Goal: Task Accomplishment & Management: Complete application form

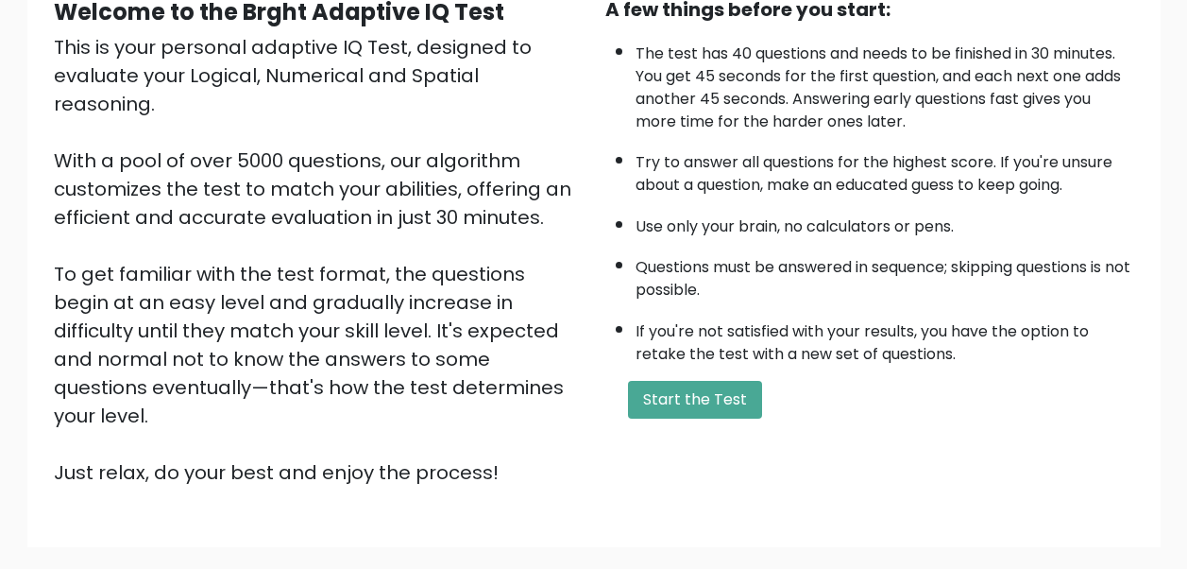
scroll to position [297, 0]
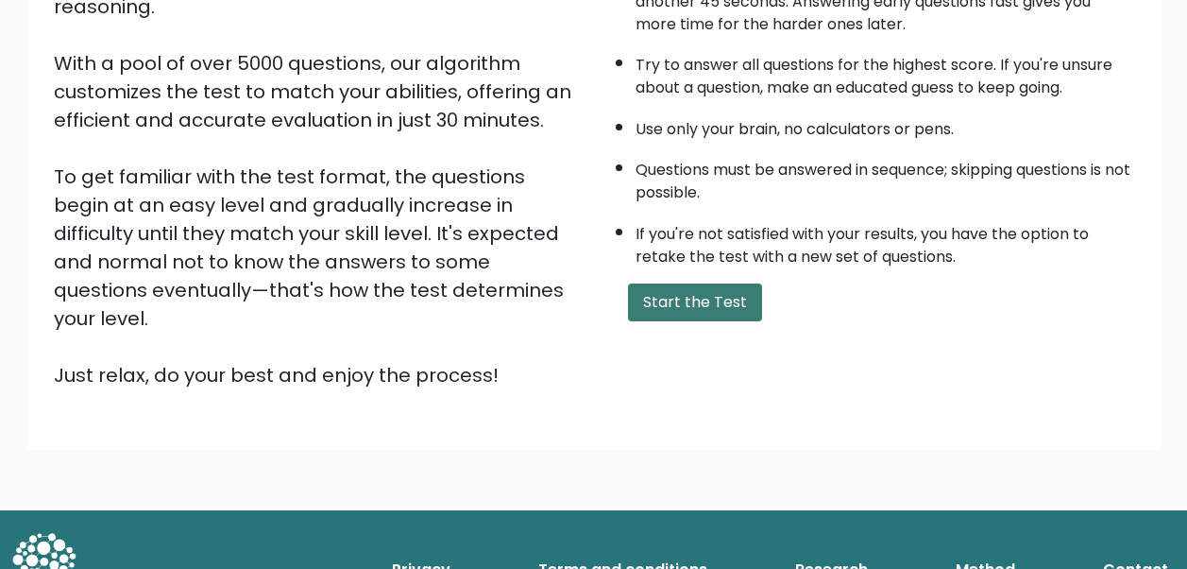
click at [710, 311] on button "Start the Test" at bounding box center [695, 302] width 134 height 38
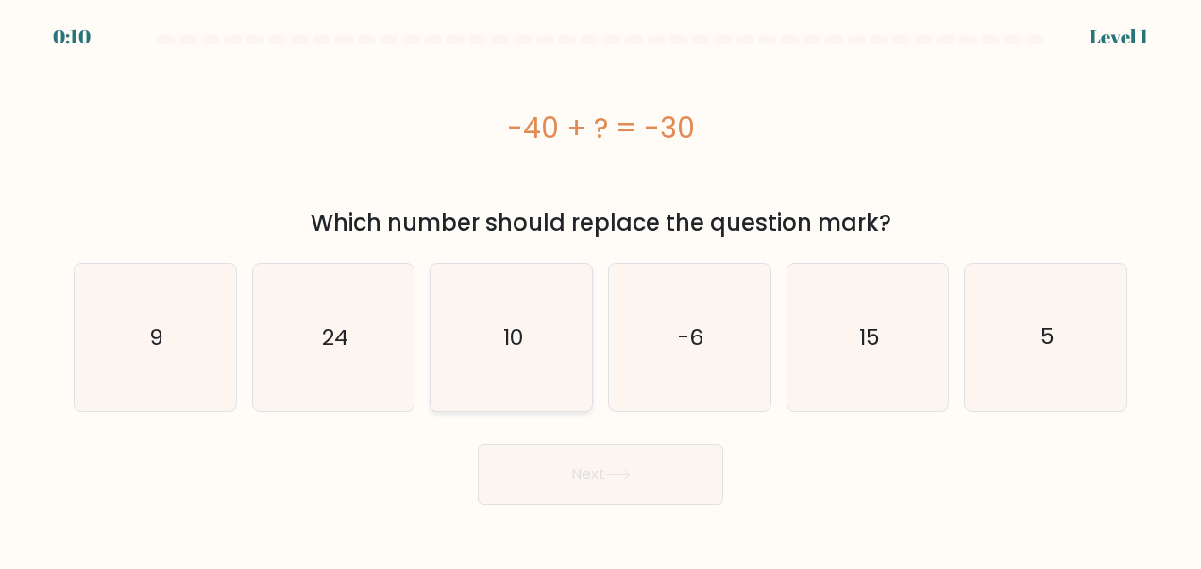
click at [535, 309] on icon "10" at bounding box center [511, 337] width 147 height 147
click at [601, 289] on input "c. 10" at bounding box center [601, 286] width 1 height 5
radio input "true"
click at [587, 497] on button "Next" at bounding box center [601, 474] width 246 height 60
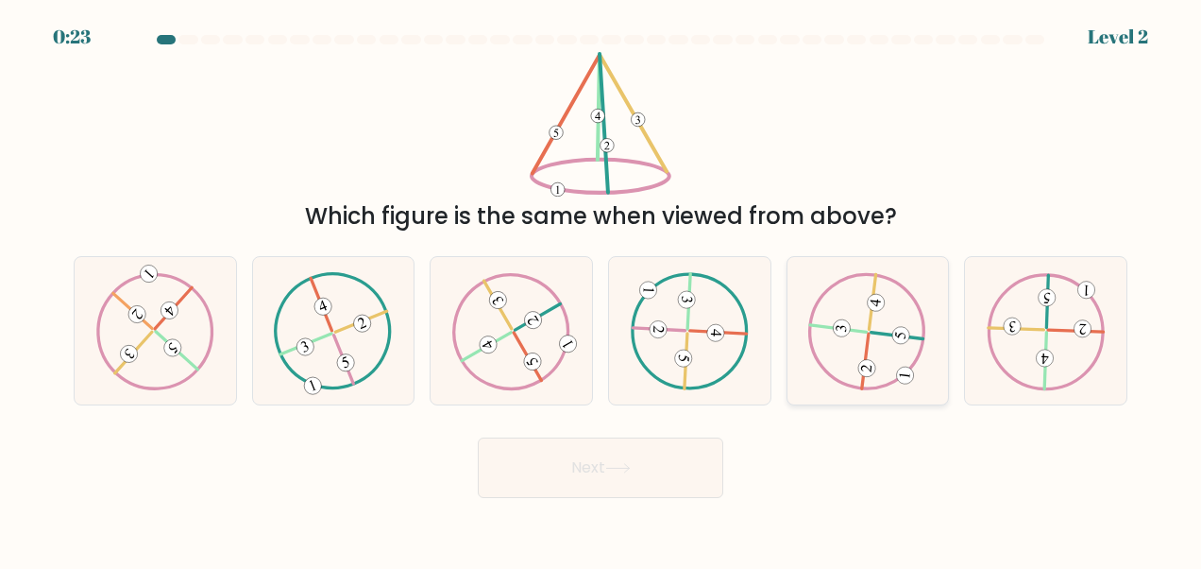
click at [818, 373] on icon at bounding box center [868, 331] width 119 height 118
click at [602, 289] on input "e." at bounding box center [601, 286] width 1 height 5
radio input "true"
click at [589, 477] on button "Next" at bounding box center [601, 467] width 246 height 60
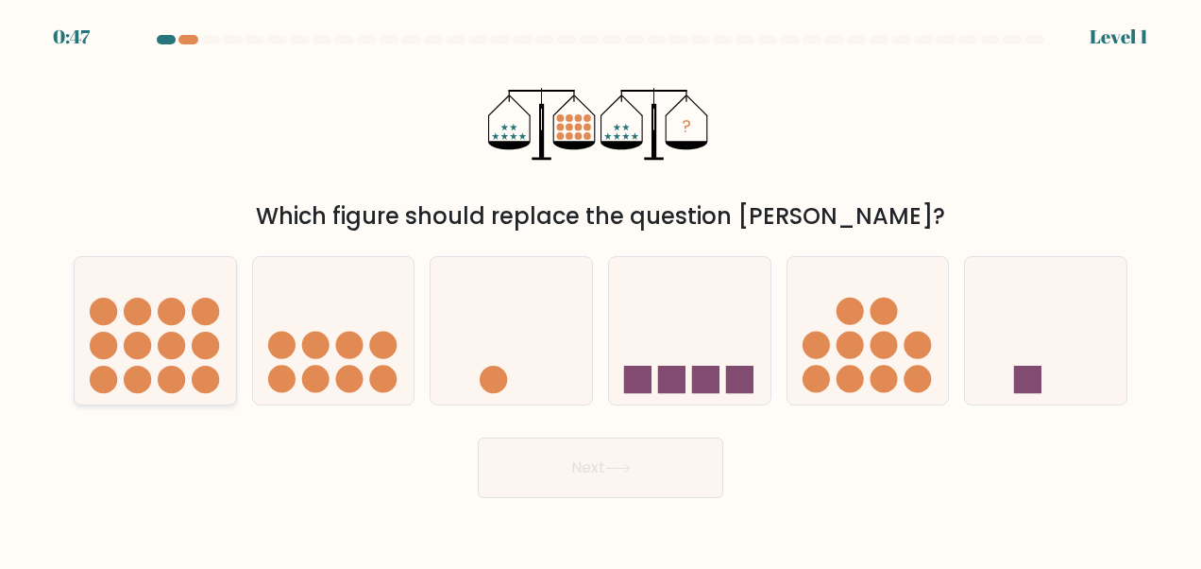
click at [129, 325] on icon at bounding box center [156, 330] width 162 height 133
click at [601, 289] on input "a." at bounding box center [601, 286] width 1 height 5
radio input "true"
click at [252, 326] on div at bounding box center [333, 330] width 163 height 149
click at [601, 289] on input "b." at bounding box center [601, 286] width 1 height 5
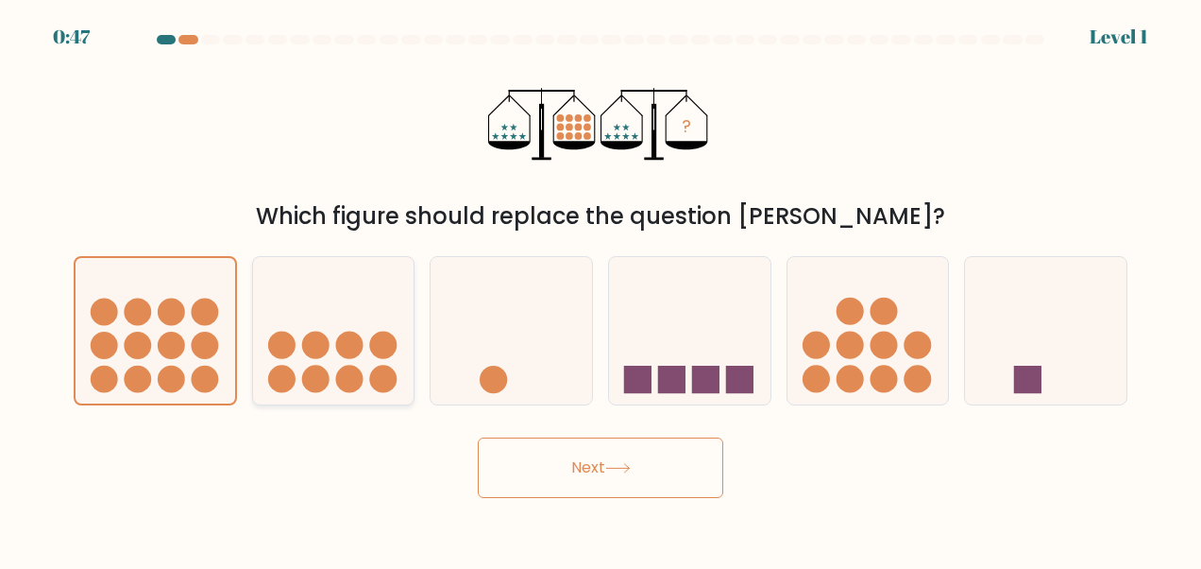
radio input "true"
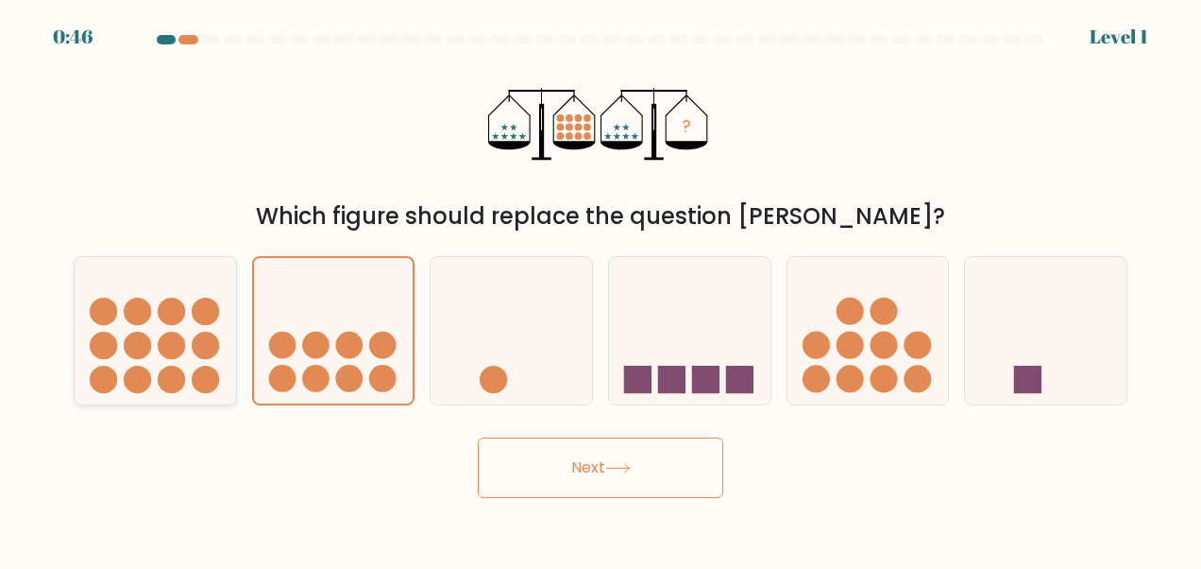
click at [128, 354] on circle at bounding box center [137, 345] width 27 height 27
click at [601, 289] on input "a." at bounding box center [601, 286] width 1 height 5
radio input "true"
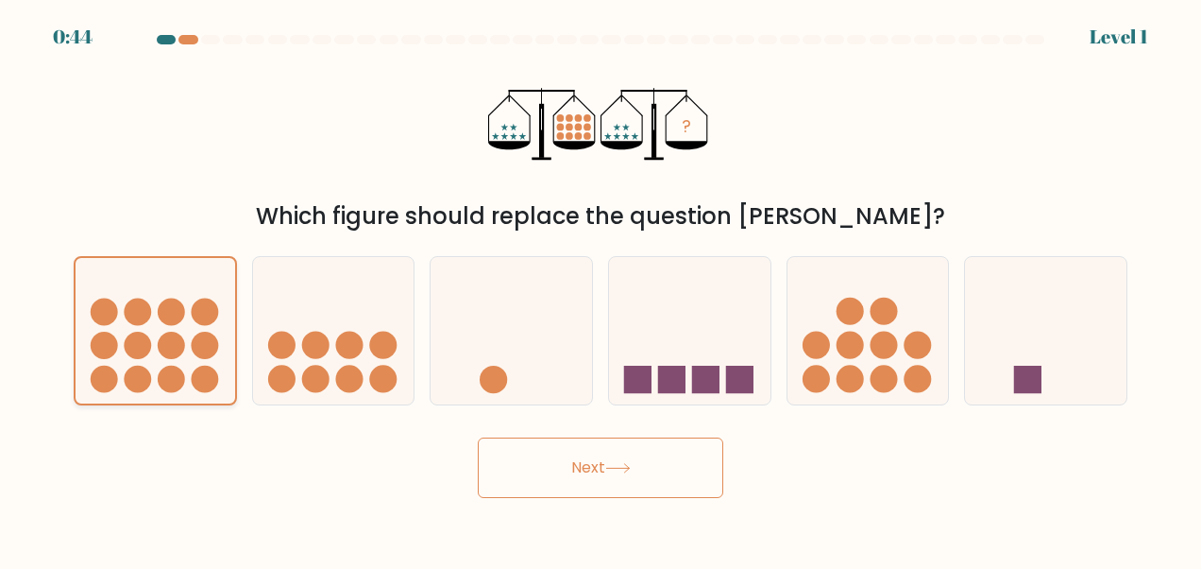
click at [636, 228] on div "Which figure should replace the question mark?" at bounding box center [600, 216] width 1031 height 34
click at [629, 474] on button "Next" at bounding box center [601, 467] width 246 height 60
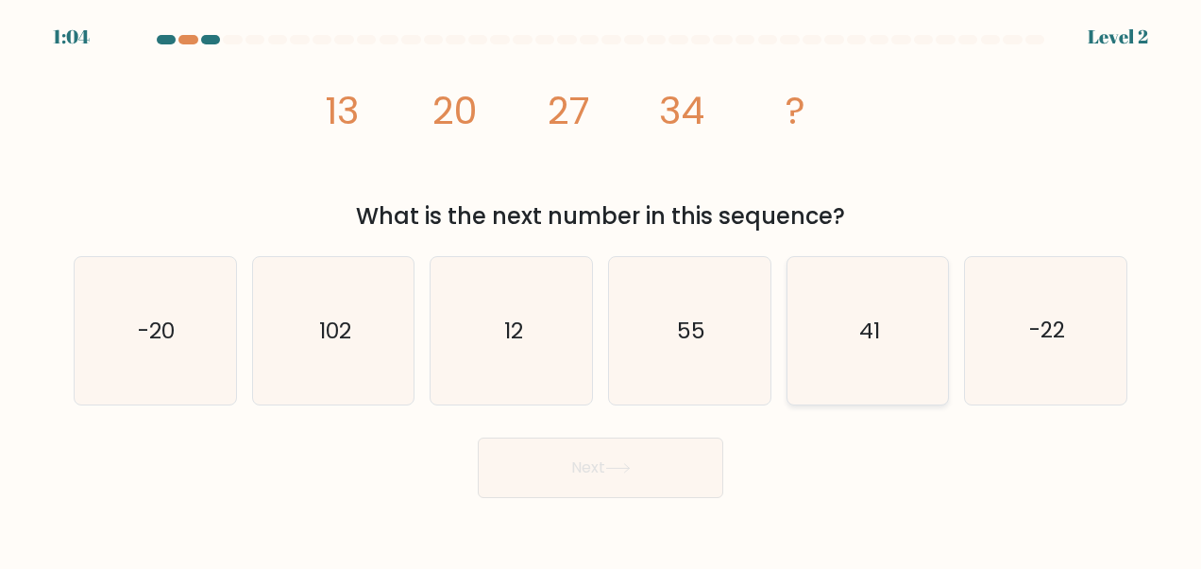
click at [834, 292] on icon "41" at bounding box center [867, 330] width 147 height 147
click at [602, 289] on input "e. 41" at bounding box center [601, 286] width 1 height 5
radio input "true"
click at [660, 486] on button "Next" at bounding box center [601, 467] width 246 height 60
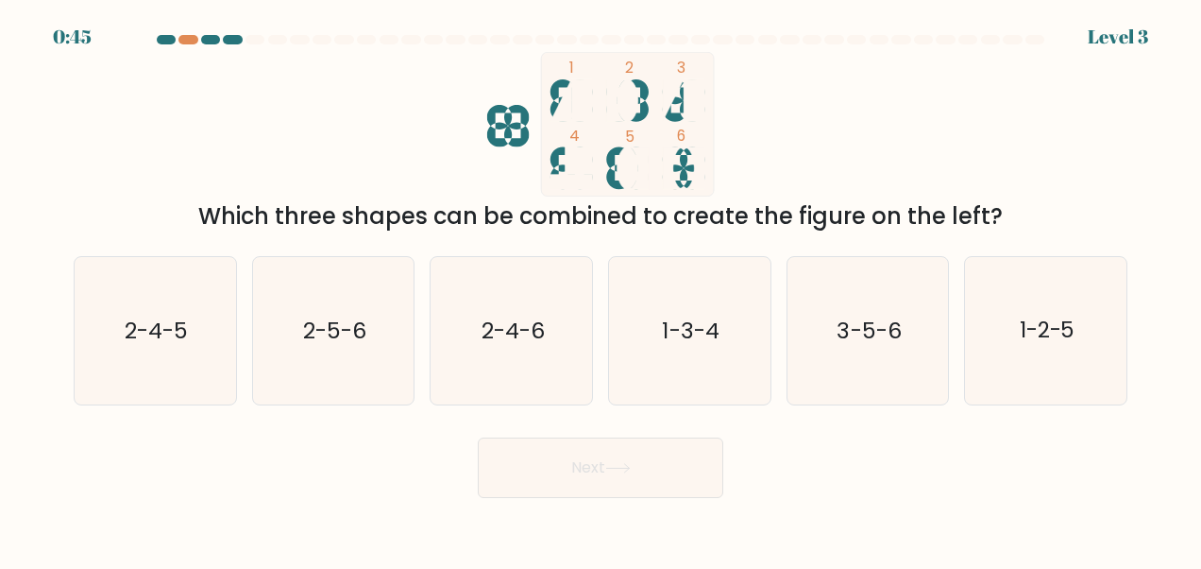
click at [742, 495] on div "Next" at bounding box center [600, 463] width 1077 height 70
click at [353, 334] on text "2-5-6" at bounding box center [334, 330] width 63 height 30
click at [601, 289] on input "b. 2-5-6" at bounding box center [601, 286] width 1 height 5
radio input "true"
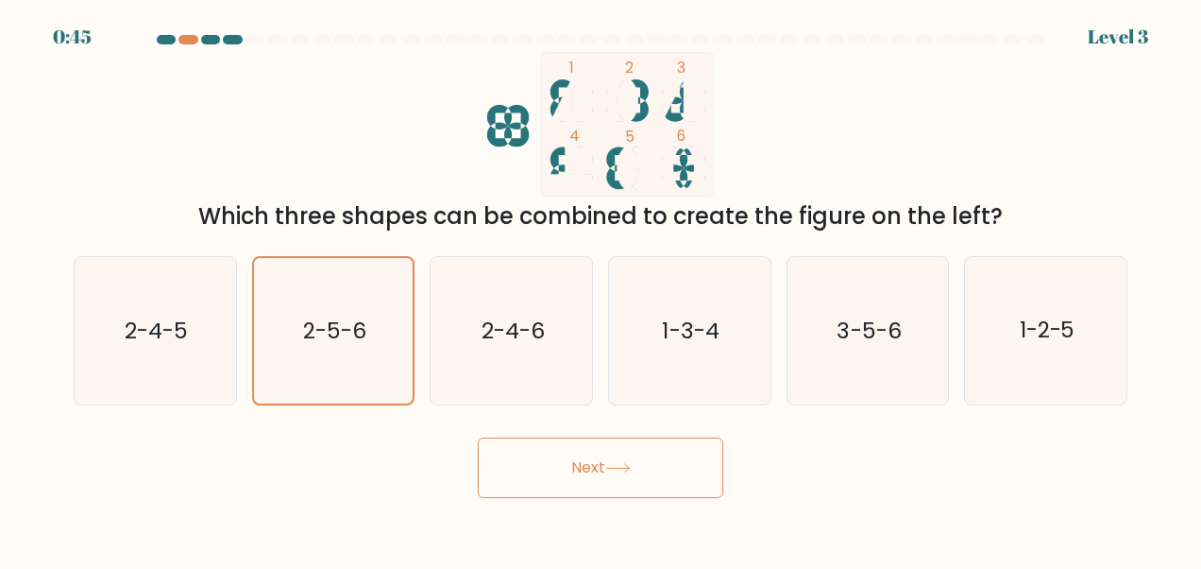
click at [650, 474] on button "Next" at bounding box center [601, 467] width 246 height 60
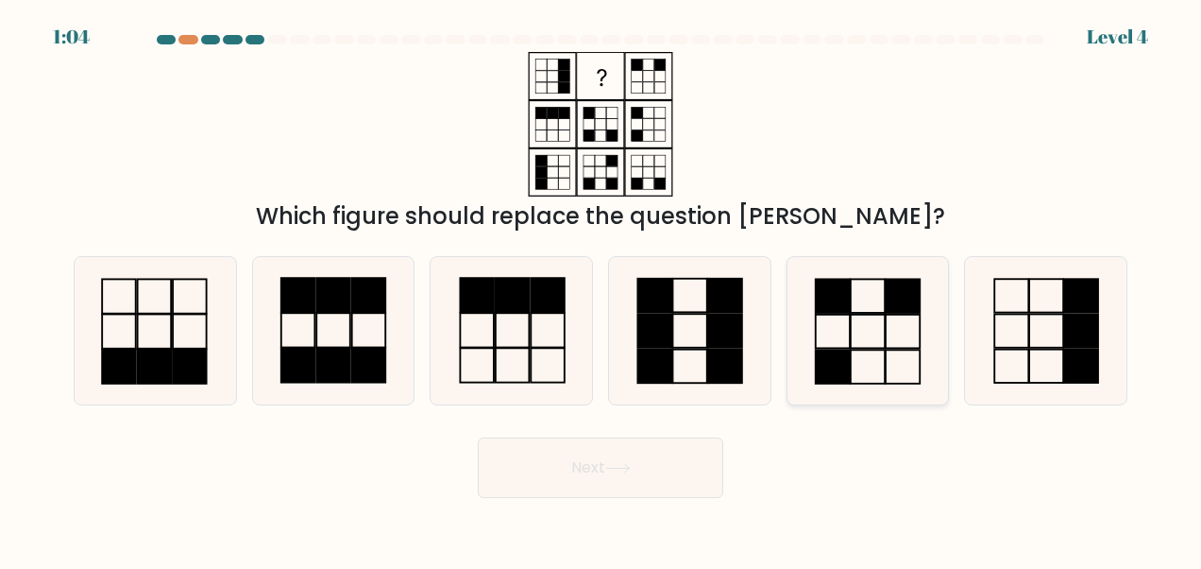
click at [866, 333] on icon at bounding box center [867, 330] width 147 height 147
click at [602, 289] on input "e." at bounding box center [601, 286] width 1 height 5
radio input "true"
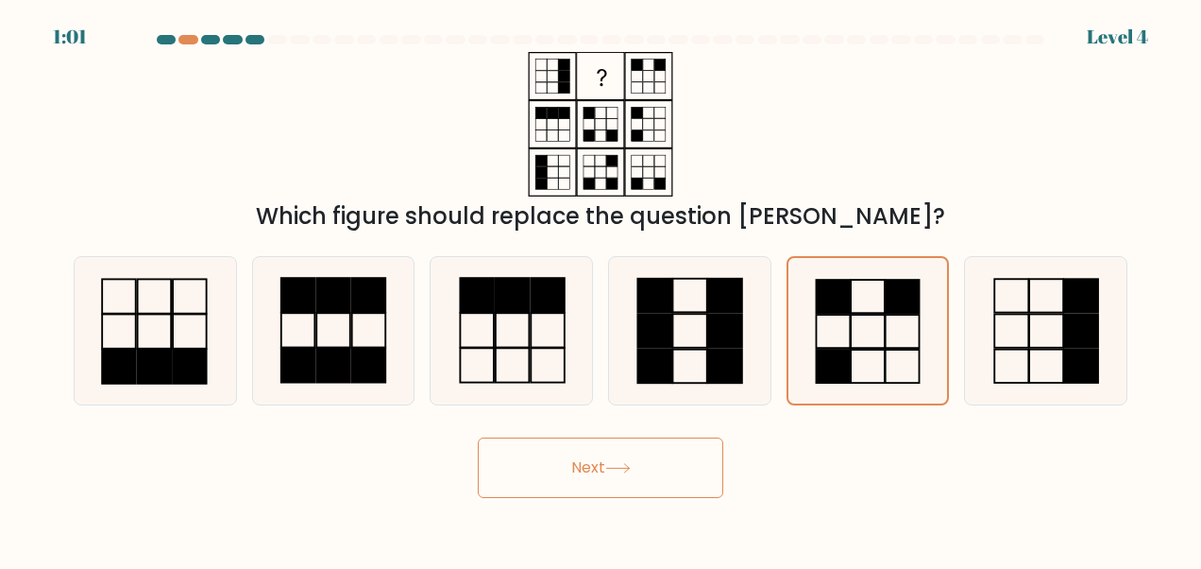
click at [631, 494] on button "Next" at bounding box center [601, 467] width 246 height 60
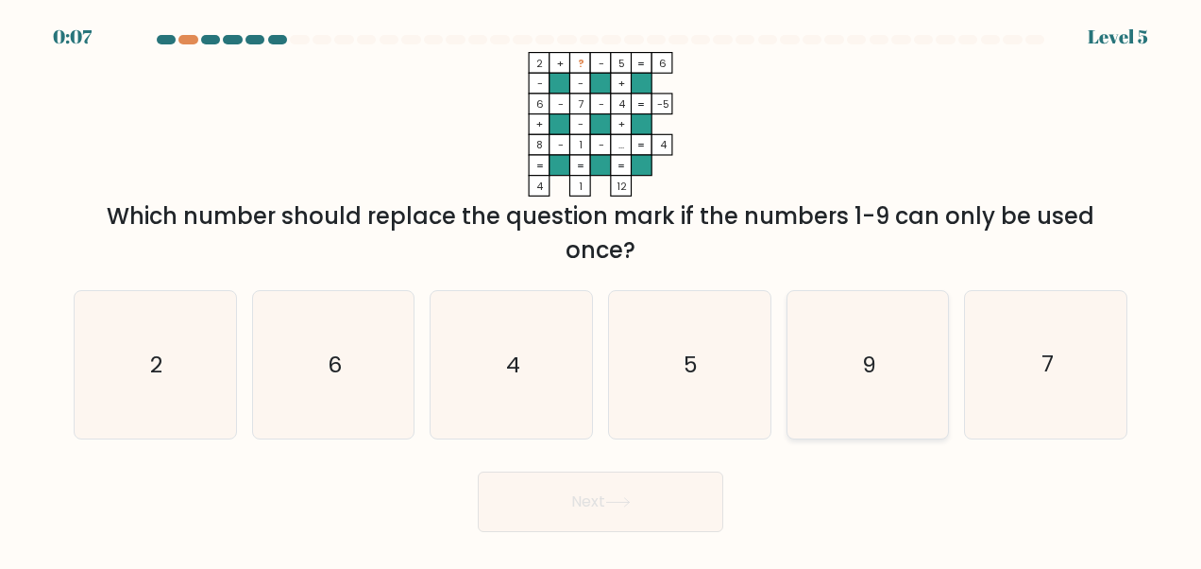
click at [907, 357] on icon "9" at bounding box center [867, 364] width 147 height 147
click at [602, 289] on input "e. 9" at bounding box center [601, 286] width 1 height 5
radio input "true"
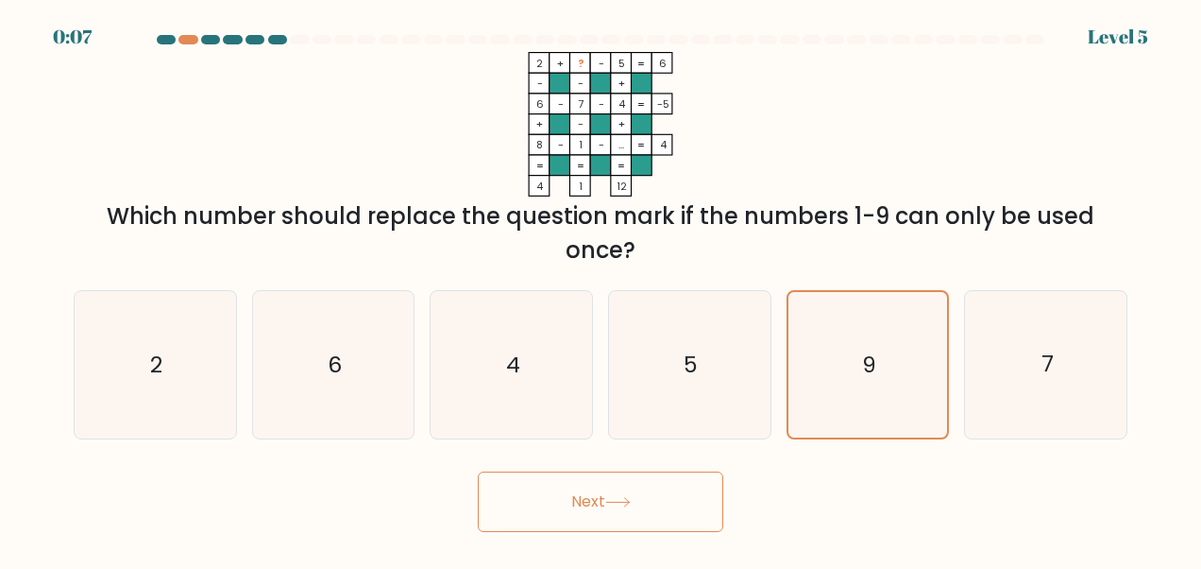
click at [679, 498] on button "Next" at bounding box center [601, 501] width 246 height 60
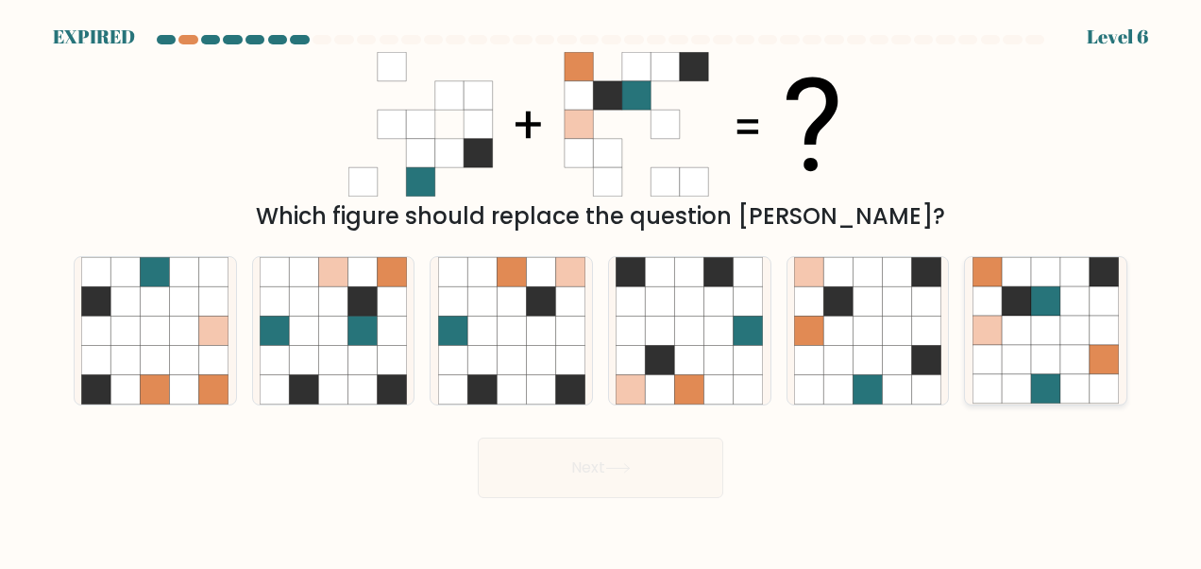
click at [1029, 330] on icon at bounding box center [1016, 329] width 29 height 29
click at [602, 289] on input "f." at bounding box center [601, 286] width 1 height 5
radio input "true"
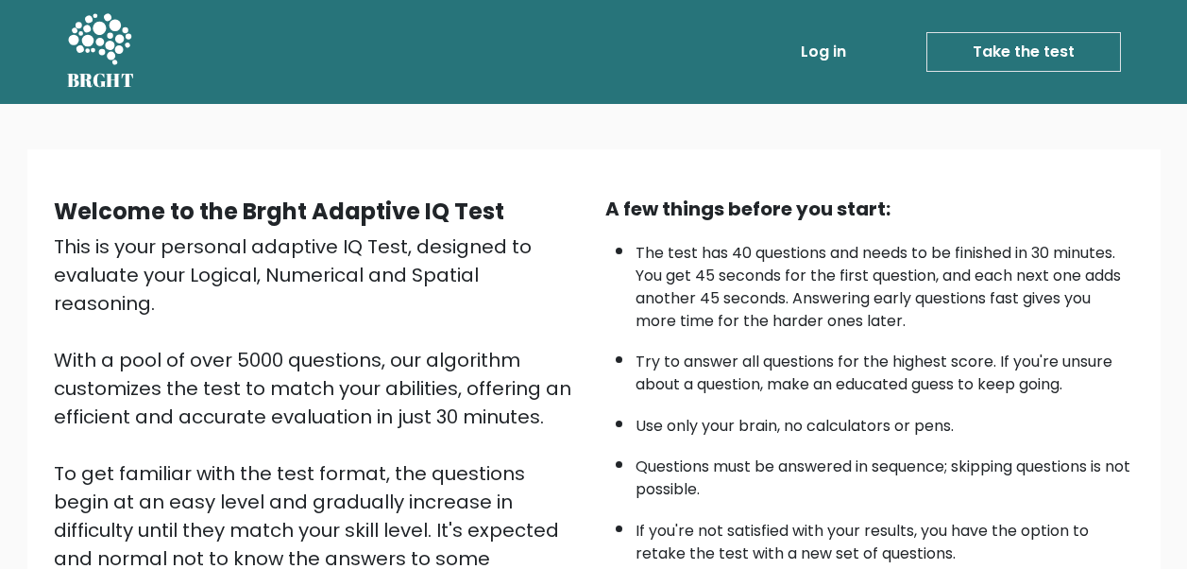
scroll to position [297, 0]
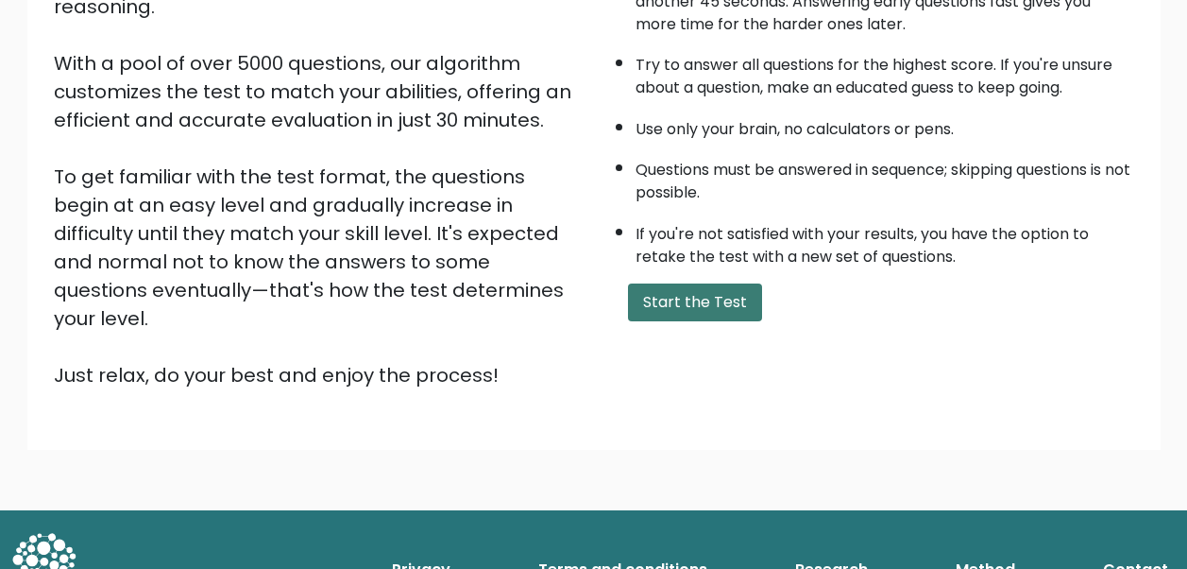
click at [674, 304] on button "Start the Test" at bounding box center [695, 302] width 134 height 38
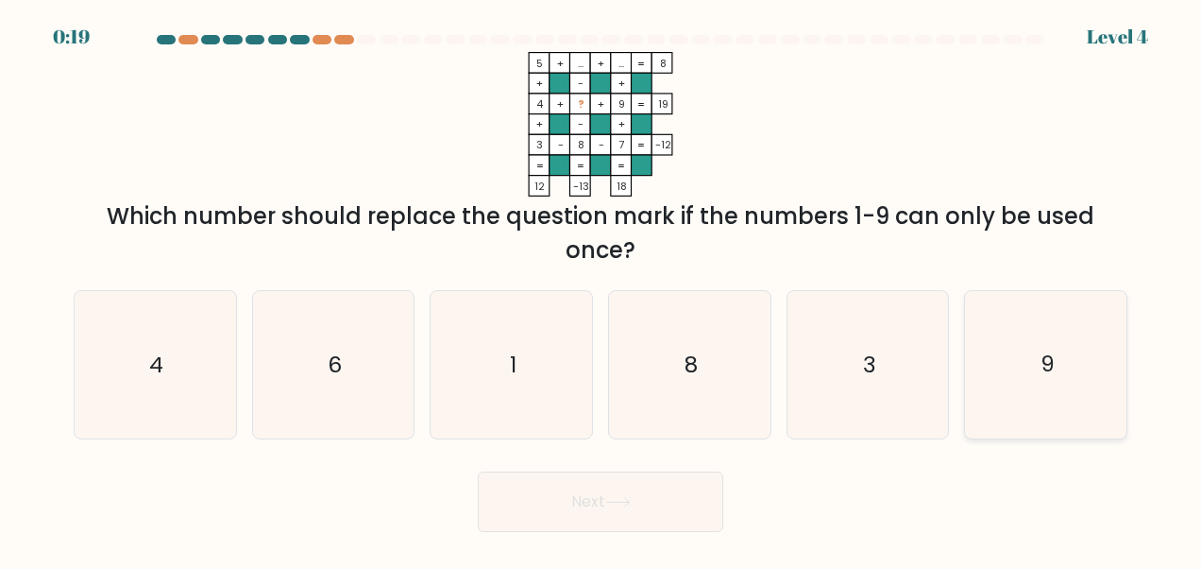
click at [1031, 368] on icon "9" at bounding box center [1046, 364] width 147 height 147
click at [602, 289] on input "f. 9" at bounding box center [601, 286] width 1 height 5
radio input "true"
click at [677, 510] on button "Next" at bounding box center [601, 501] width 246 height 60
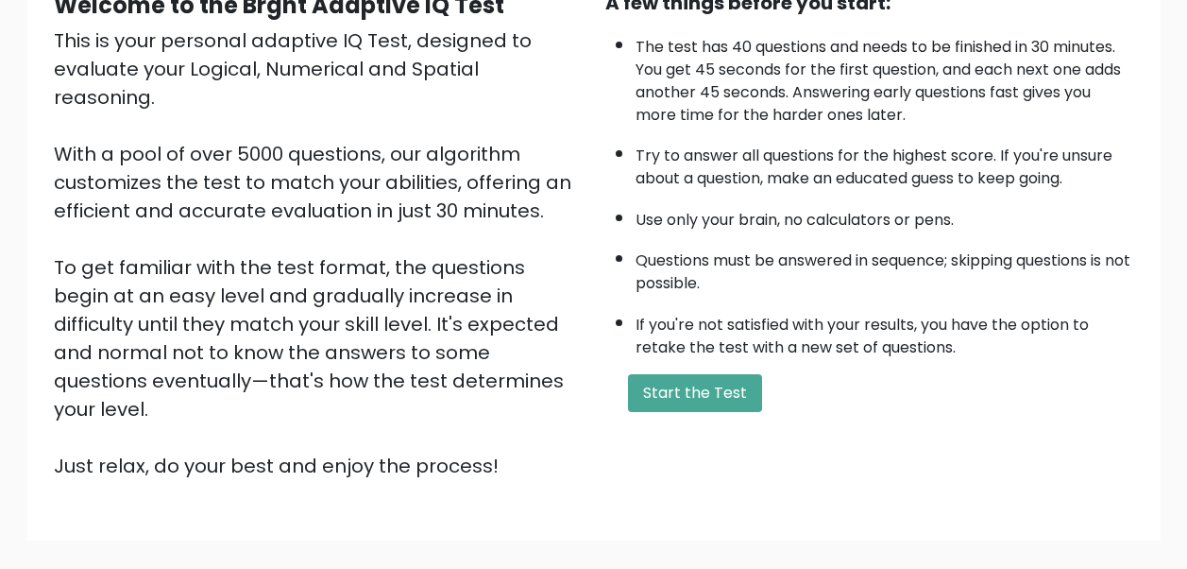
scroll to position [297, 0]
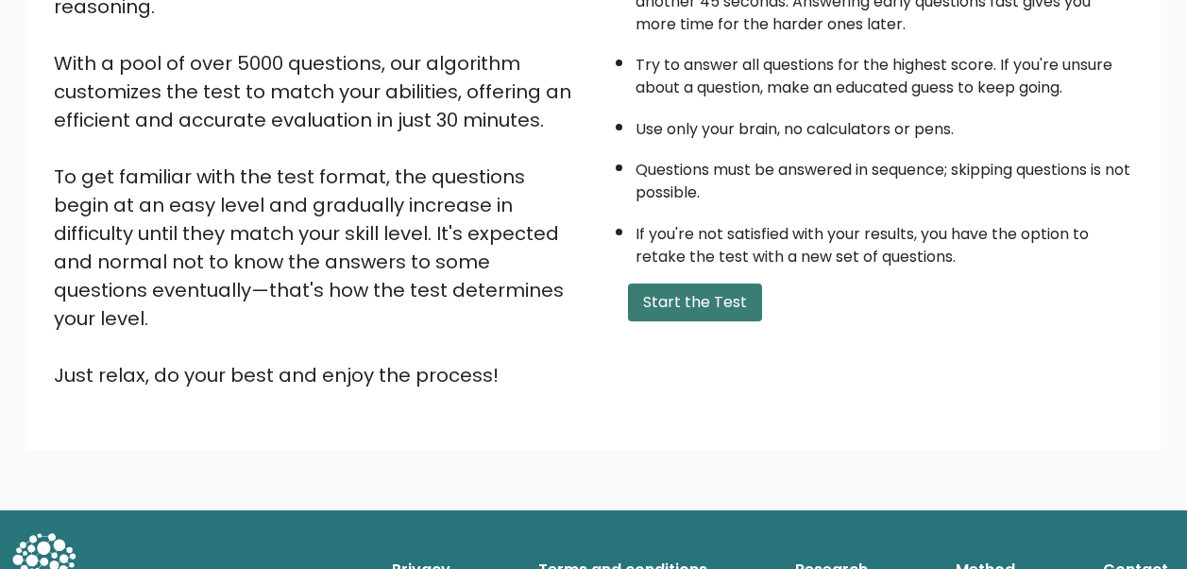
click at [724, 306] on button "Start the Test" at bounding box center [695, 302] width 134 height 38
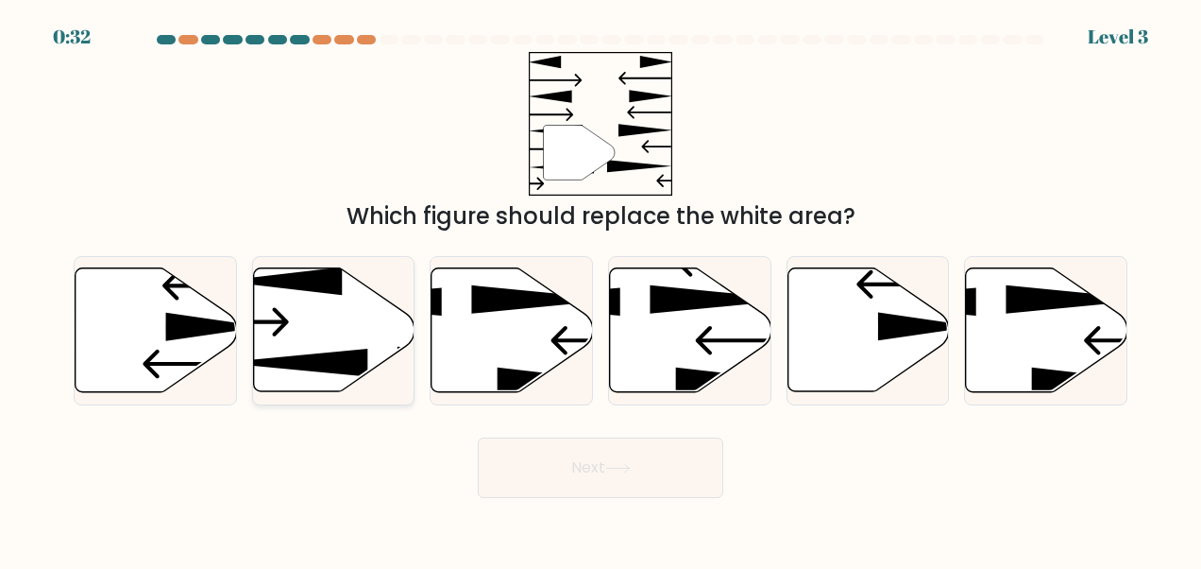
click at [291, 303] on icon at bounding box center [334, 330] width 162 height 124
click at [601, 289] on input "b." at bounding box center [601, 286] width 1 height 5
radio input "true"
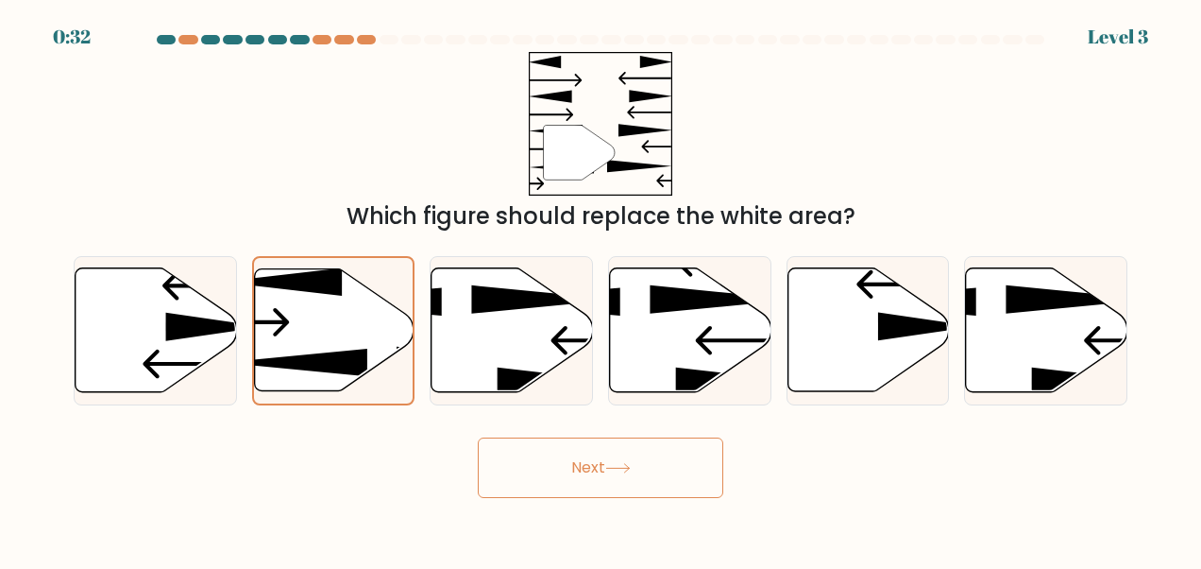
click at [584, 459] on button "Next" at bounding box center [601, 467] width 246 height 60
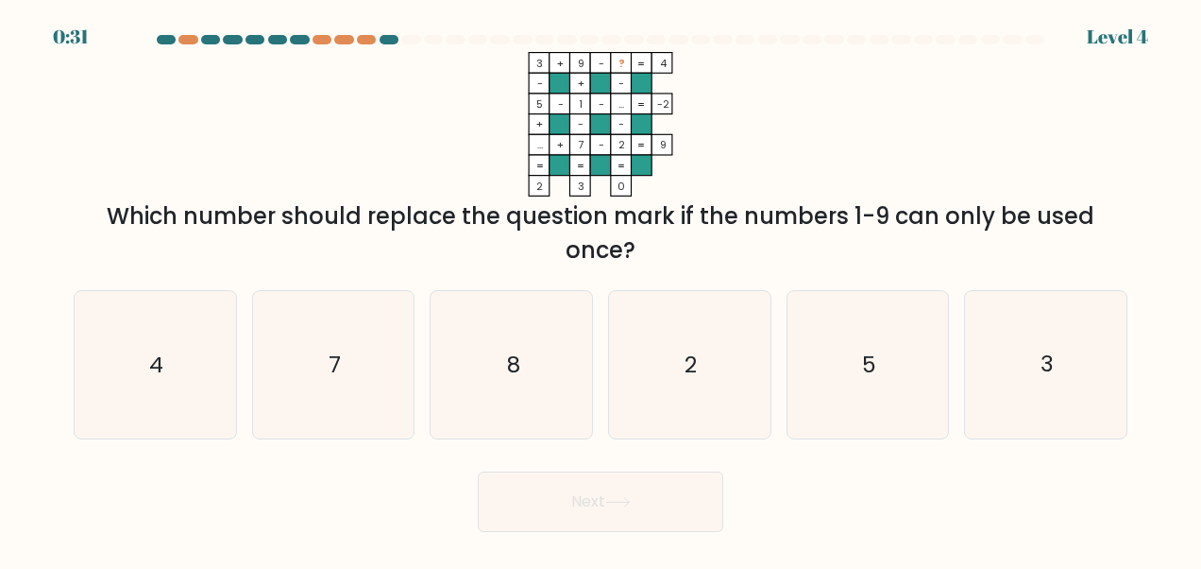
click at [611, 63] on rect at bounding box center [621, 63] width 21 height 21
click at [520, 370] on icon "8" at bounding box center [511, 364] width 147 height 147
click at [601, 289] on input "c. 8" at bounding box center [601, 286] width 1 height 5
radio input "true"
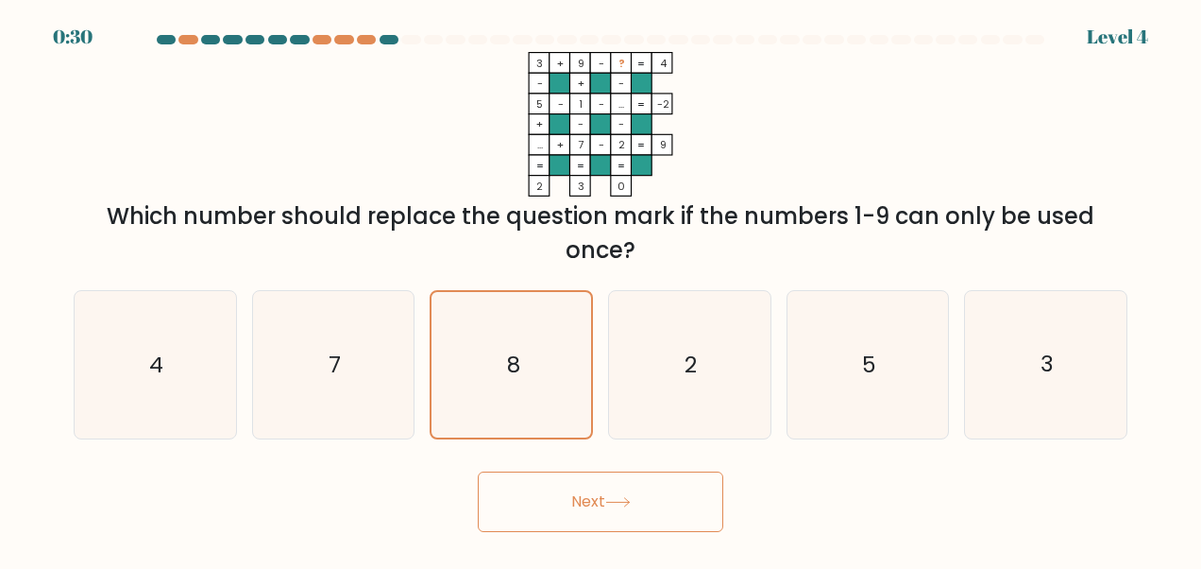
click at [641, 524] on button "Next" at bounding box center [601, 501] width 246 height 60
click at [641, 520] on button "Next" at bounding box center [601, 501] width 246 height 60
click at [593, 494] on button "Next" at bounding box center [601, 501] width 246 height 60
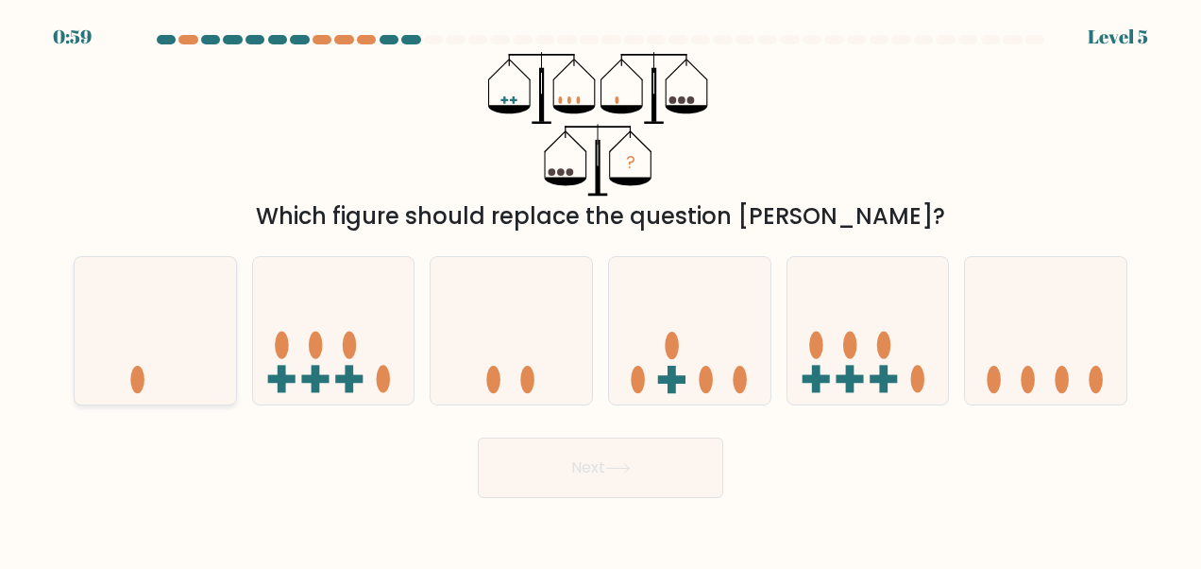
click at [102, 346] on icon at bounding box center [156, 330] width 162 height 133
click at [601, 289] on input "a." at bounding box center [601, 286] width 1 height 5
radio input "true"
click at [121, 319] on icon at bounding box center [156, 330] width 160 height 132
click at [601, 289] on input "a." at bounding box center [601, 286] width 1 height 5
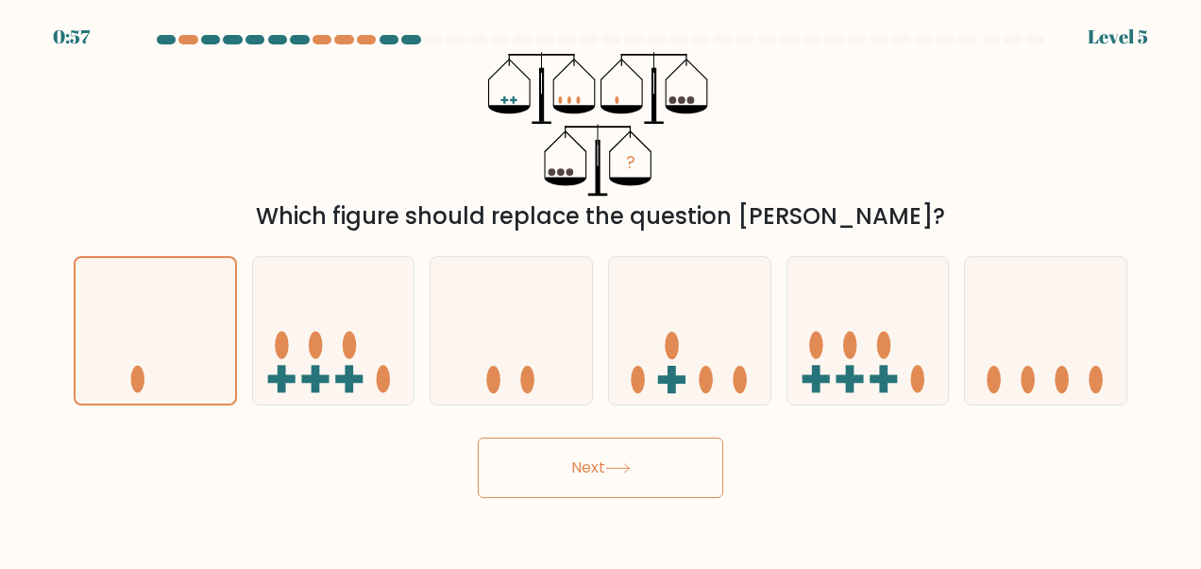
click at [656, 441] on button "Next" at bounding box center [601, 467] width 246 height 60
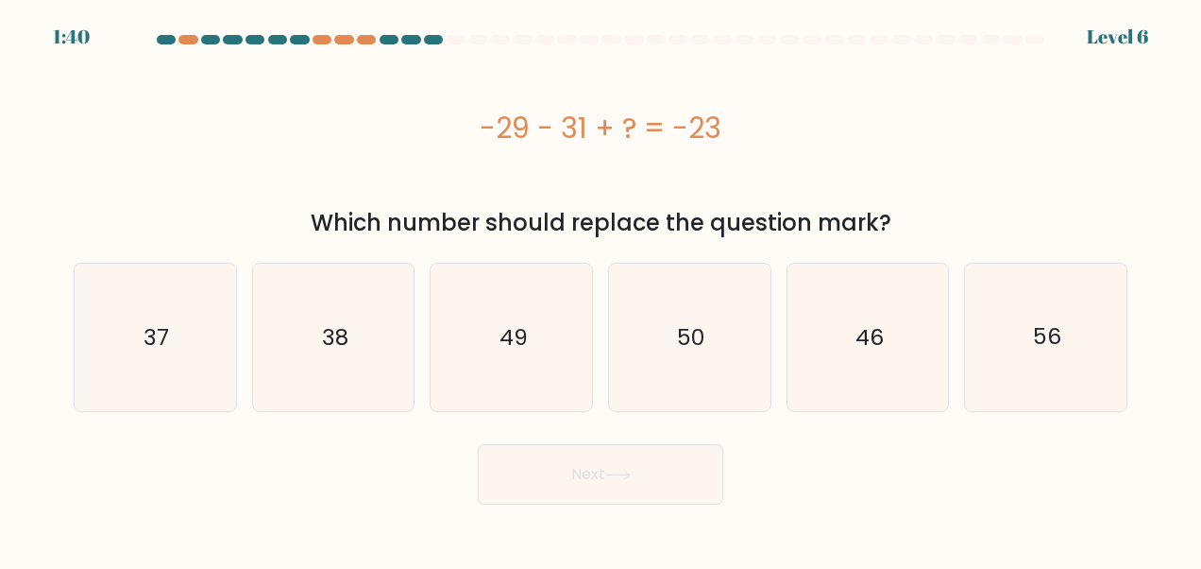
click at [571, 472] on button "Next" at bounding box center [601, 474] width 246 height 60
click at [168, 346] on text "37" at bounding box center [157, 337] width 26 height 30
click at [601, 289] on input "a. 37" at bounding box center [601, 286] width 1 height 5
radio input "true"
click at [651, 487] on button "Next" at bounding box center [601, 474] width 246 height 60
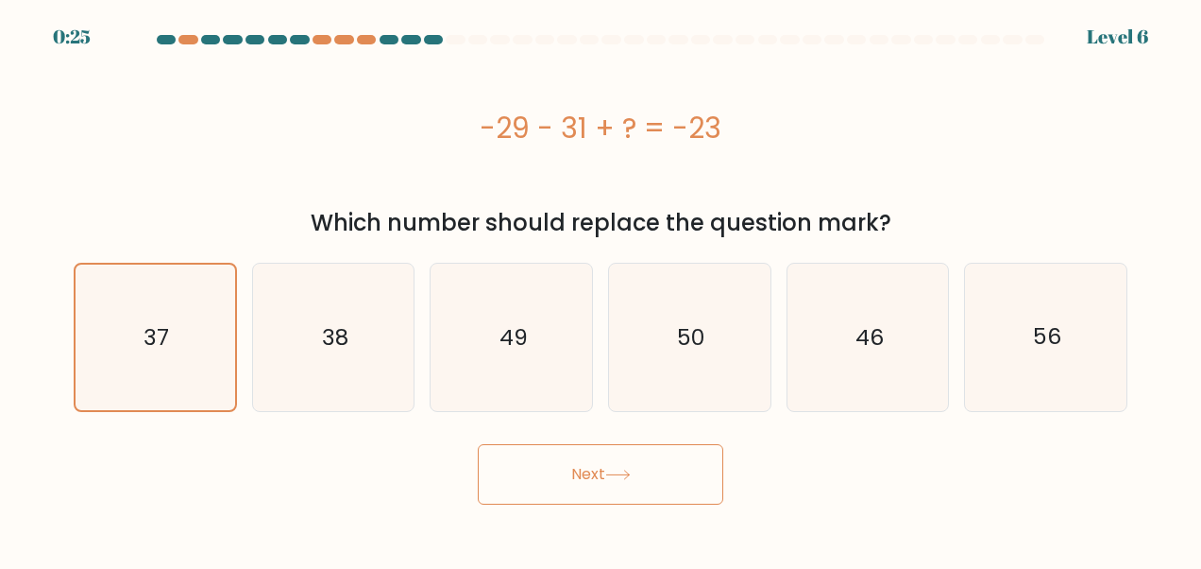
click at [567, 490] on button "Next" at bounding box center [601, 474] width 246 height 60
click at [605, 477] on button "Next" at bounding box center [601, 474] width 246 height 60
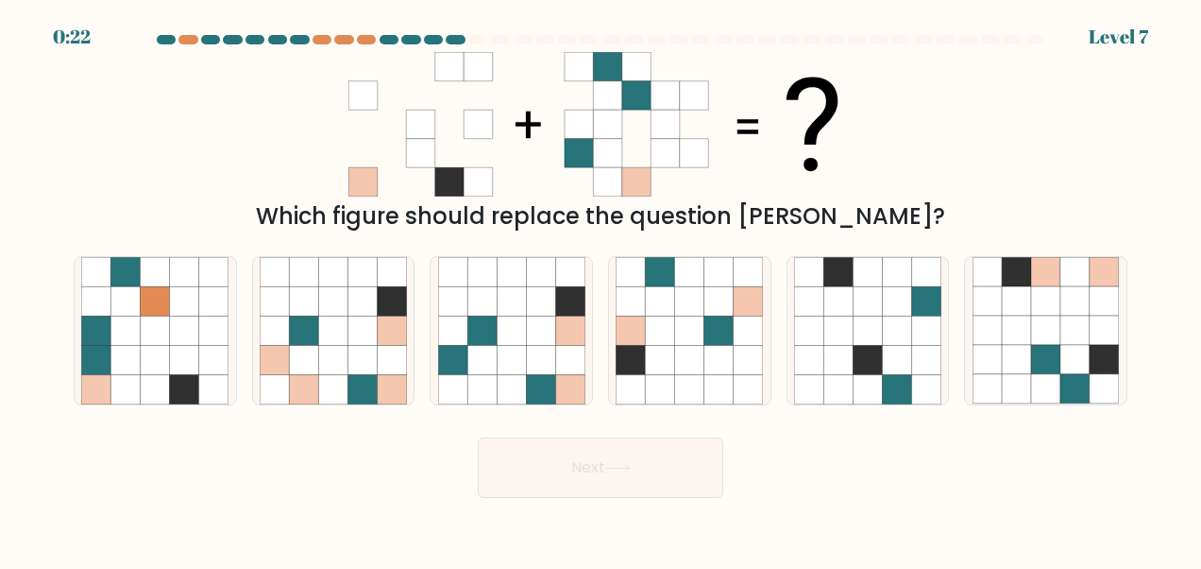
click at [557, 479] on button "Next" at bounding box center [601, 467] width 246 height 60
click at [305, 335] on icon at bounding box center [303, 329] width 29 height 29
click at [601, 289] on input "b." at bounding box center [601, 286] width 1 height 5
radio input "true"
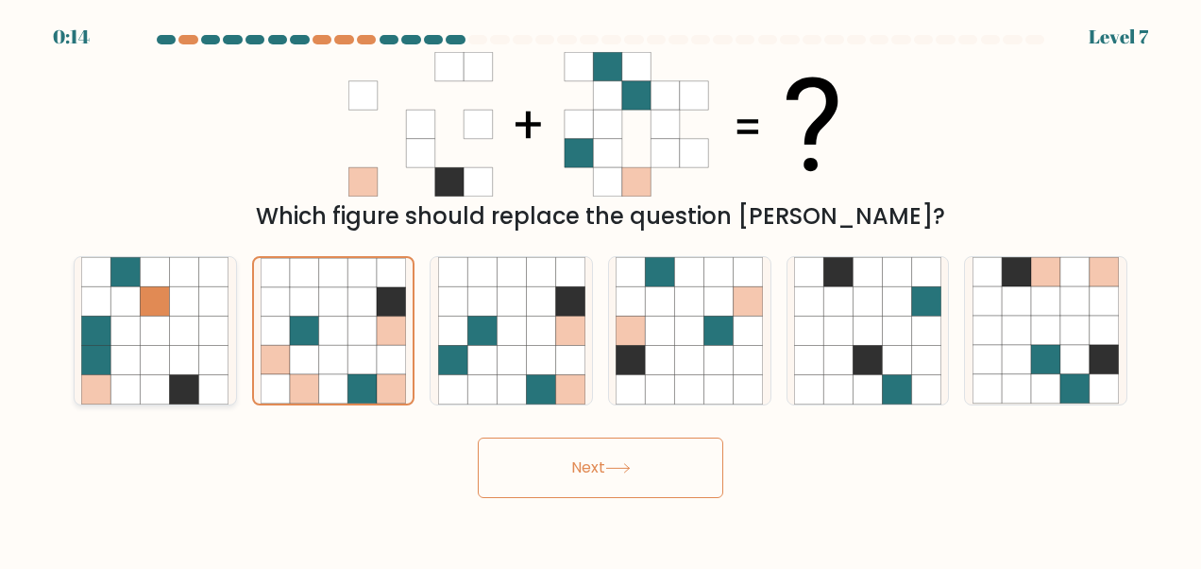
click at [98, 376] on icon at bounding box center [96, 388] width 29 height 29
click at [601, 289] on input "a." at bounding box center [601, 286] width 1 height 5
radio input "true"
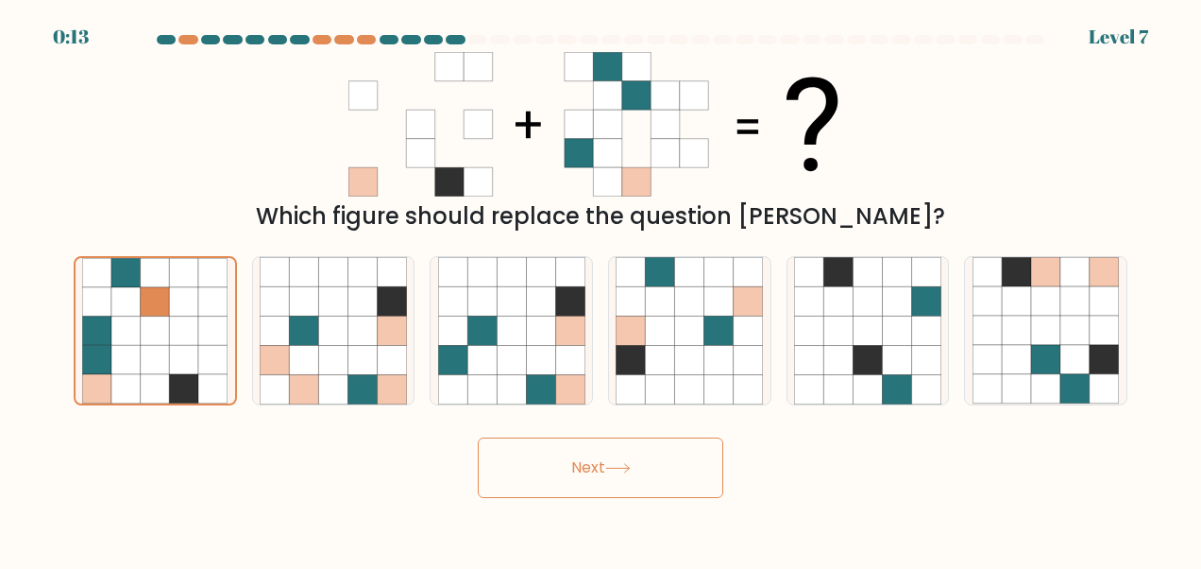
click at [595, 490] on button "Next" at bounding box center [601, 467] width 246 height 60
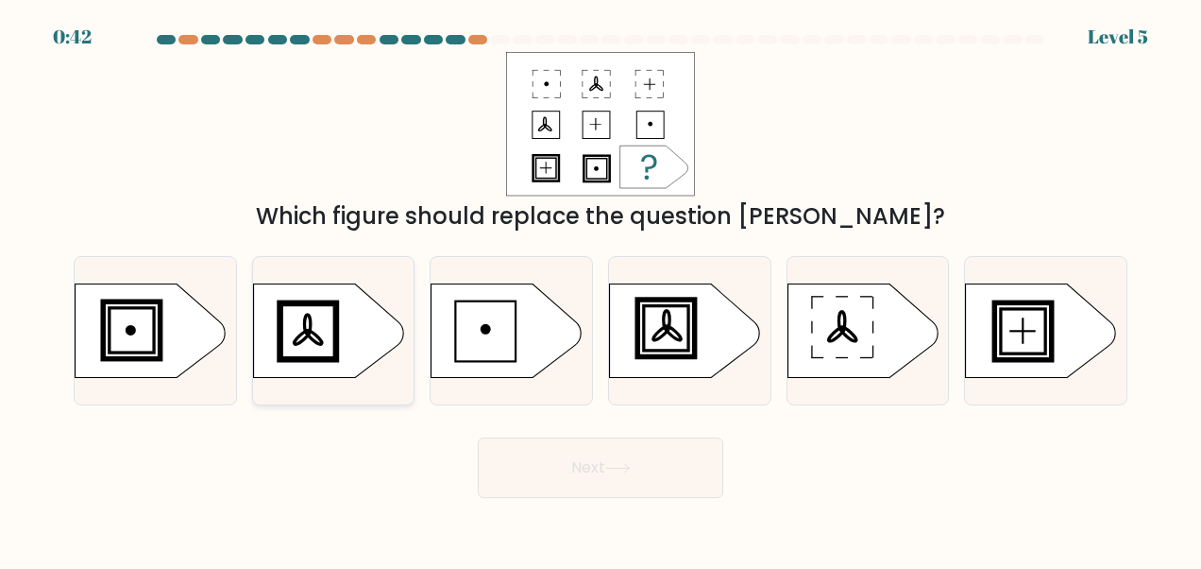
click at [307, 322] on icon at bounding box center [328, 330] width 151 height 94
click at [601, 289] on input "b." at bounding box center [601, 286] width 1 height 5
radio input "true"
click at [577, 473] on button "Next" at bounding box center [601, 467] width 246 height 60
click at [865, 321] on icon at bounding box center [863, 330] width 151 height 94
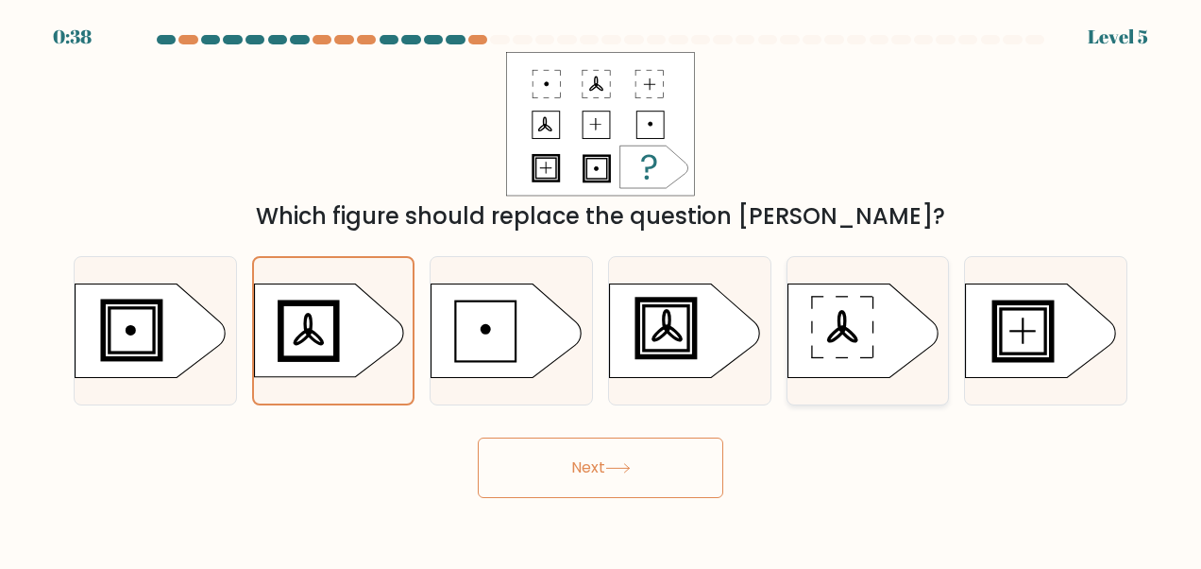
click at [602, 289] on input "e." at bounding box center [601, 286] width 1 height 5
radio input "true"
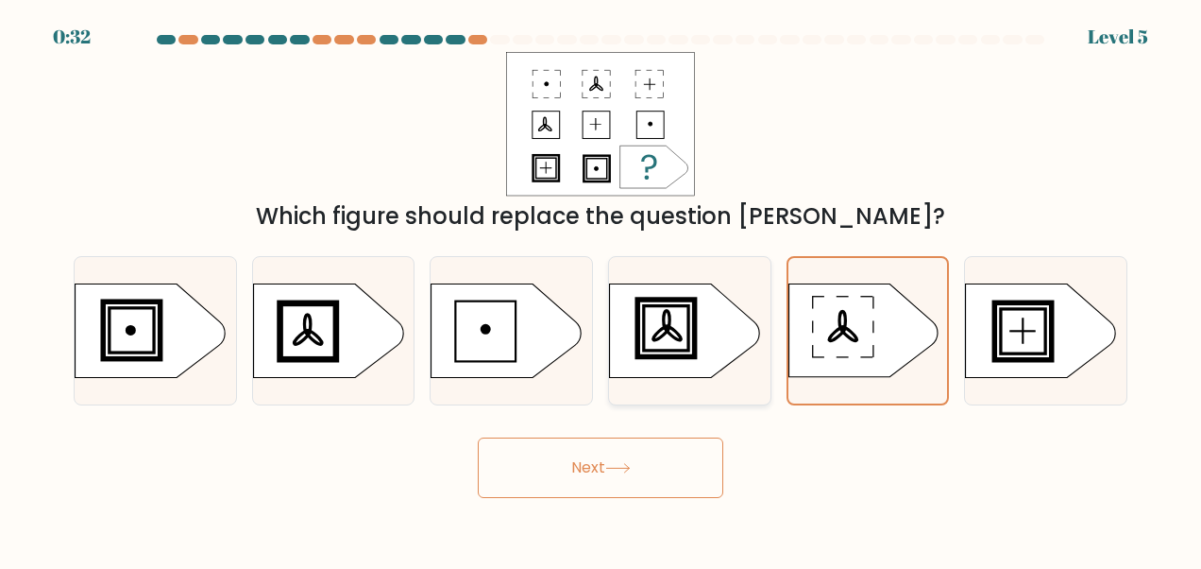
click at [661, 312] on icon at bounding box center [685, 330] width 151 height 94
click at [602, 289] on input "d." at bounding box center [601, 286] width 1 height 5
radio input "true"
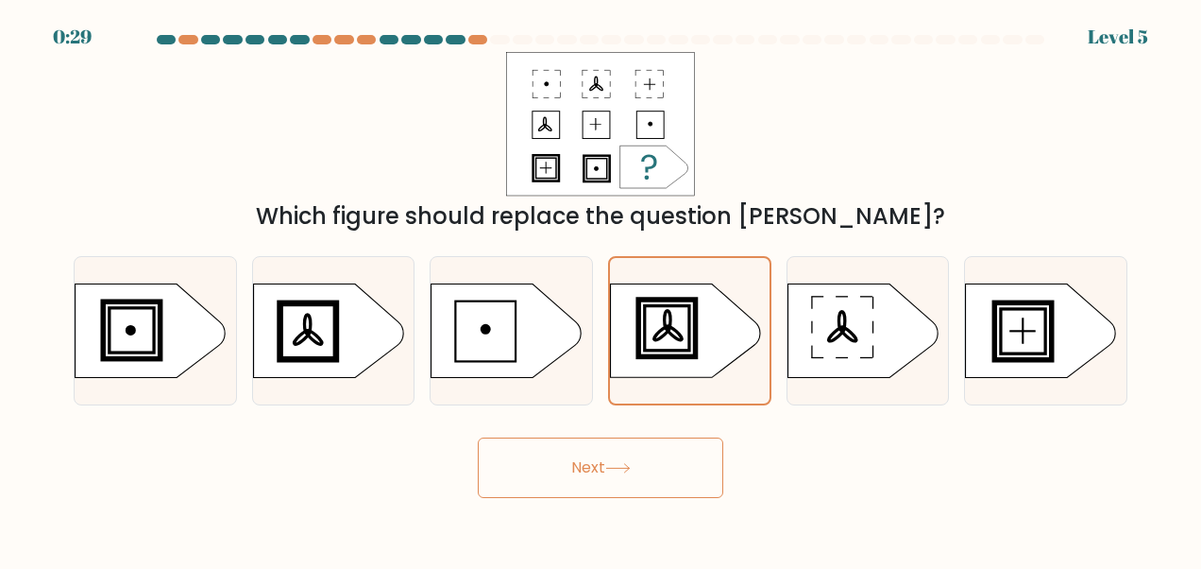
click at [566, 470] on button "Next" at bounding box center [601, 467] width 246 height 60
click at [640, 473] on button "Next" at bounding box center [601, 467] width 246 height 60
click at [575, 493] on button "Next" at bounding box center [601, 467] width 246 height 60
click at [568, 474] on button "Next" at bounding box center [601, 467] width 246 height 60
click at [591, 486] on button "Next" at bounding box center [601, 467] width 246 height 60
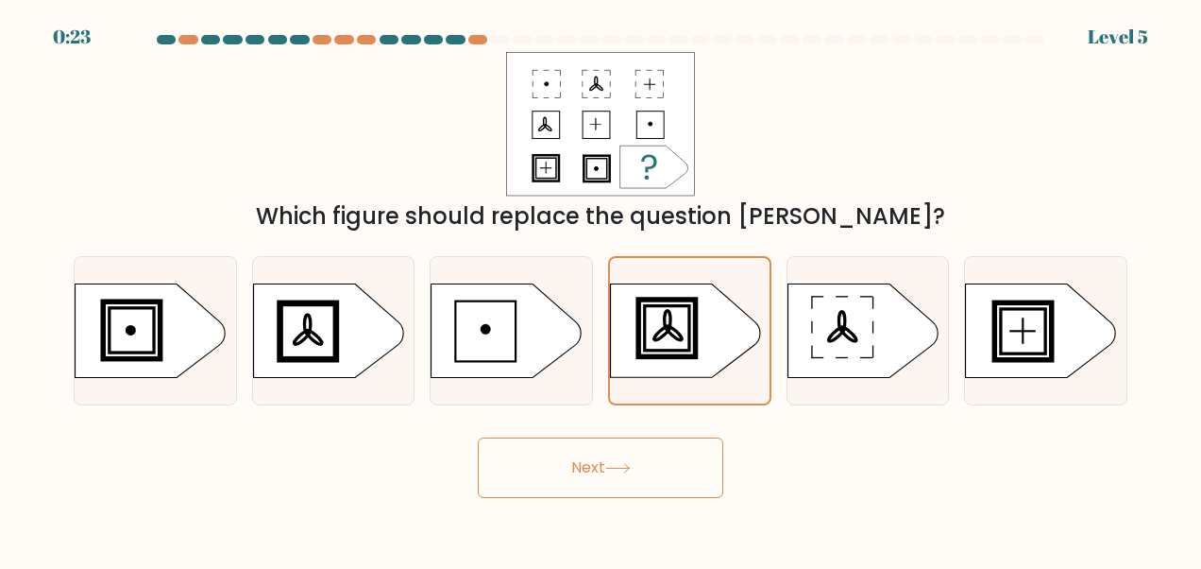
click at [577, 474] on button "Next" at bounding box center [601, 467] width 246 height 60
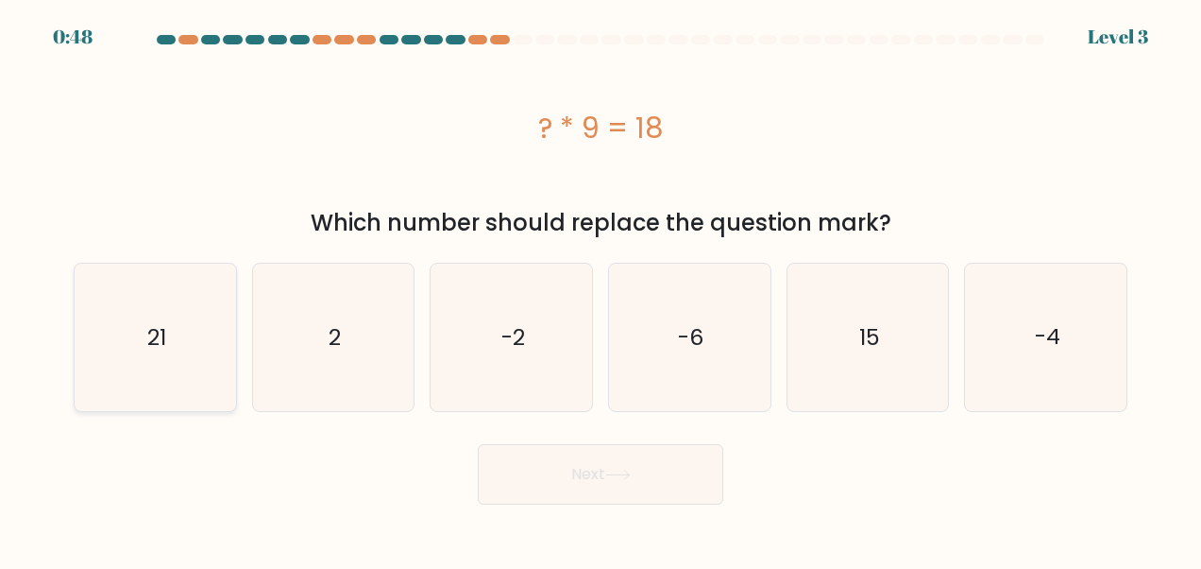
click at [171, 327] on icon "21" at bounding box center [154, 337] width 147 height 147
click at [601, 289] on input "a. 21" at bounding box center [601, 286] width 1 height 5
radio input "true"
click at [345, 334] on icon "2" at bounding box center [333, 337] width 147 height 147
click at [601, 289] on input "b. 2" at bounding box center [601, 286] width 1 height 5
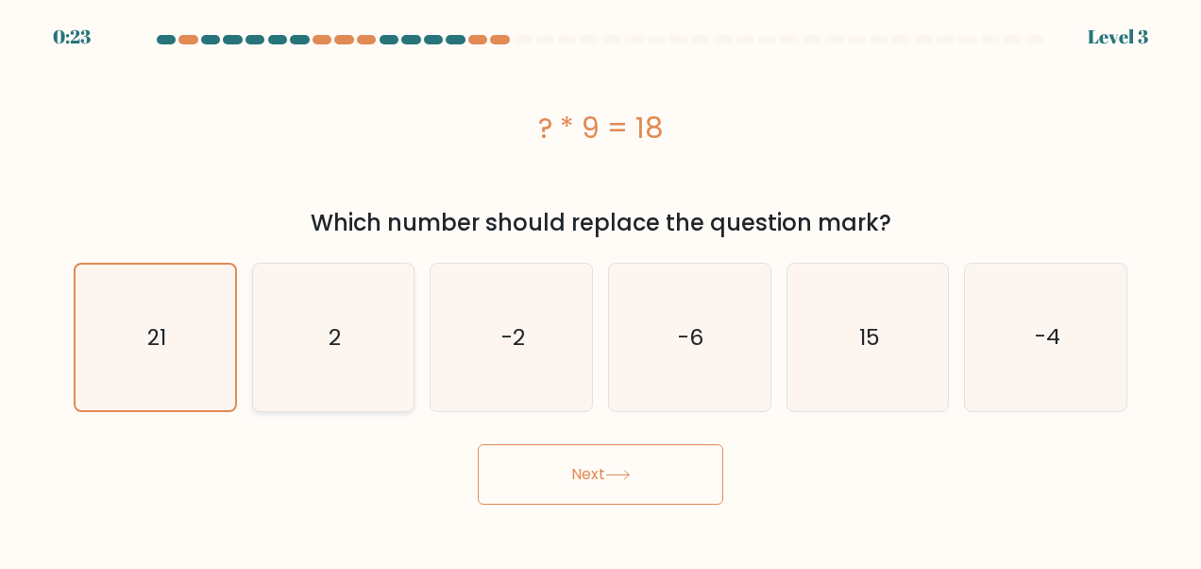
radio input "true"
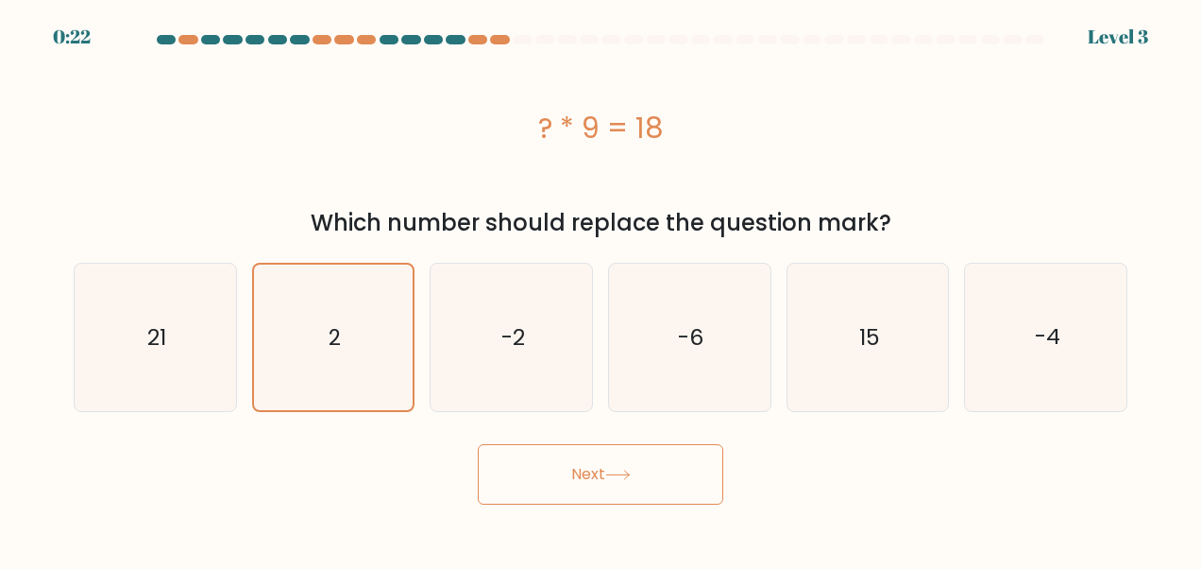
click at [621, 486] on button "Next" at bounding box center [601, 474] width 246 height 60
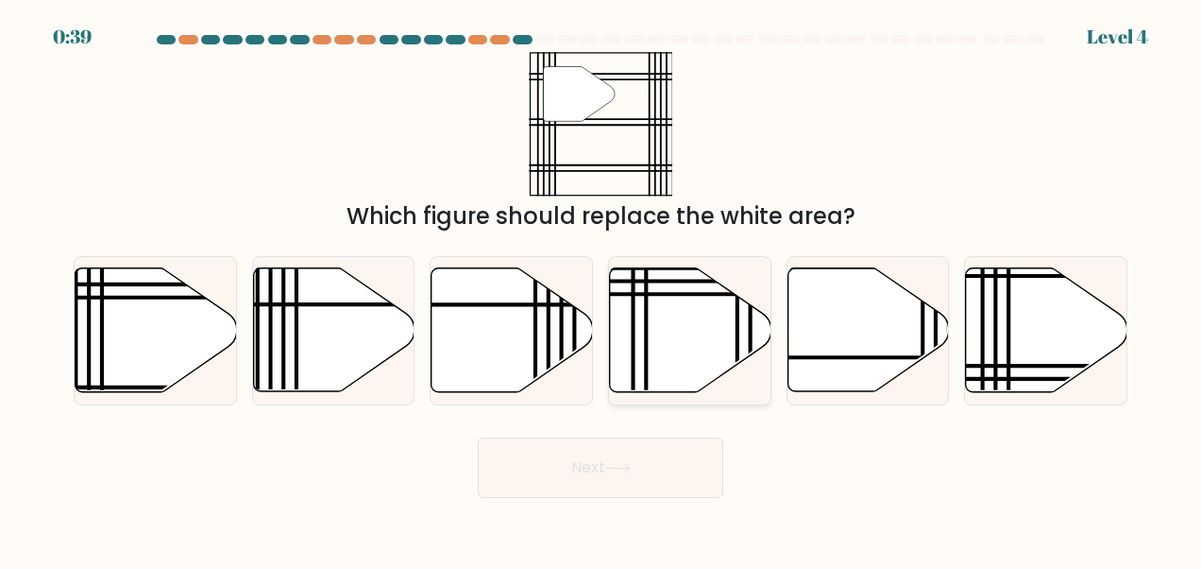
click at [704, 320] on icon at bounding box center [691, 330] width 162 height 124
click at [602, 289] on input "d." at bounding box center [601, 286] width 1 height 5
radio input "true"
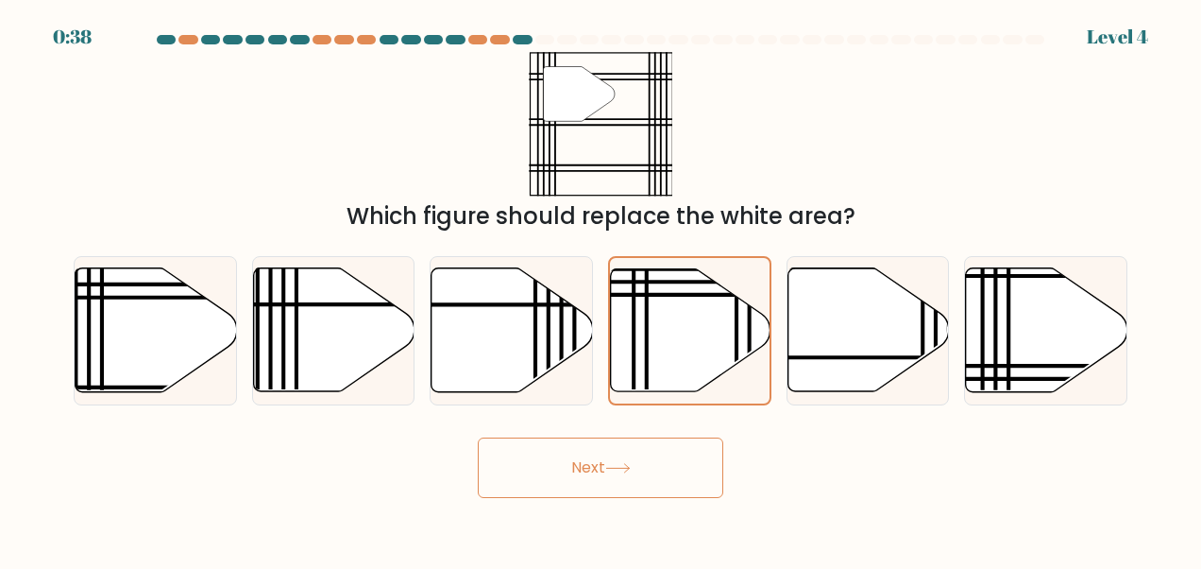
click at [635, 489] on button "Next" at bounding box center [601, 467] width 246 height 60
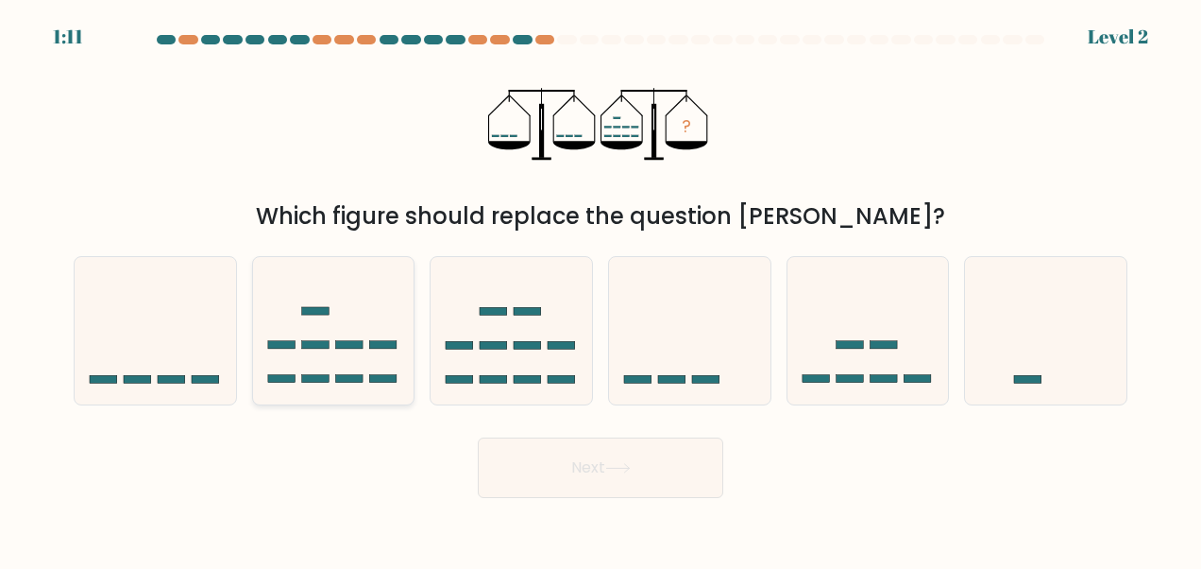
click at [334, 301] on icon at bounding box center [334, 330] width 162 height 133
click at [601, 289] on input "b." at bounding box center [601, 286] width 1 height 5
radio input "true"
click at [603, 494] on button "Next" at bounding box center [601, 467] width 246 height 60
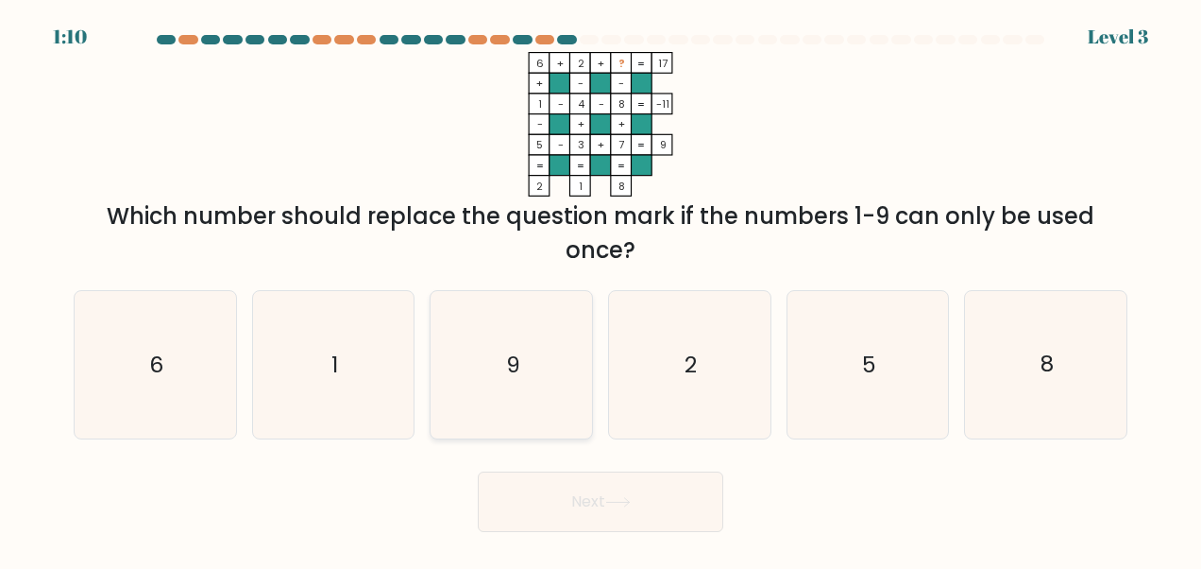
click at [523, 352] on icon "9" at bounding box center [511, 364] width 147 height 147
click at [601, 289] on input "c. 9" at bounding box center [601, 286] width 1 height 5
radio input "true"
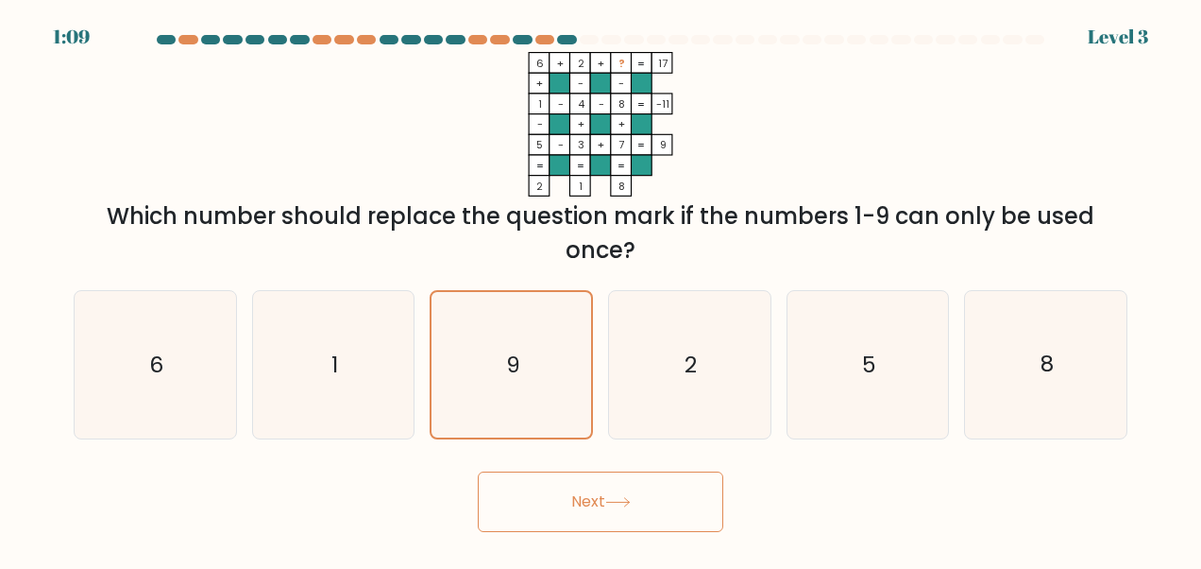
click at [639, 514] on button "Next" at bounding box center [601, 501] width 246 height 60
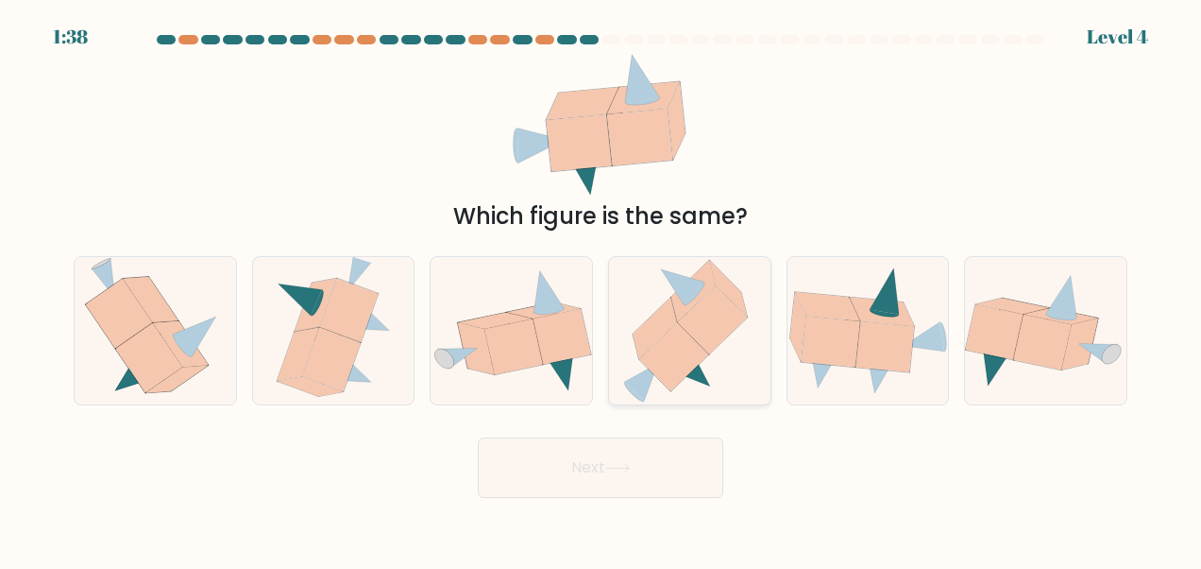
click at [681, 305] on icon at bounding box center [694, 290] width 44 height 61
click at [602, 289] on input "d." at bounding box center [601, 286] width 1 height 5
radio input "true"
click at [672, 471] on button "Next" at bounding box center [601, 467] width 246 height 60
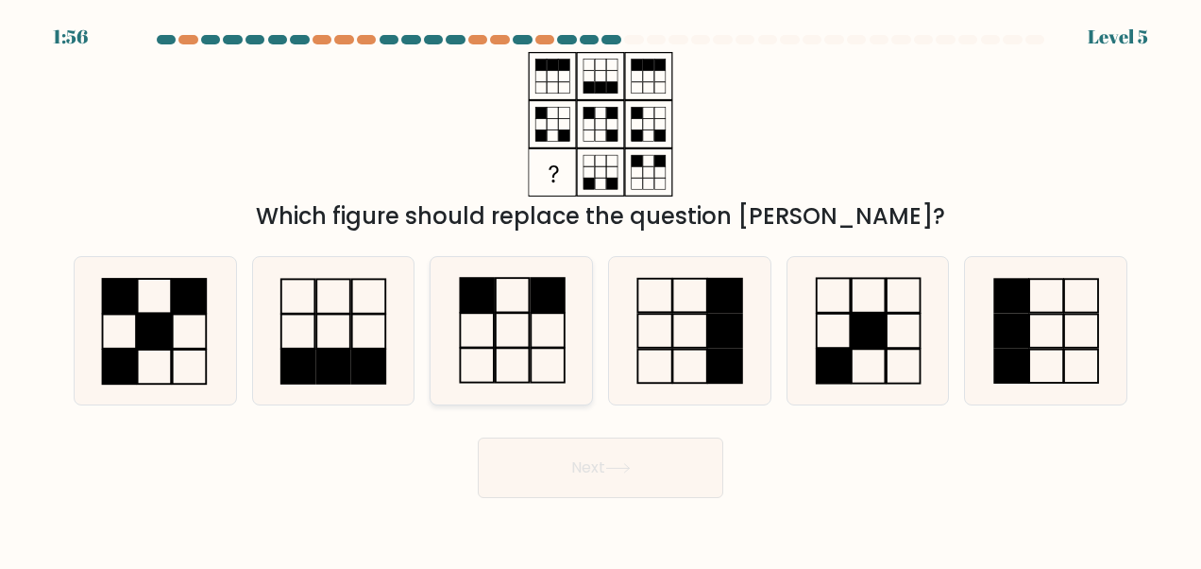
click at [537, 308] on rect at bounding box center [548, 295] width 34 height 34
click at [601, 289] on input "c." at bounding box center [601, 286] width 1 height 5
radio input "true"
click at [855, 332] on rect at bounding box center [869, 331] width 34 height 34
click at [602, 289] on input "e." at bounding box center [601, 286] width 1 height 5
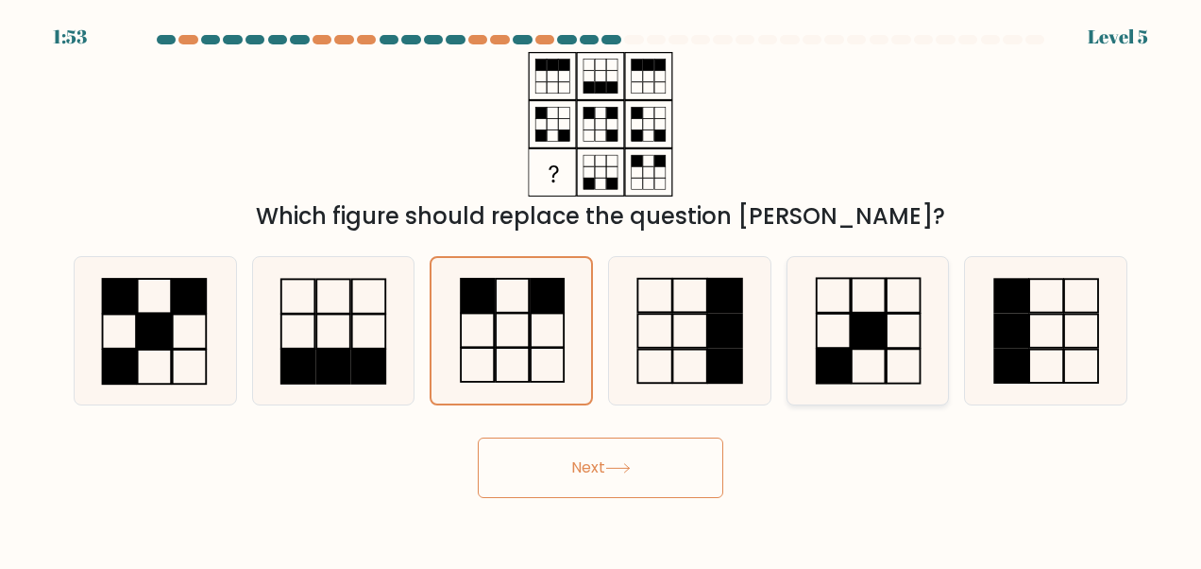
radio input "true"
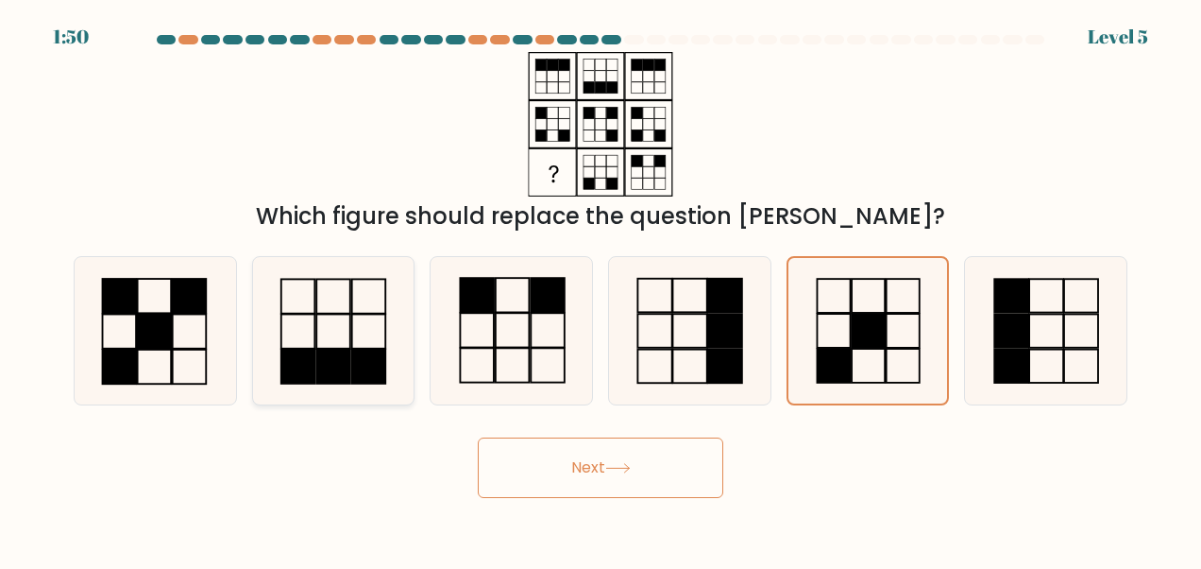
click at [359, 339] on icon at bounding box center [333, 330] width 147 height 147
click at [601, 289] on input "b." at bounding box center [601, 286] width 1 height 5
radio input "true"
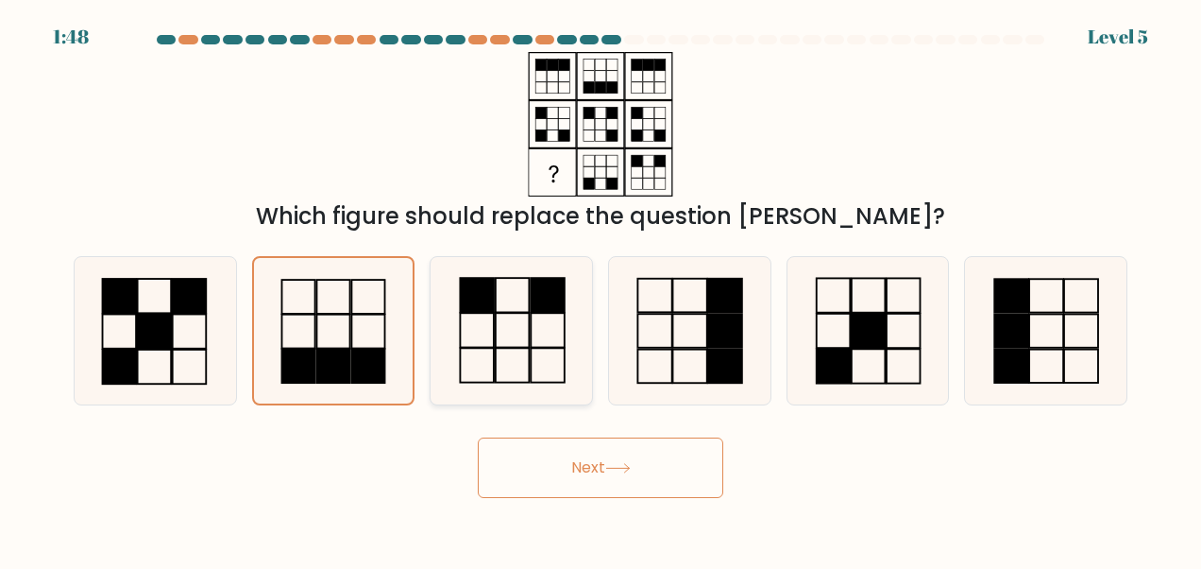
click at [551, 324] on icon at bounding box center [511, 330] width 147 height 147
click at [601, 289] on input "c." at bounding box center [601, 286] width 1 height 5
radio input "true"
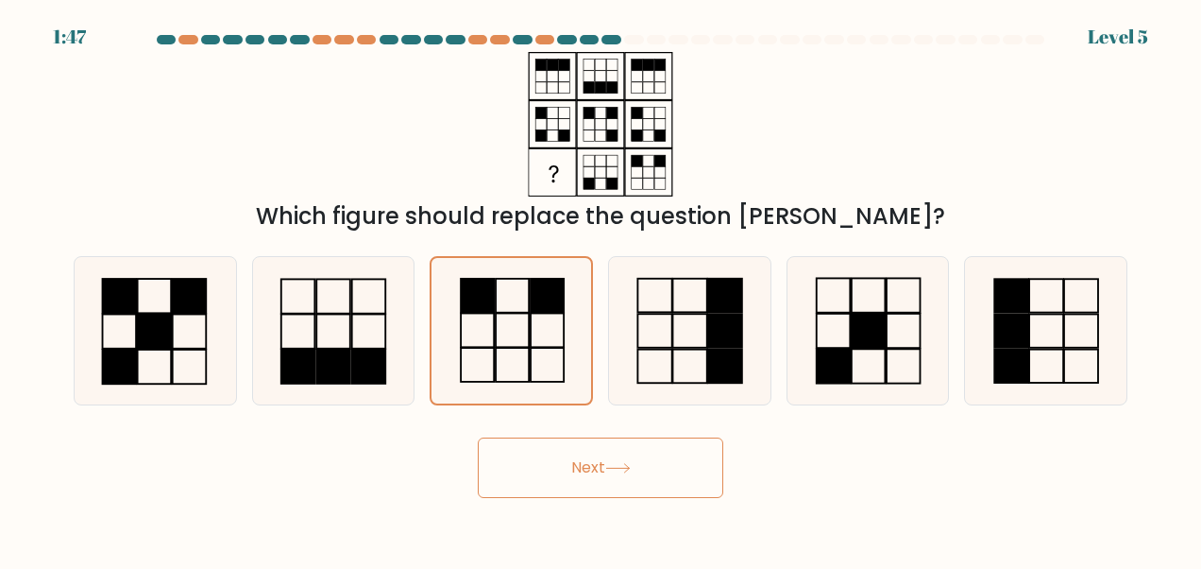
click at [609, 483] on button "Next" at bounding box center [601, 467] width 246 height 60
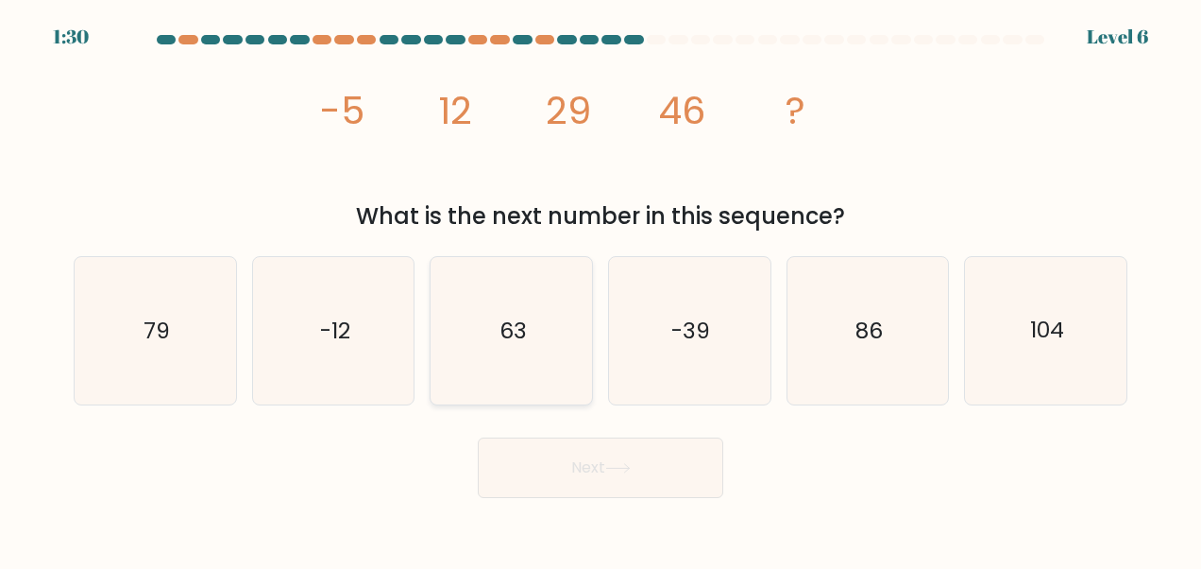
click at [532, 356] on icon "63" at bounding box center [511, 330] width 147 height 147
click at [601, 289] on input "c. 63" at bounding box center [601, 286] width 1 height 5
radio input "true"
click at [631, 469] on icon at bounding box center [618, 468] width 26 height 10
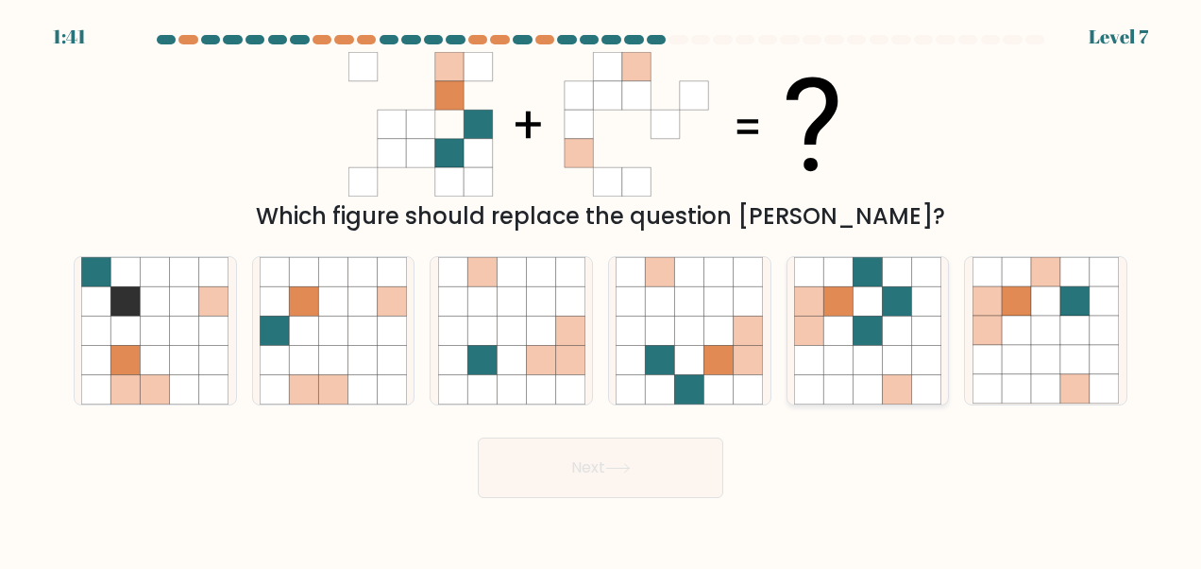
click at [852, 361] on icon at bounding box center [838, 359] width 29 height 29
click at [602, 289] on input "e." at bounding box center [601, 286] width 1 height 5
radio input "true"
click at [600, 484] on button "Next" at bounding box center [601, 467] width 246 height 60
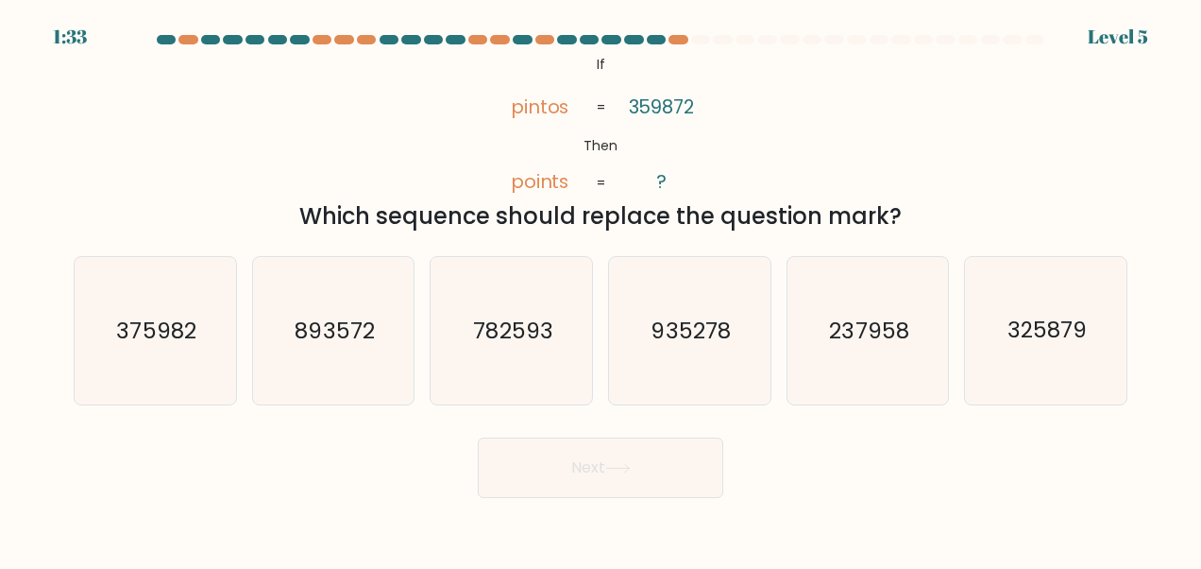
click at [930, 107] on div "@import url('https://fonts.googleapis.com/css?family=Abril+Fatface:400,100,100i…" at bounding box center [600, 142] width 1077 height 181
click at [355, 334] on text "893572" at bounding box center [335, 330] width 79 height 30
click at [601, 289] on input "b. 893572" at bounding box center [601, 286] width 1 height 5
radio input "true"
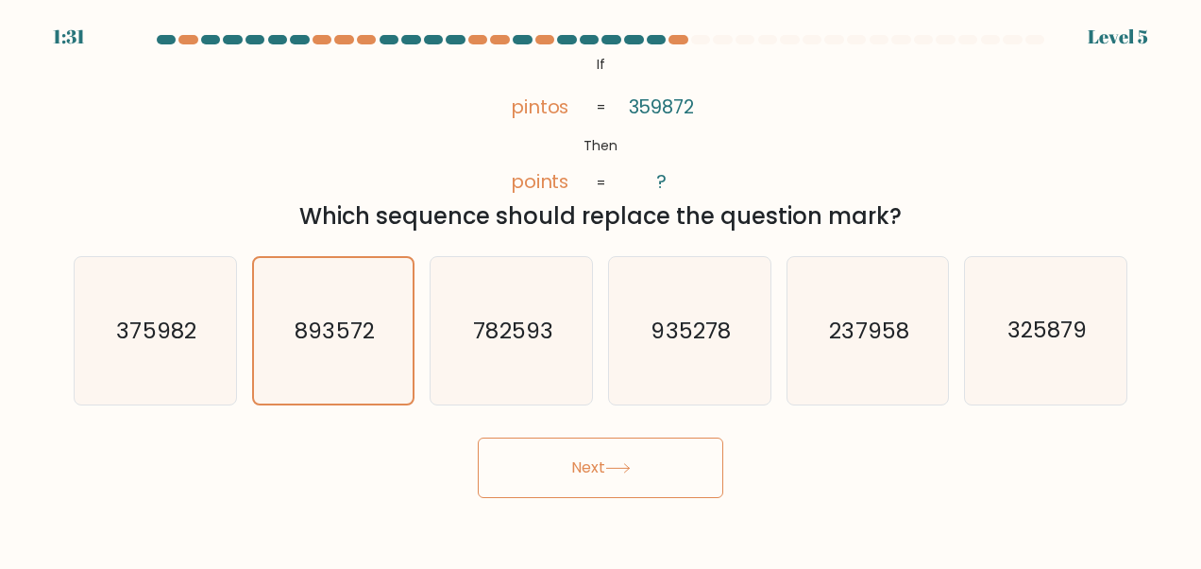
click at [631, 470] on icon at bounding box center [618, 468] width 26 height 10
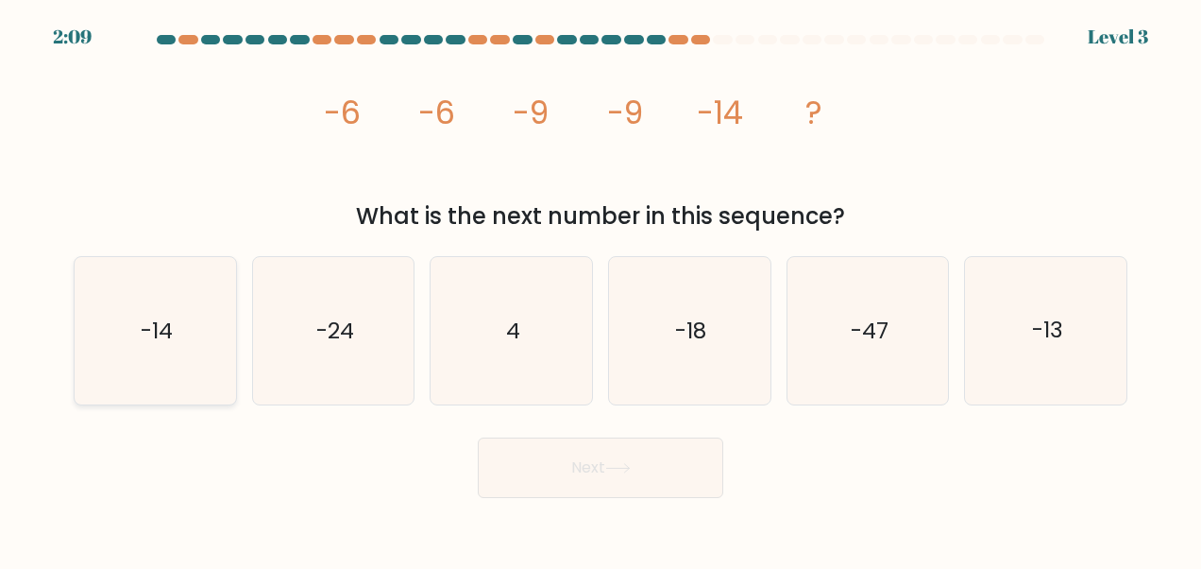
click at [192, 316] on icon "-14" at bounding box center [154, 330] width 147 height 147
click at [601, 289] on input "a. -14" at bounding box center [601, 286] width 1 height 5
radio input "true"
click at [643, 486] on button "Next" at bounding box center [601, 467] width 246 height 60
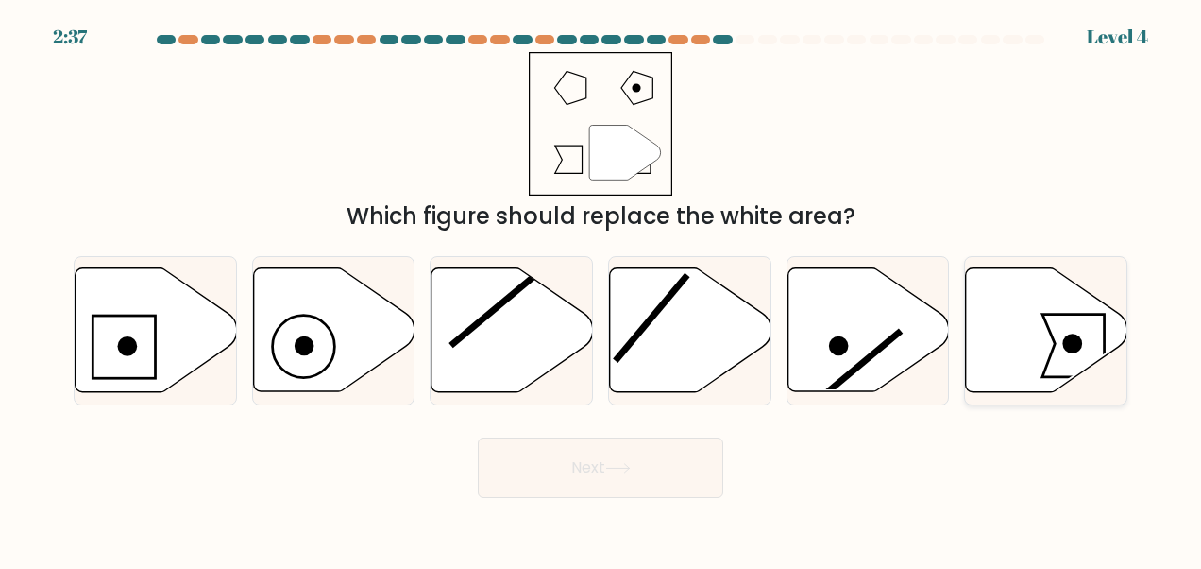
click at [1014, 318] on icon at bounding box center [1047, 330] width 162 height 124
click at [602, 289] on input "f." at bounding box center [601, 286] width 1 height 5
radio input "true"
click at [641, 491] on button "Next" at bounding box center [601, 467] width 246 height 60
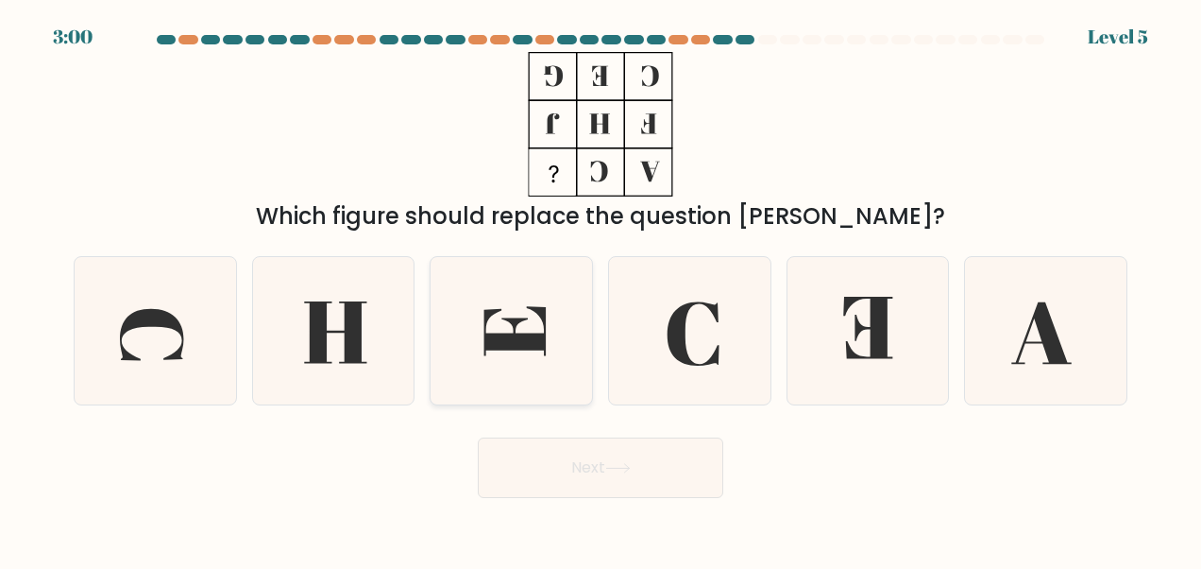
click at [550, 268] on icon at bounding box center [511, 330] width 147 height 147
click at [601, 284] on input "c." at bounding box center [601, 286] width 1 height 5
radio input "true"
click at [872, 313] on icon at bounding box center [867, 327] width 49 height 61
click at [602, 289] on input "e." at bounding box center [601, 286] width 1 height 5
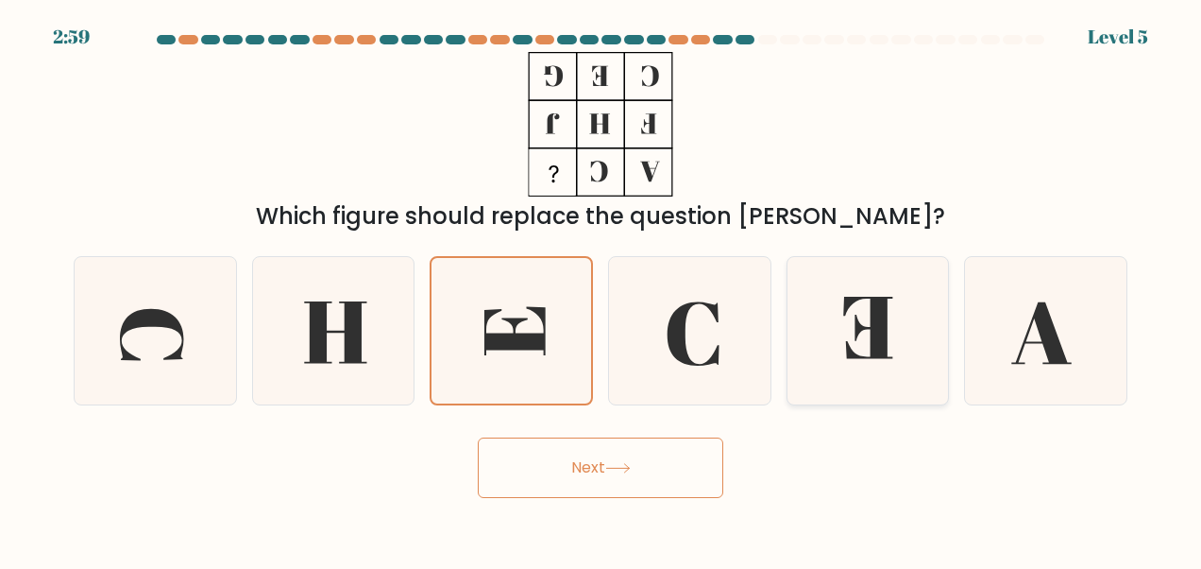
radio input "true"
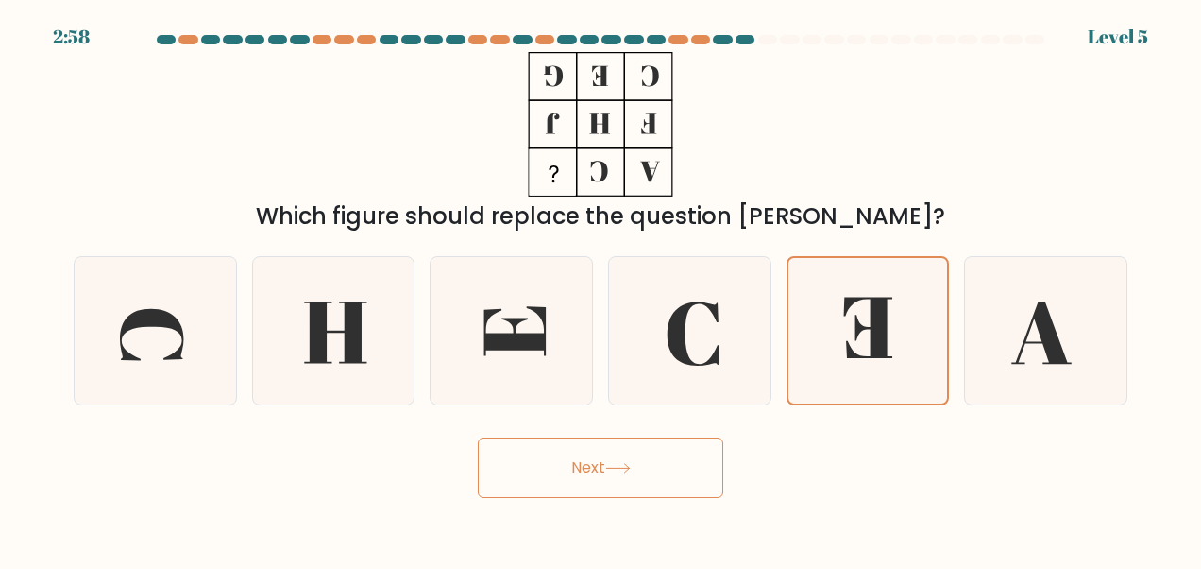
click at [651, 480] on button "Next" at bounding box center [601, 467] width 246 height 60
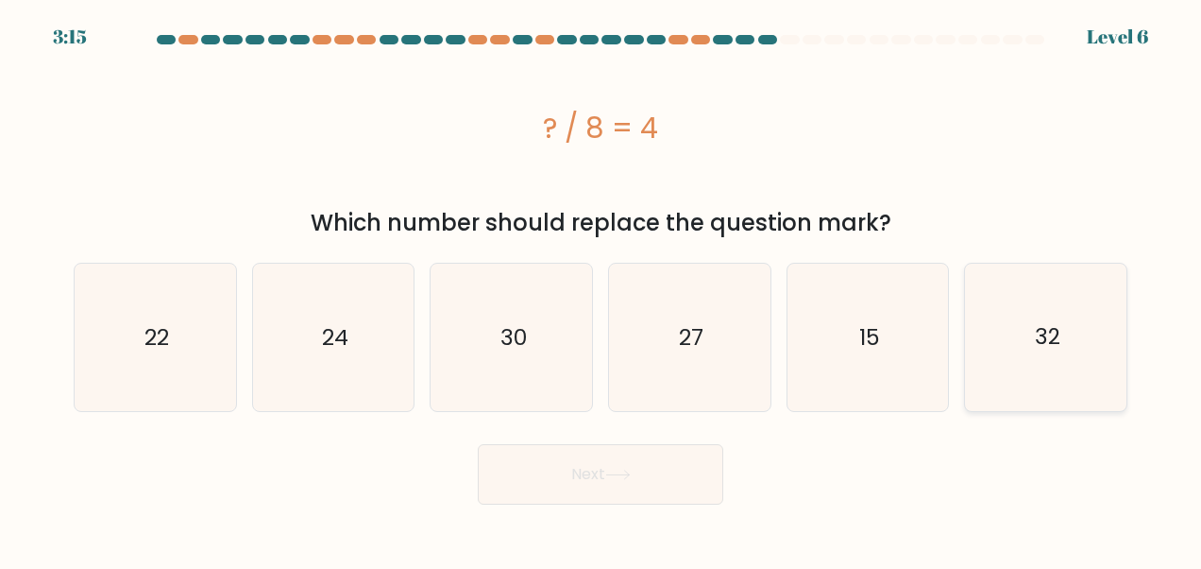
click at [1046, 302] on icon "32" at bounding box center [1046, 337] width 147 height 147
click at [602, 289] on input "f. 32" at bounding box center [601, 286] width 1 height 5
radio input "true"
click at [667, 459] on button "Next" at bounding box center [601, 474] width 246 height 60
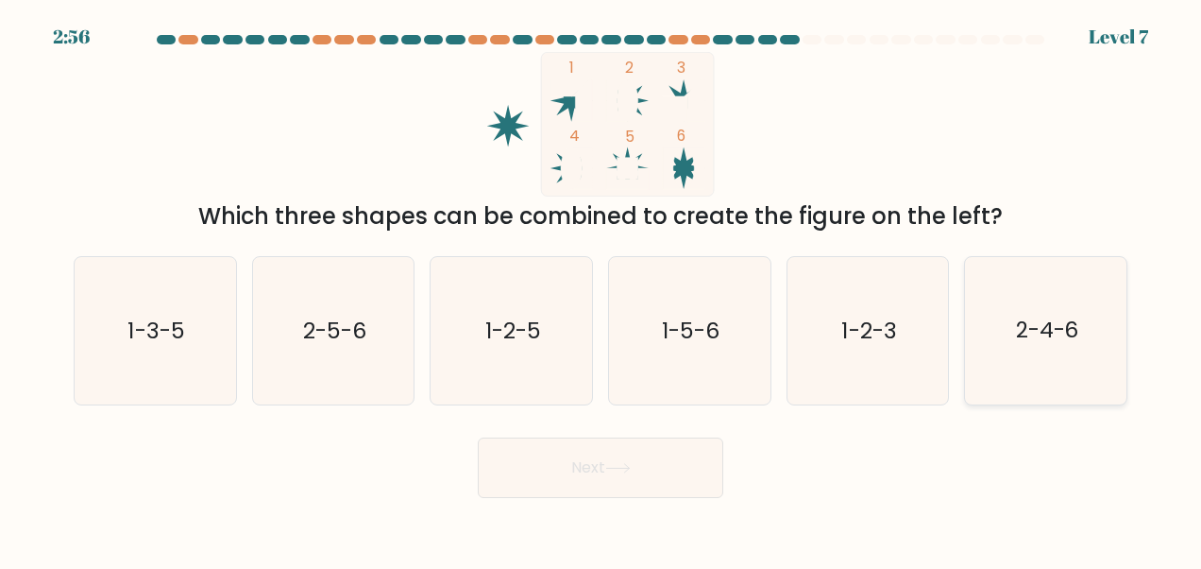
click at [1014, 315] on icon "2-4-6" at bounding box center [1046, 330] width 147 height 147
click at [602, 289] on input "f. 2-4-6" at bounding box center [601, 286] width 1 height 5
radio input "true"
click at [604, 462] on button "Next" at bounding box center [601, 467] width 246 height 60
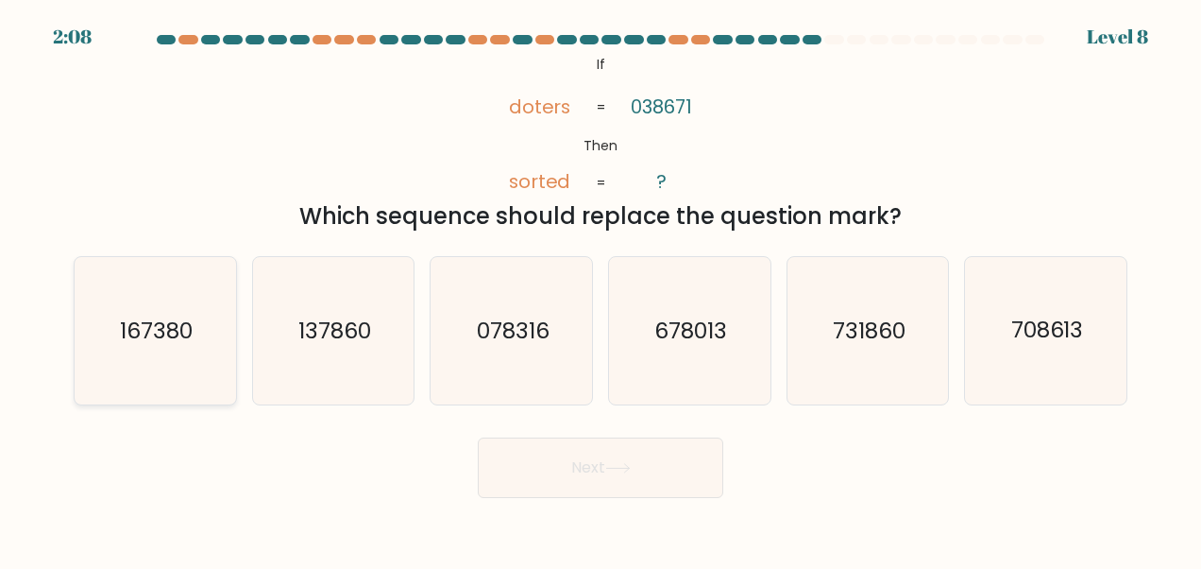
click at [139, 301] on icon "167380" at bounding box center [154, 330] width 147 height 147
click at [601, 289] on input "a. 167380" at bounding box center [601, 286] width 1 height 5
radio input "true"
click at [601, 472] on button "Next" at bounding box center [601, 467] width 246 height 60
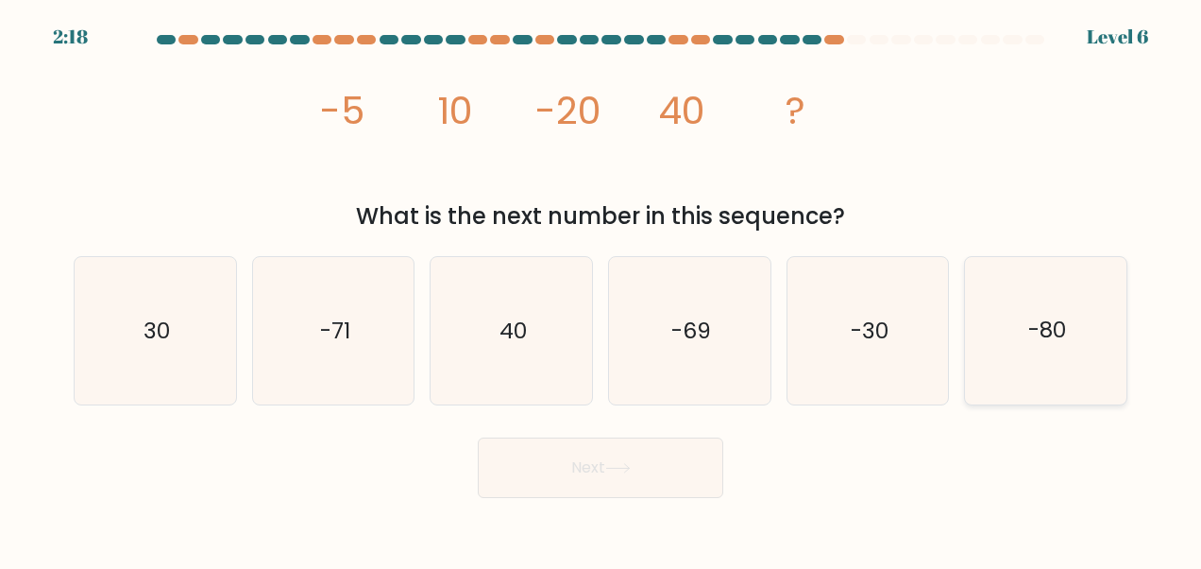
click at [1048, 336] on text "-80" at bounding box center [1048, 330] width 38 height 30
click at [602, 289] on input "f. -80" at bounding box center [601, 286] width 1 height 5
radio input "true"
click at [661, 493] on button "Next" at bounding box center [601, 467] width 246 height 60
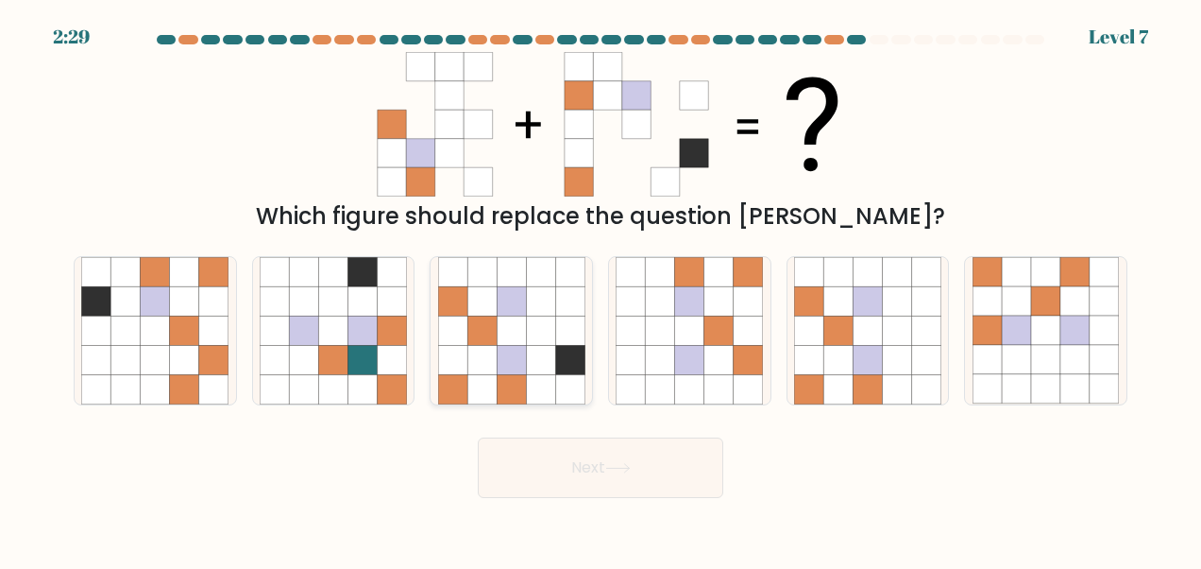
click at [523, 321] on icon at bounding box center [511, 329] width 29 height 29
click at [601, 289] on input "c." at bounding box center [601, 286] width 1 height 5
radio input "true"
click at [659, 453] on button "Next" at bounding box center [601, 467] width 246 height 60
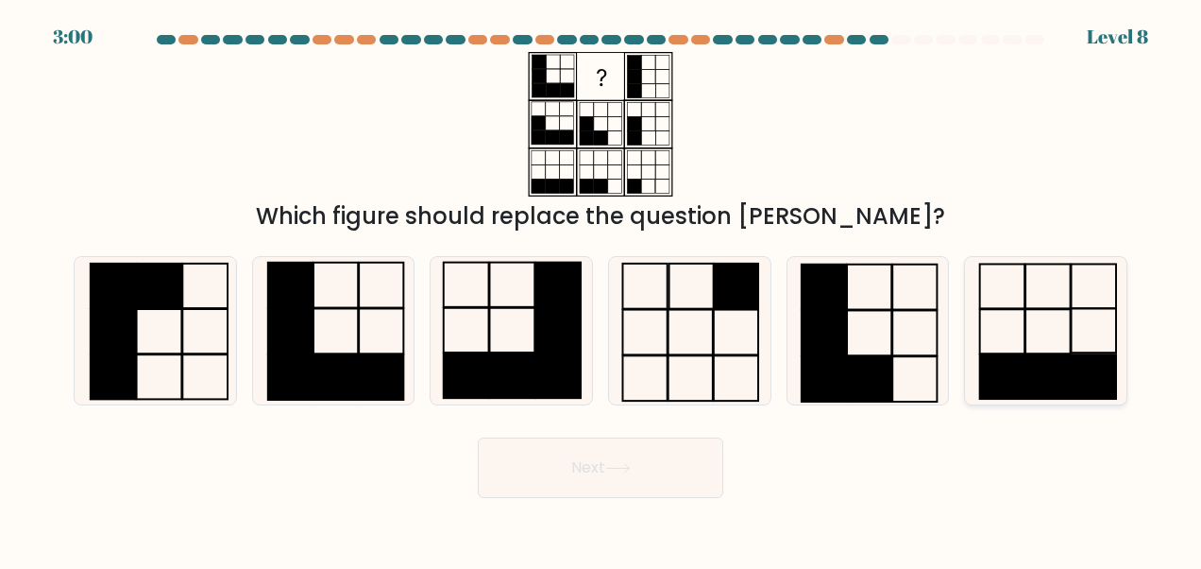
click at [1007, 313] on icon at bounding box center [1046, 330] width 147 height 147
click at [602, 289] on input "f." at bounding box center [601, 286] width 1 height 5
radio input "true"
click at [839, 326] on rect at bounding box center [824, 332] width 44 height 45
click at [602, 289] on input "e." at bounding box center [601, 286] width 1 height 5
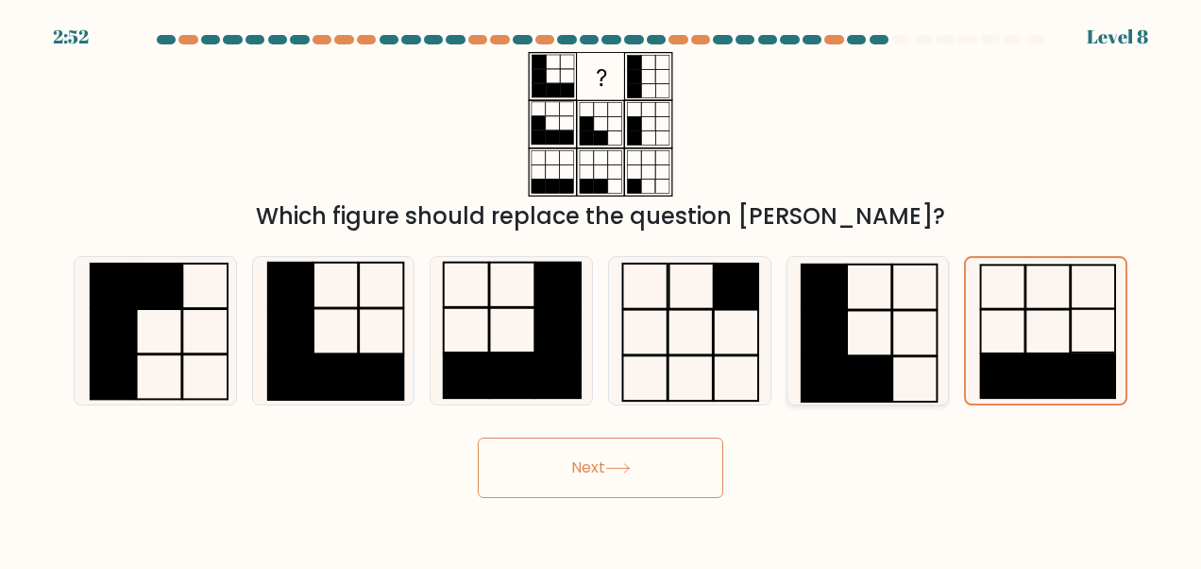
radio input "true"
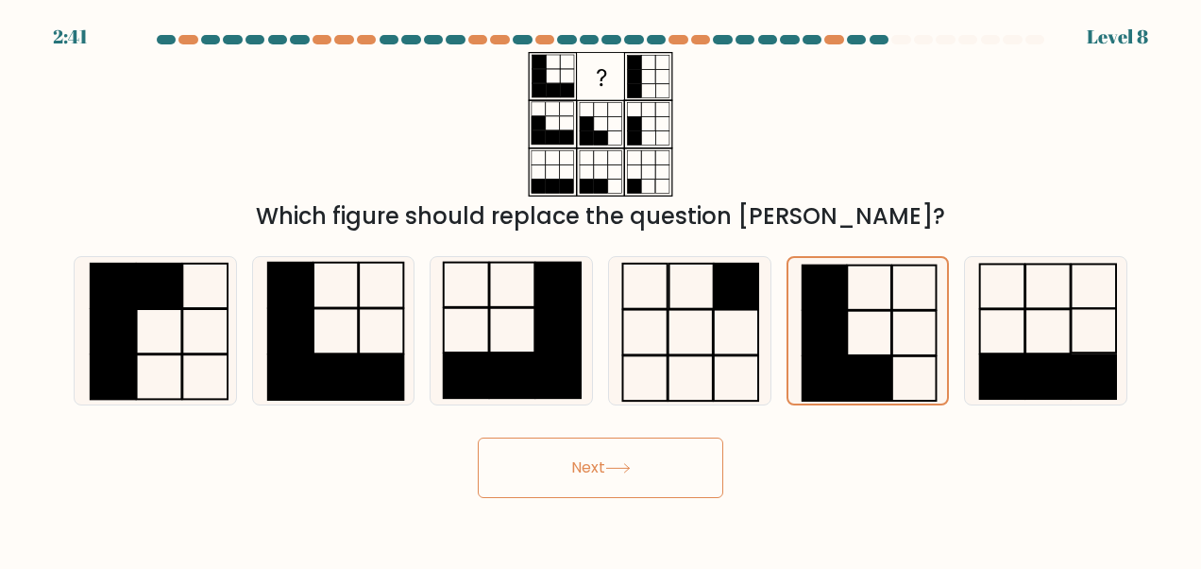
click at [661, 449] on button "Next" at bounding box center [601, 467] width 246 height 60
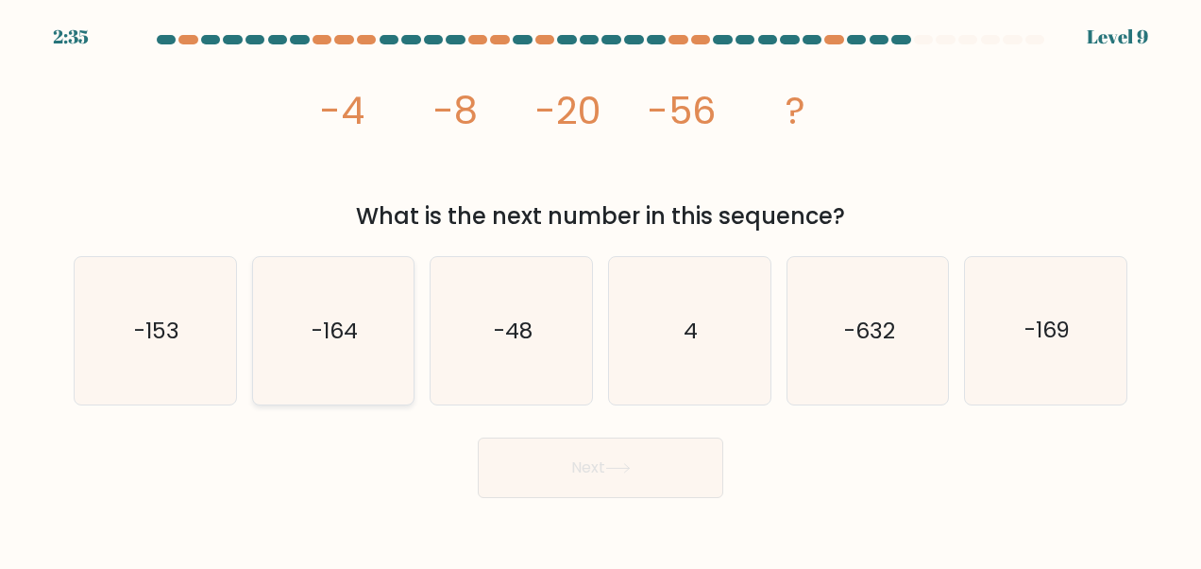
click at [378, 306] on icon "-164" at bounding box center [333, 330] width 147 height 147
click at [601, 289] on input "b. -164" at bounding box center [601, 286] width 1 height 5
radio input "true"
click at [623, 473] on icon at bounding box center [618, 468] width 26 height 10
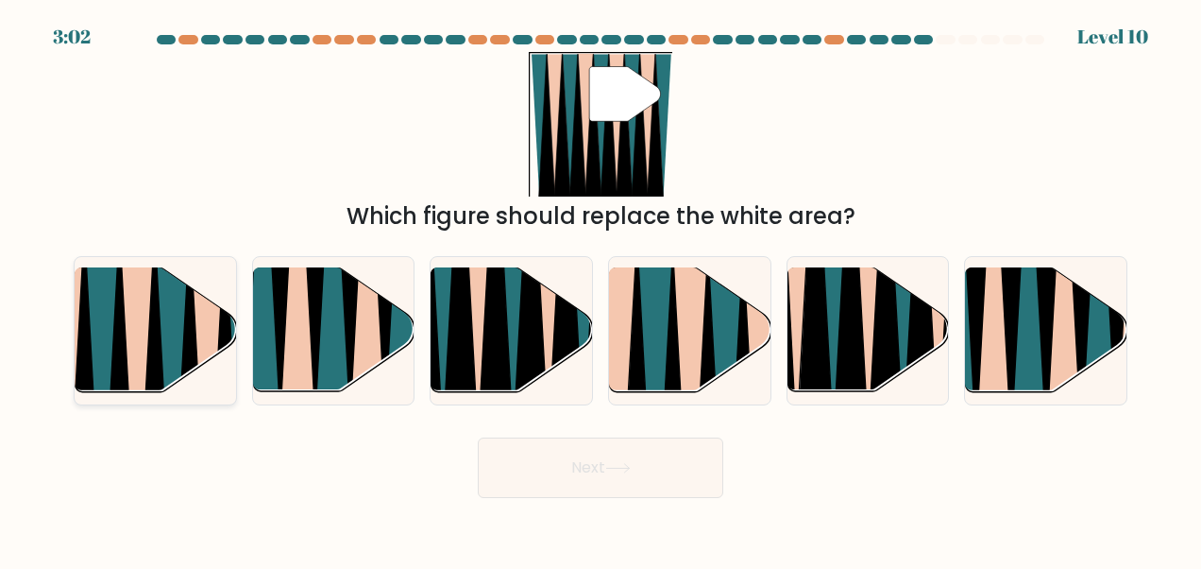
click at [162, 292] on icon at bounding box center [172, 401] width 35 height 322
click at [601, 289] on input "a." at bounding box center [601, 286] width 1 height 5
radio input "true"
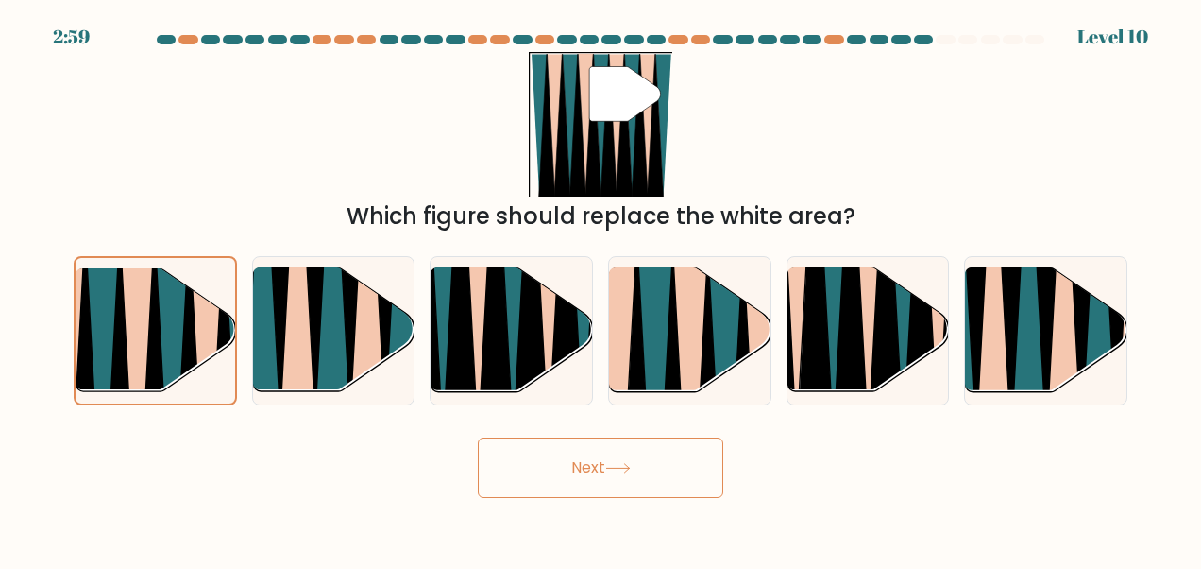
click at [649, 494] on button "Next" at bounding box center [601, 467] width 246 height 60
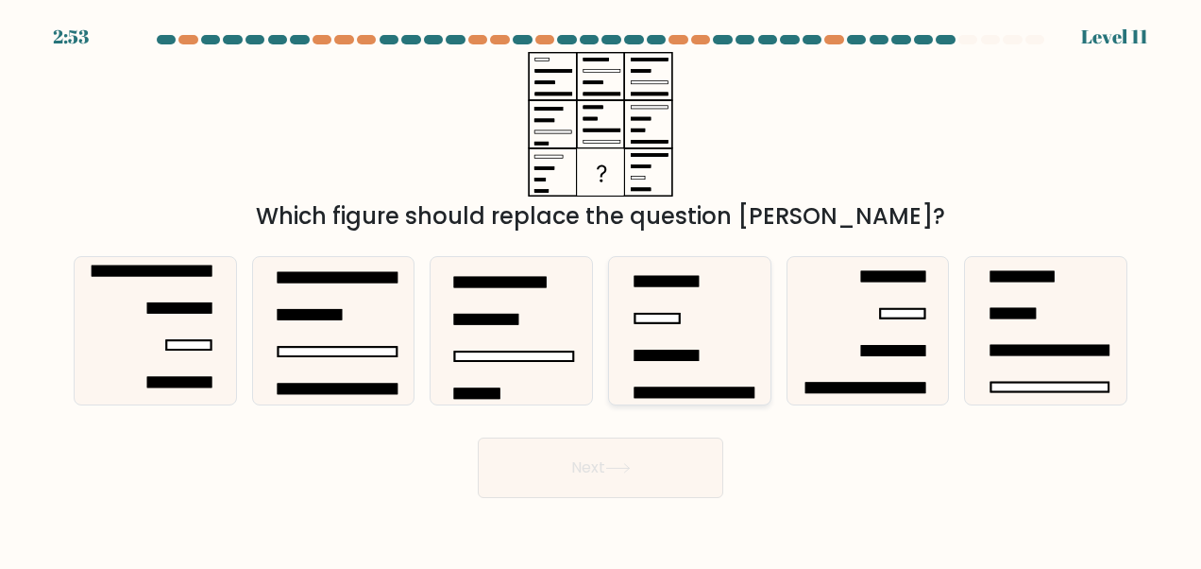
click at [700, 305] on icon at bounding box center [689, 330] width 147 height 147
click at [602, 289] on input "d." at bounding box center [601, 286] width 1 height 5
radio input "true"
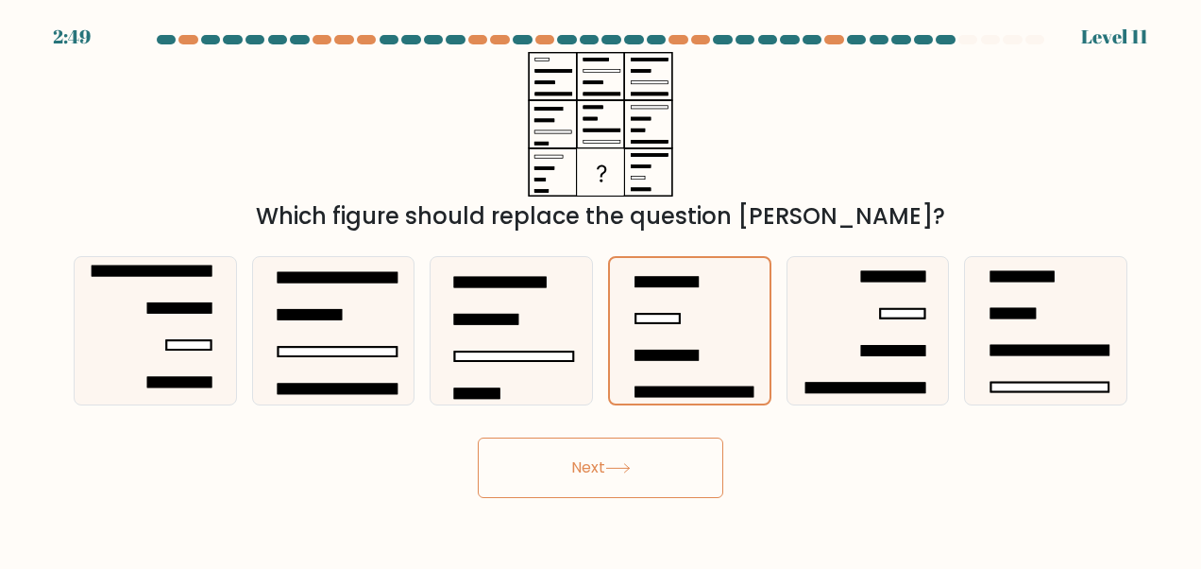
click at [652, 489] on button "Next" at bounding box center [601, 467] width 246 height 60
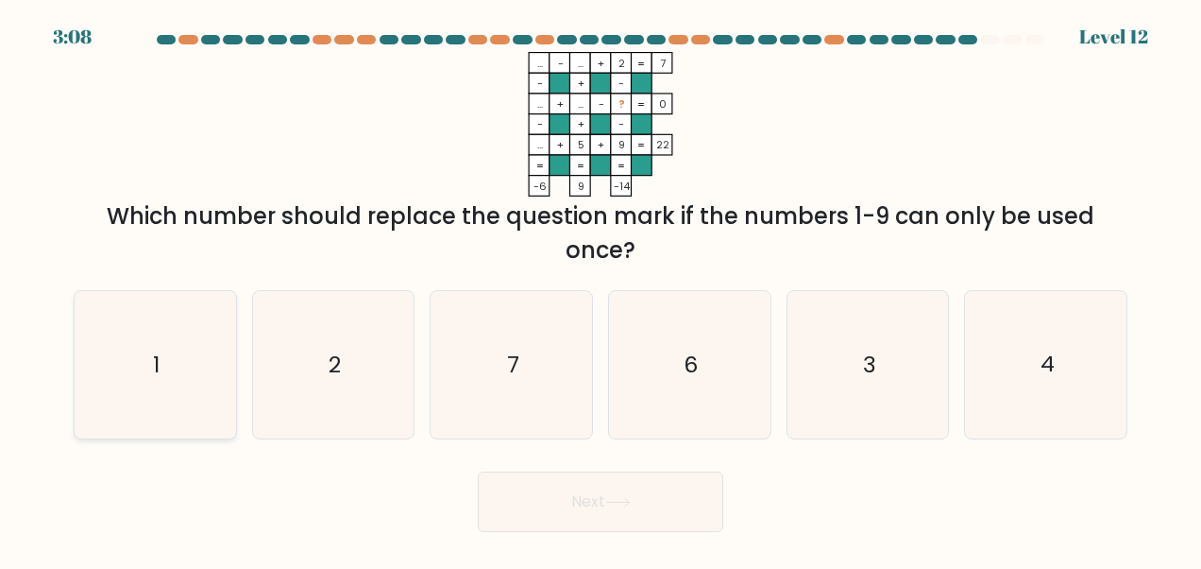
click at [142, 369] on icon "1" at bounding box center [154, 364] width 147 height 147
click at [601, 289] on input "a. 1" at bounding box center [601, 286] width 1 height 5
radio input "true"
click at [609, 510] on button "Next" at bounding box center [601, 501] width 246 height 60
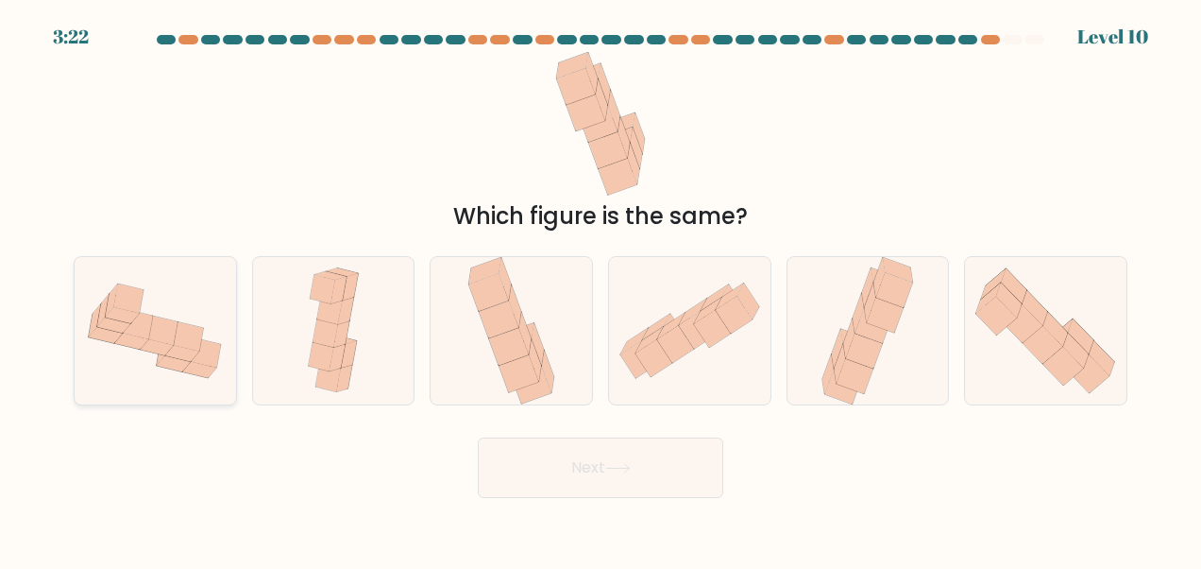
click at [202, 336] on icon at bounding box center [190, 336] width 30 height 29
click at [601, 289] on input "a." at bounding box center [601, 286] width 1 height 5
radio input "true"
click at [658, 481] on button "Next" at bounding box center [601, 467] width 246 height 60
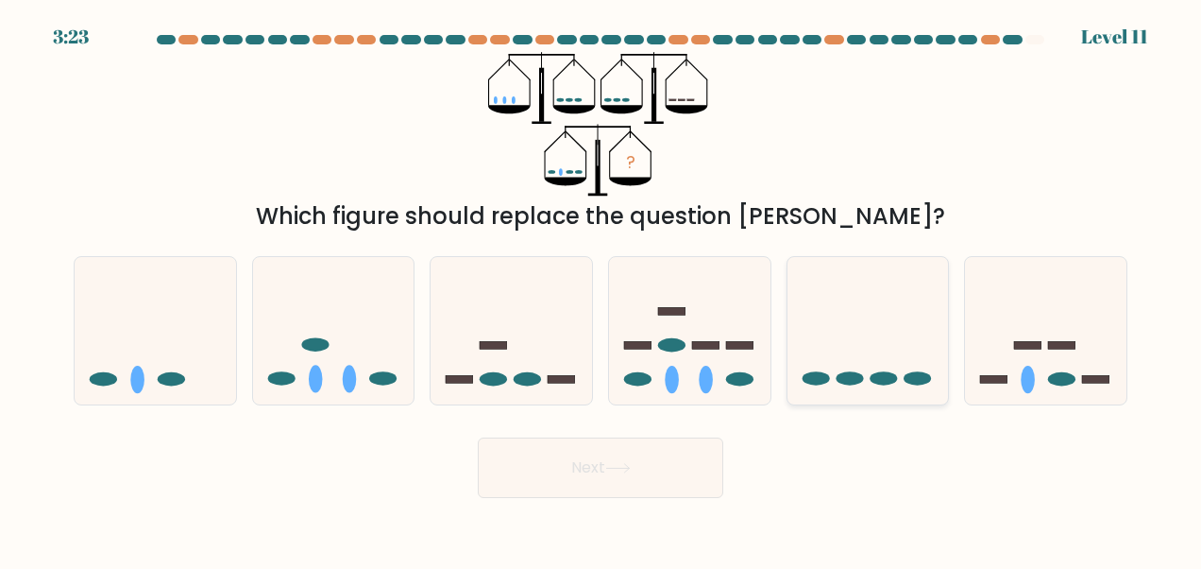
click at [869, 331] on icon at bounding box center [869, 330] width 162 height 133
click at [602, 289] on input "e." at bounding box center [601, 286] width 1 height 5
radio input "true"
click at [605, 476] on button "Next" at bounding box center [601, 467] width 246 height 60
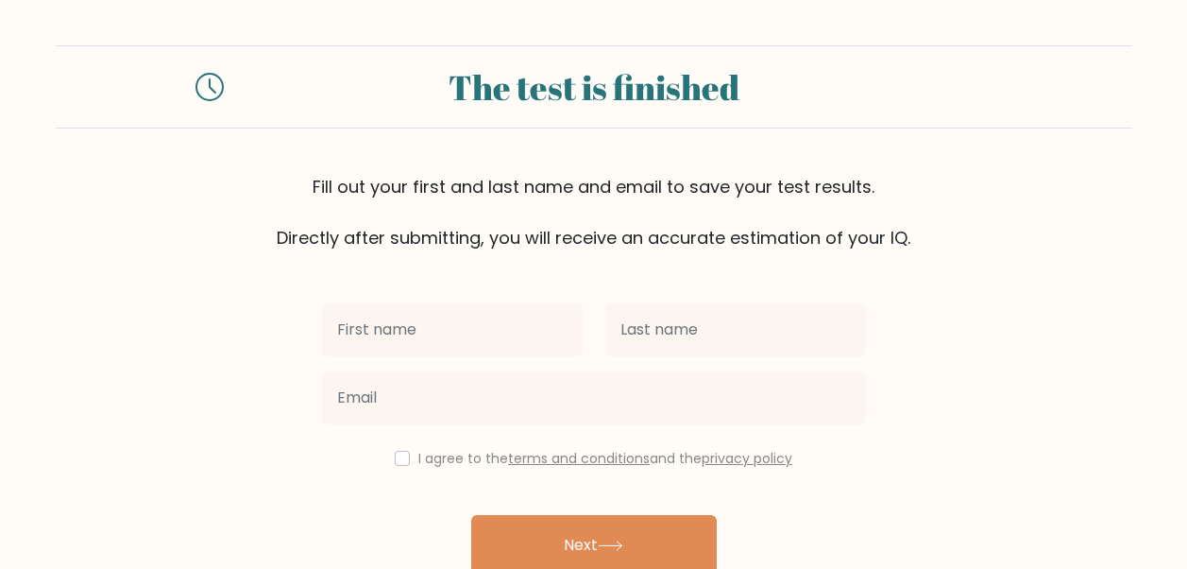
click at [217, 91] on icon at bounding box center [210, 87] width 28 height 28
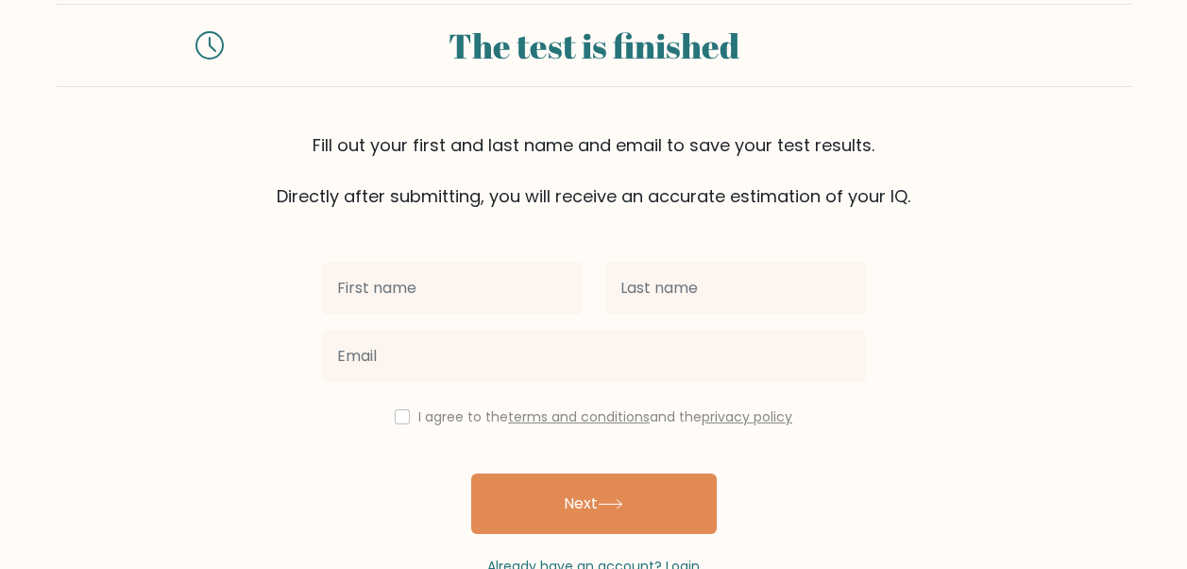
scroll to position [43, 0]
click at [413, 434] on div "I agree to the terms and conditions and the privacy policy Next Already have an…" at bounding box center [594, 391] width 567 height 367
click at [395, 410] on input "checkbox" at bounding box center [402, 415] width 15 height 15
checkbox input "true"
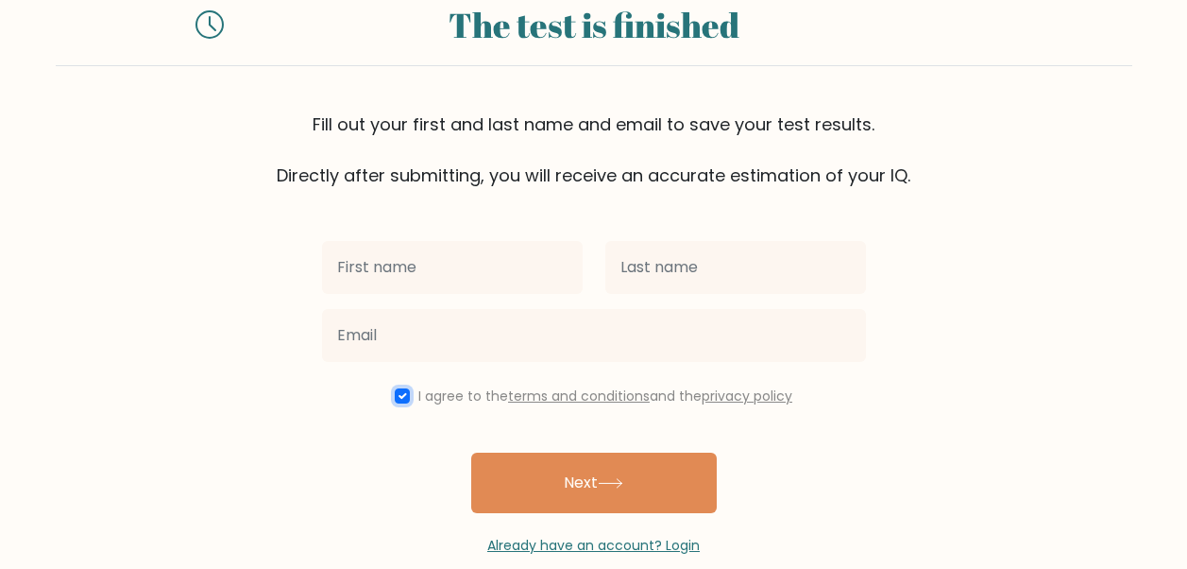
scroll to position [94, 0]
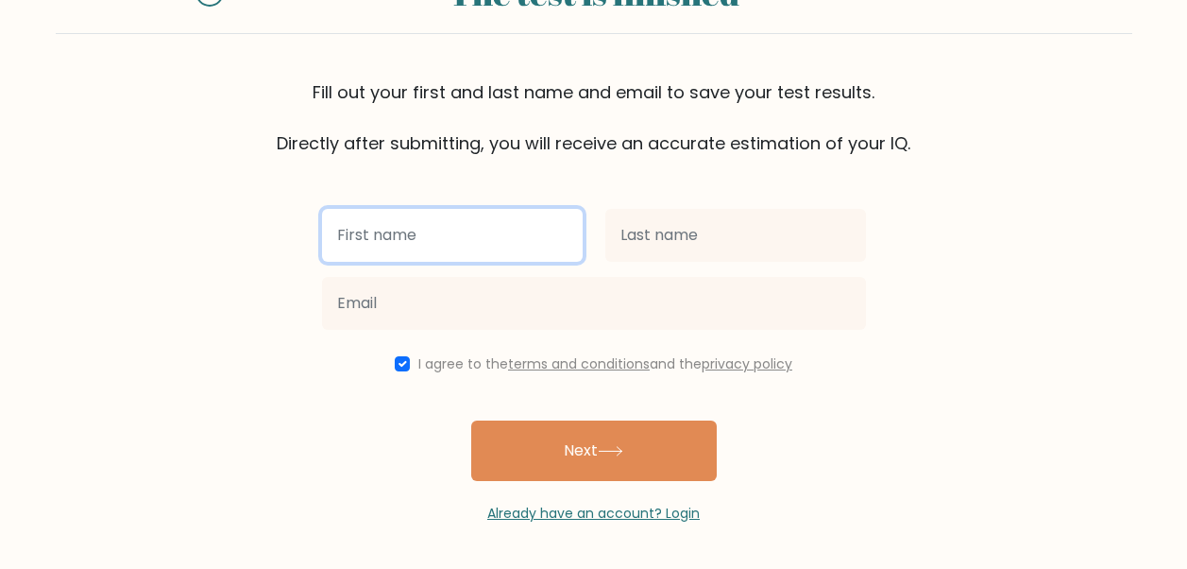
click at [499, 229] on input "text" at bounding box center [452, 235] width 261 height 53
type input "j"
type input "[PERSON_NAME]"
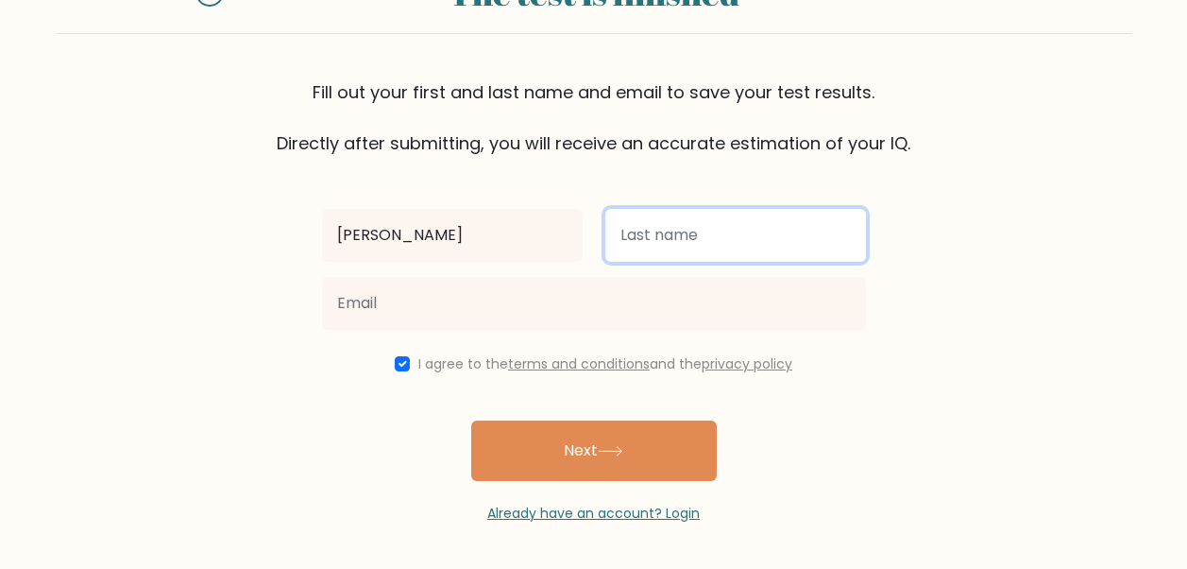
drag, startPoint x: 768, startPoint y: 128, endPoint x: 650, endPoint y: 218, distance: 148.3
click at [650, 218] on input "text" at bounding box center [735, 235] width 261 height 53
type input "[GEOGRAPHIC_DATA]"
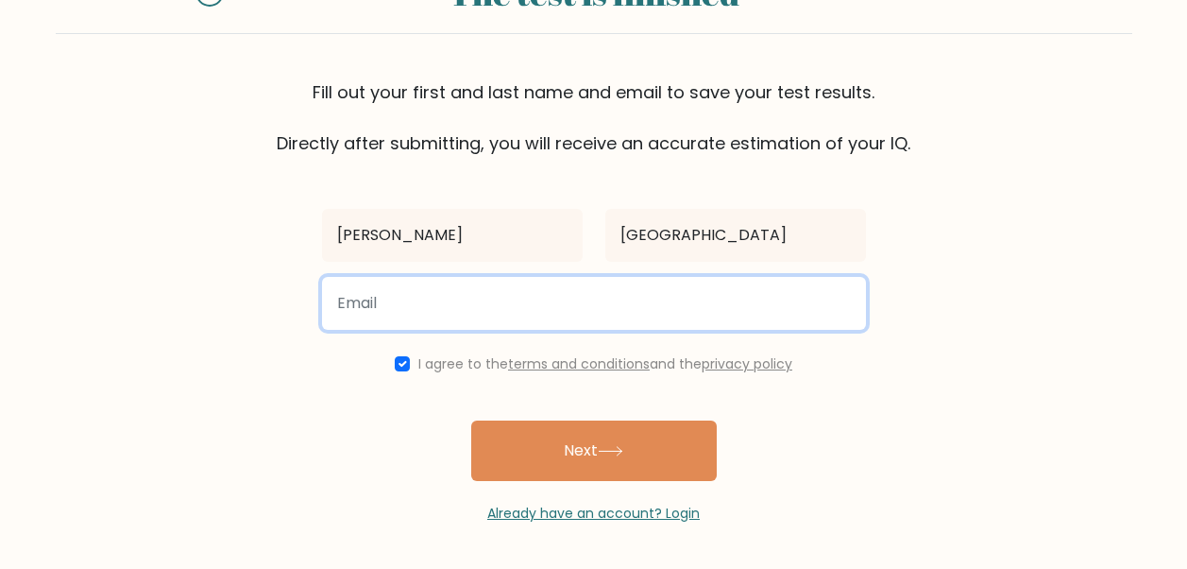
click at [516, 329] on input "email" at bounding box center [594, 303] width 544 height 53
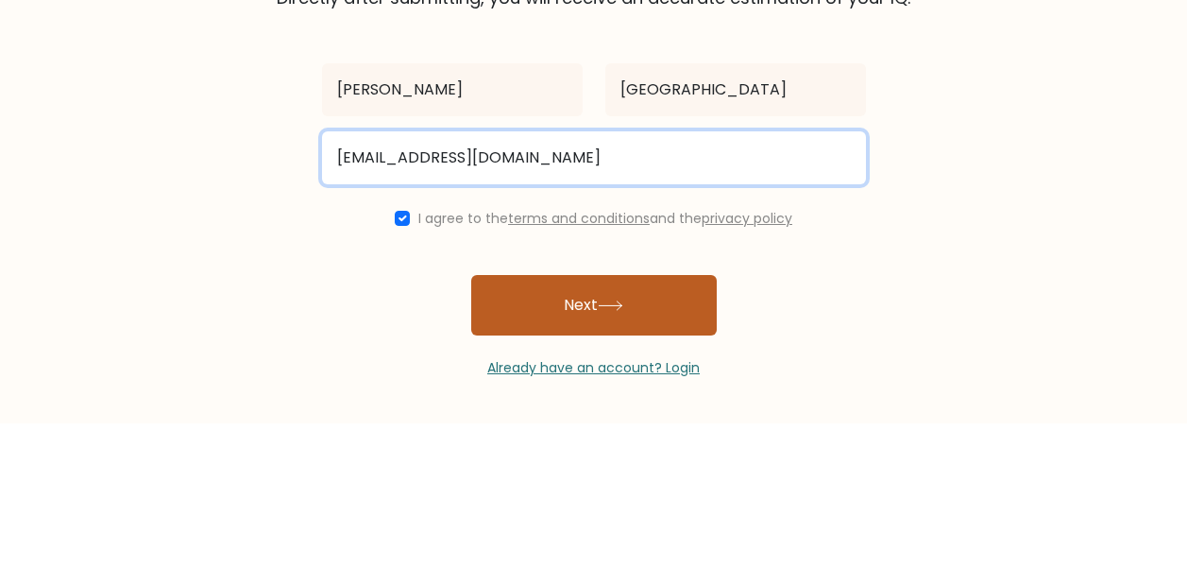
type input "toledojenny_00@icloud.com"
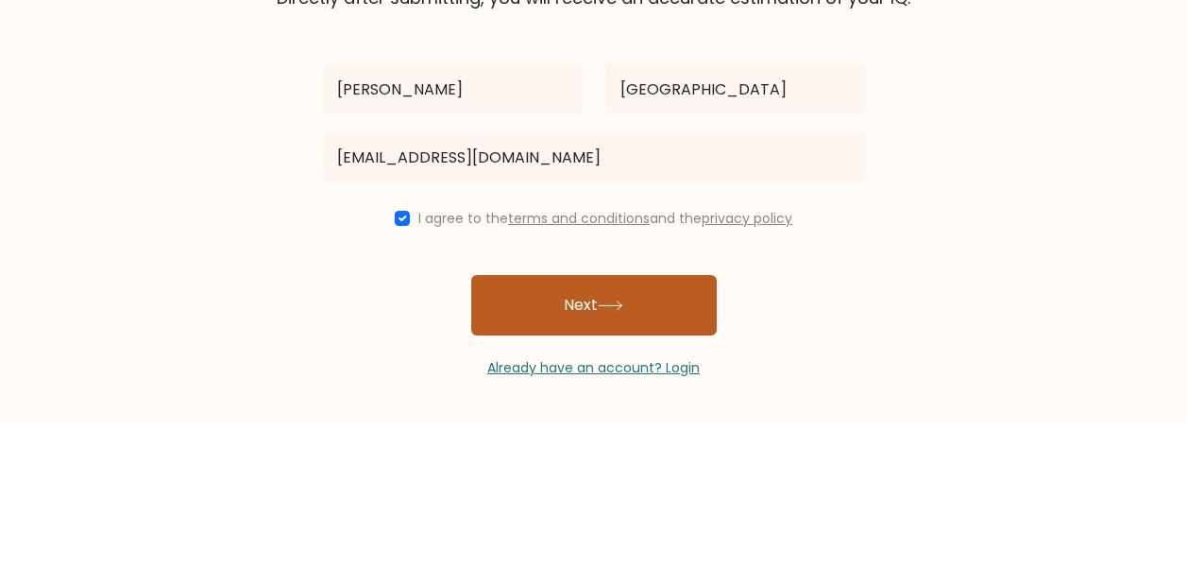
click at [682, 443] on button "Next" at bounding box center [594, 450] width 246 height 60
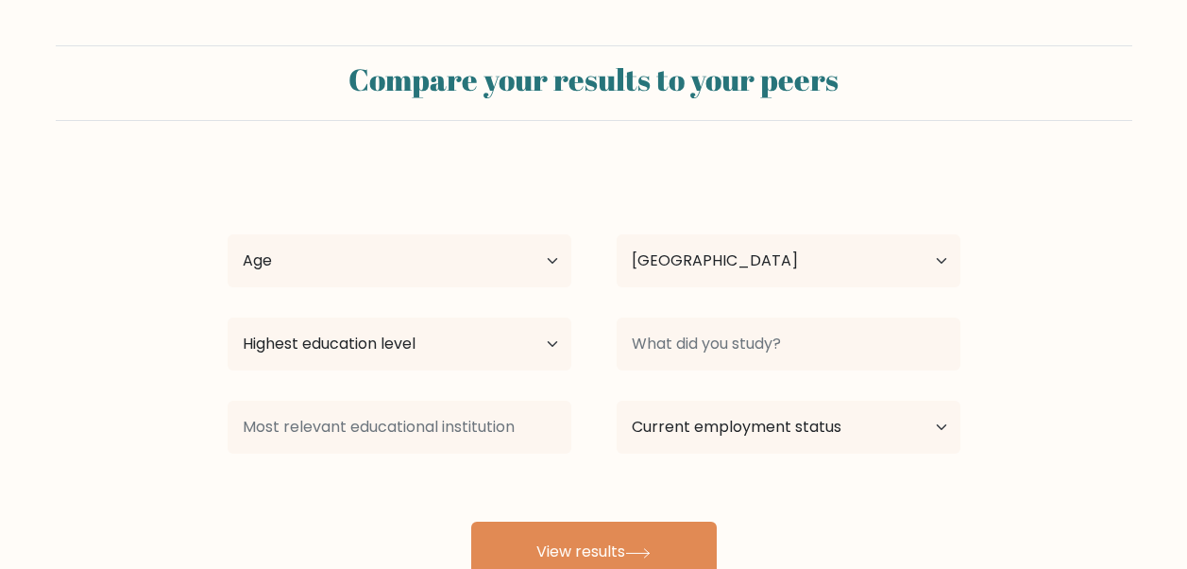
select select "PH"
click at [567, 264] on select "Age Under [DEMOGRAPHIC_DATA] [DEMOGRAPHIC_DATA] [DEMOGRAPHIC_DATA] [DEMOGRAPHIC…" at bounding box center [400, 260] width 344 height 53
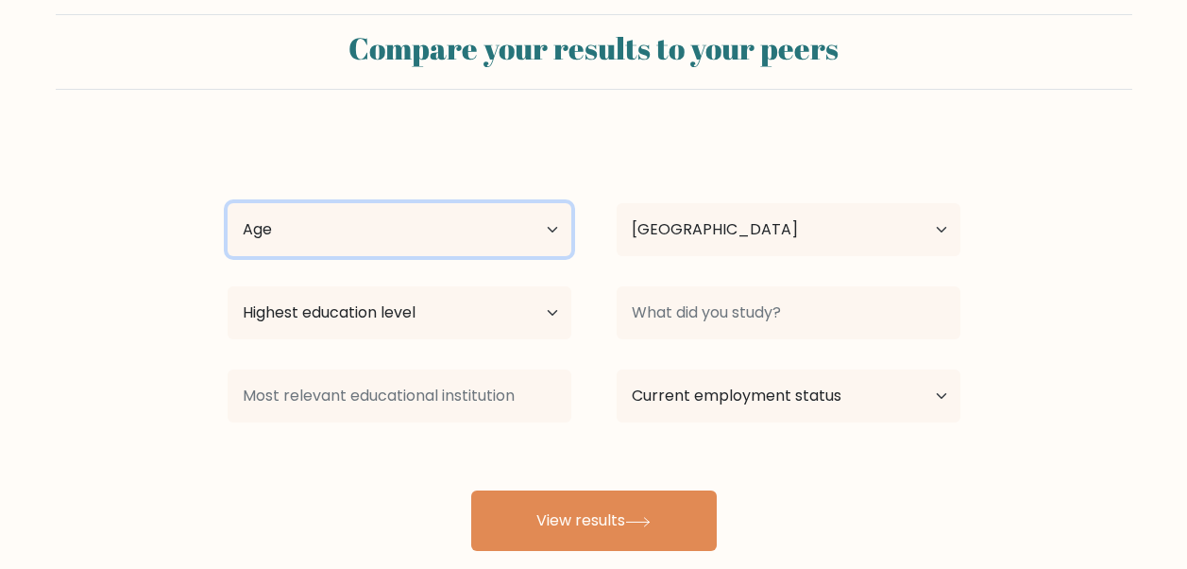
scroll to position [147, 0]
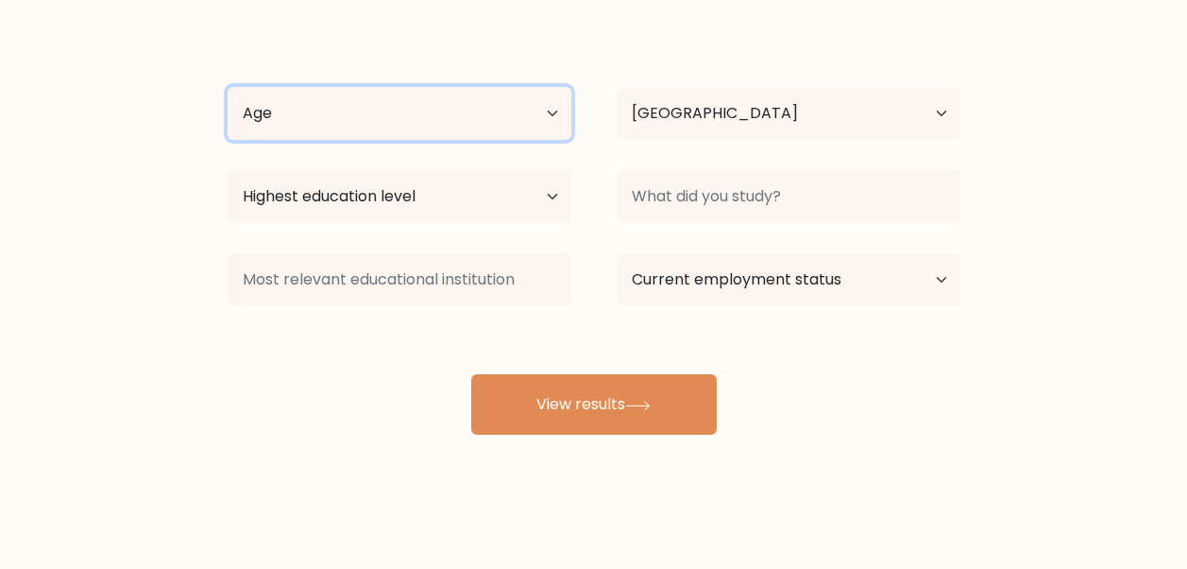
click at [459, 104] on select "Age Under [DEMOGRAPHIC_DATA] [DEMOGRAPHIC_DATA] [DEMOGRAPHIC_DATA] [DEMOGRAPHIC…" at bounding box center [400, 113] width 344 height 53
select select "18_24"
click at [228, 87] on select "Age Under [DEMOGRAPHIC_DATA] [DEMOGRAPHIC_DATA] [DEMOGRAPHIC_DATA] [DEMOGRAPHIC…" at bounding box center [400, 113] width 344 height 53
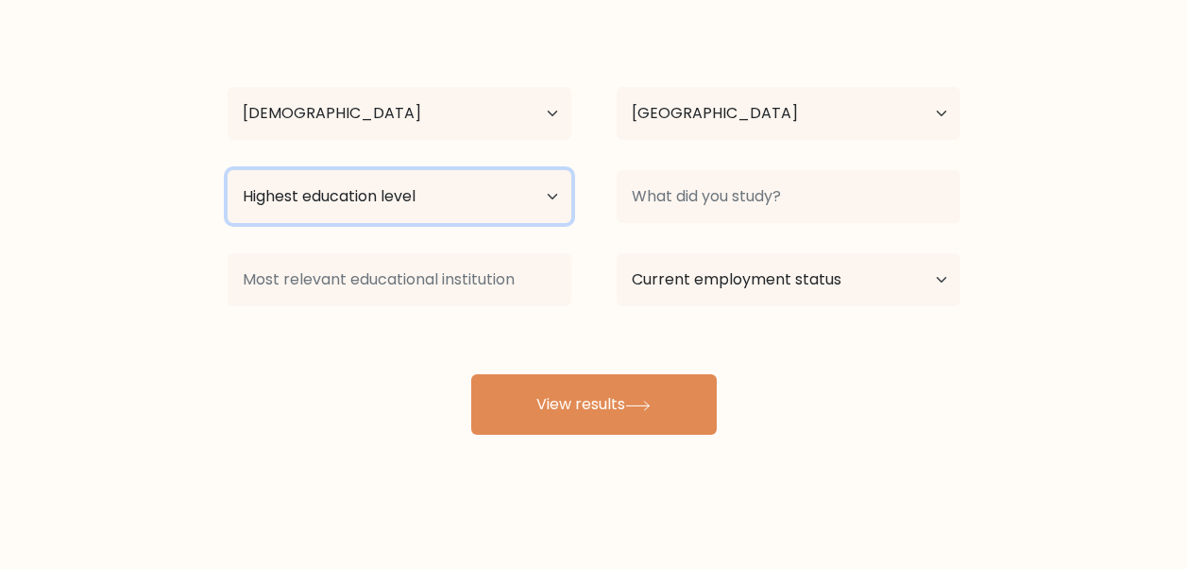
click at [509, 196] on select "Highest education level No schooling Primary Lower Secondary Upper Secondary Oc…" at bounding box center [400, 196] width 344 height 53
click at [444, 217] on select "Highest education level No schooling Primary Lower Secondary Upper Secondary Oc…" at bounding box center [400, 196] width 344 height 53
select select "upper_secondary"
click at [228, 170] on select "Highest education level No schooling Primary Lower Secondary Upper Secondary Oc…" at bounding box center [400, 196] width 344 height 53
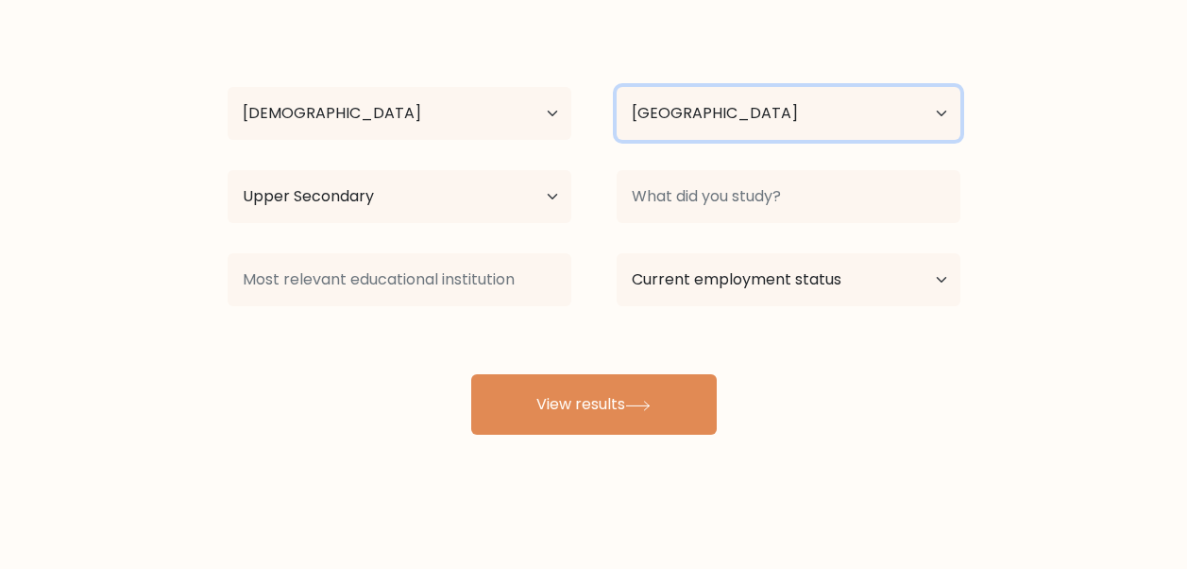
click at [792, 111] on select "Country Afghanistan Albania Algeria American Samoa Andorra Angola Anguilla Anta…" at bounding box center [789, 113] width 344 height 53
click at [617, 87] on select "Country Afghanistan Albania Algeria American Samoa Andorra Angola Anguilla Anta…" at bounding box center [789, 113] width 344 height 53
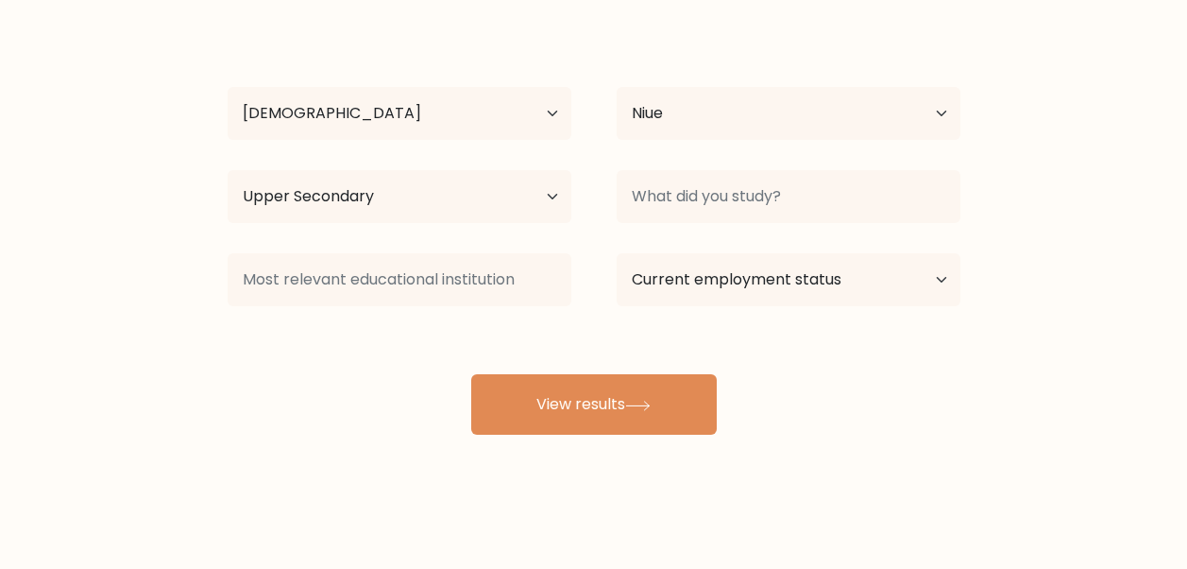
click at [696, 140] on div "Country Afghanistan Albania Algeria American Samoa Andorra Angola Anguilla Anta…" at bounding box center [788, 113] width 389 height 68
click at [695, 125] on select "Country Afghanistan Albania Algeria American Samoa Andorra Angola Anguilla Anta…" at bounding box center [789, 113] width 344 height 53
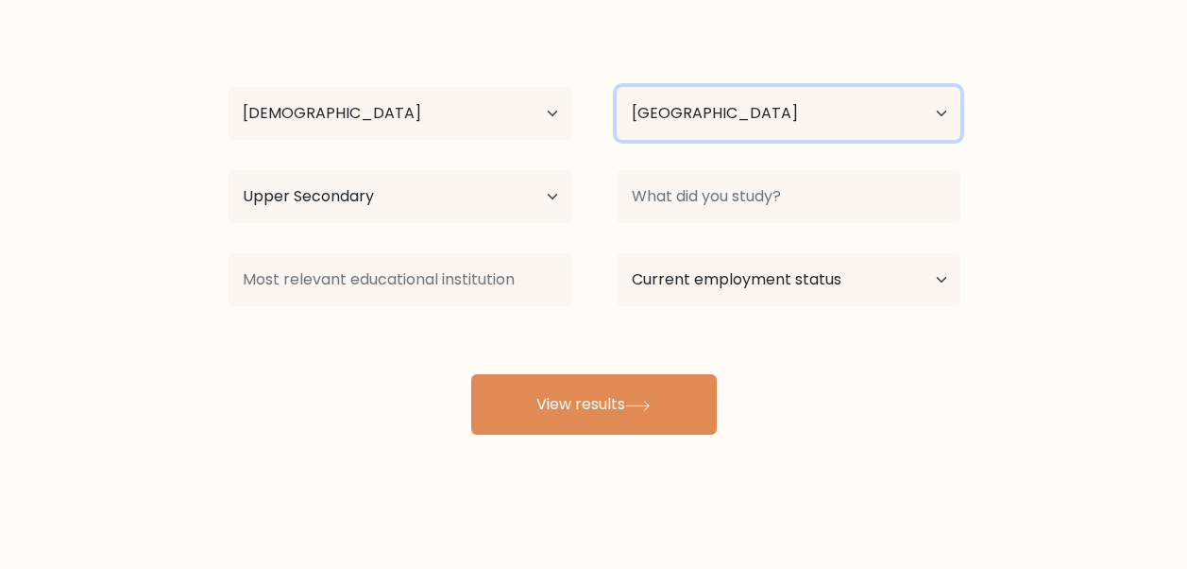
click at [617, 87] on select "Country Afghanistan Albania Algeria American Samoa Andorra Angola Anguilla Anta…" at bounding box center [789, 113] width 344 height 53
click at [724, 109] on select "Country Afghanistan Albania Algeria American Samoa Andorra Angola Anguilla Anta…" at bounding box center [789, 113] width 344 height 53
select select "PH"
click at [617, 87] on select "Country Afghanistan Albania Algeria American Samoa Andorra Angola Anguilla Anta…" at bounding box center [789, 113] width 344 height 53
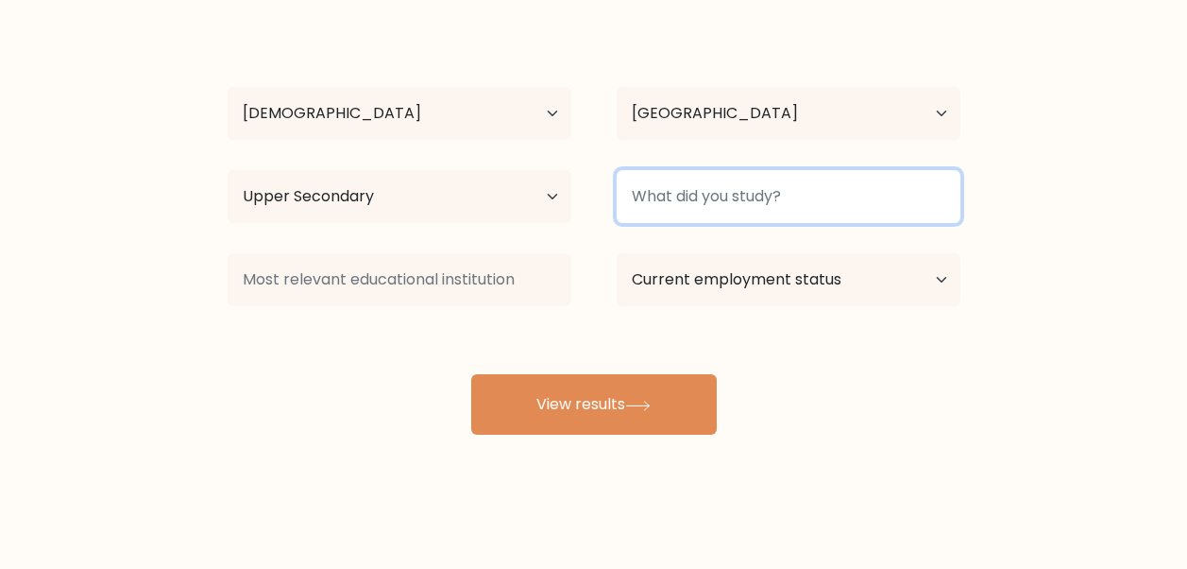
click at [792, 195] on input at bounding box center [789, 196] width 344 height 53
type input "humss"
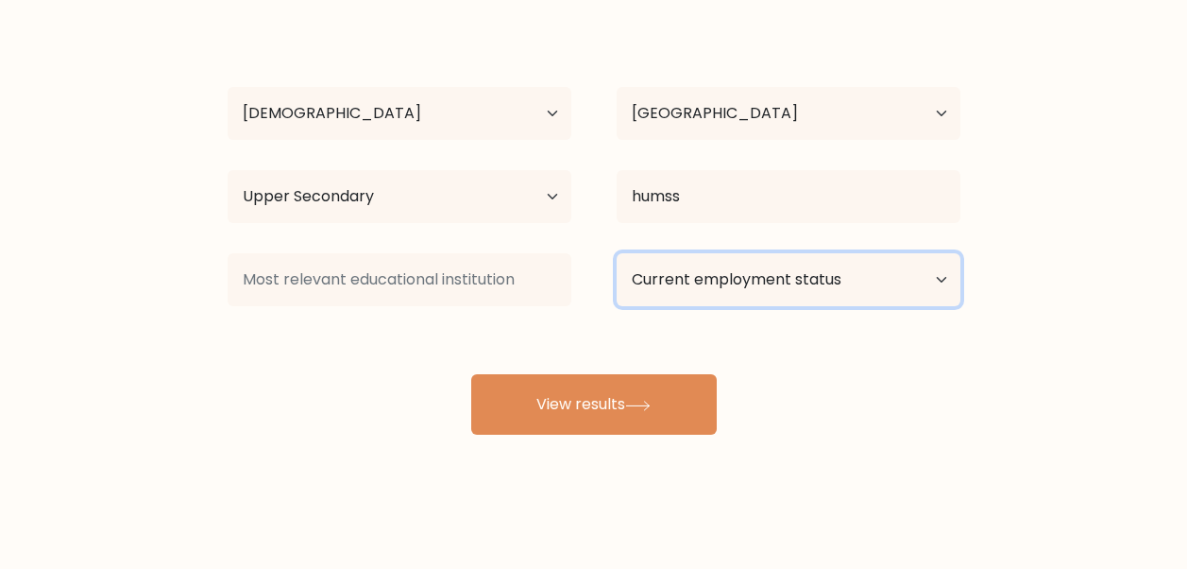
click at [718, 272] on select "Current employment status Employed Student Retired Other / prefer not to answer" at bounding box center [789, 279] width 344 height 53
select select "other"
click at [617, 253] on select "Current employment status Employed Student Retired Other / prefer not to answer" at bounding box center [789, 279] width 344 height 53
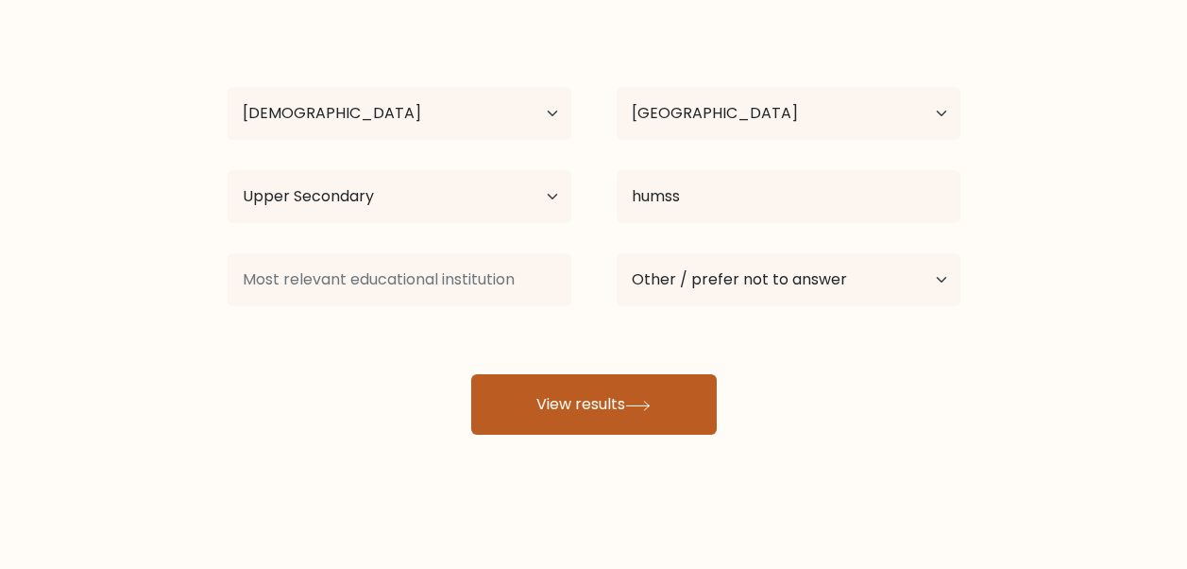
click at [647, 379] on button "View results" at bounding box center [594, 404] width 246 height 60
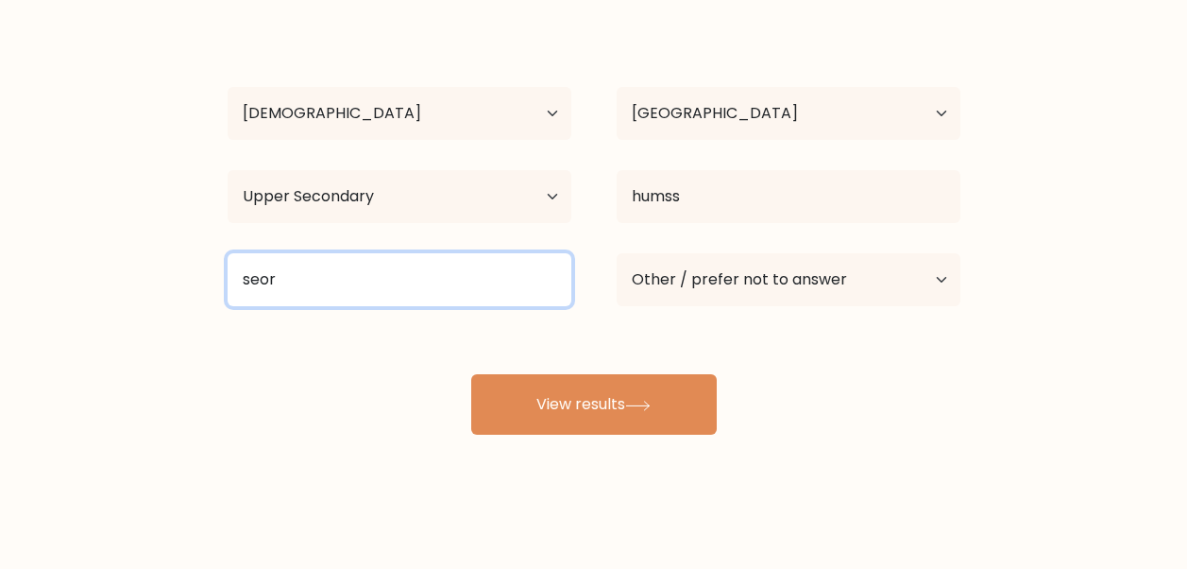
type input "seor"
click at [471, 374] on button "View results" at bounding box center [594, 404] width 246 height 60
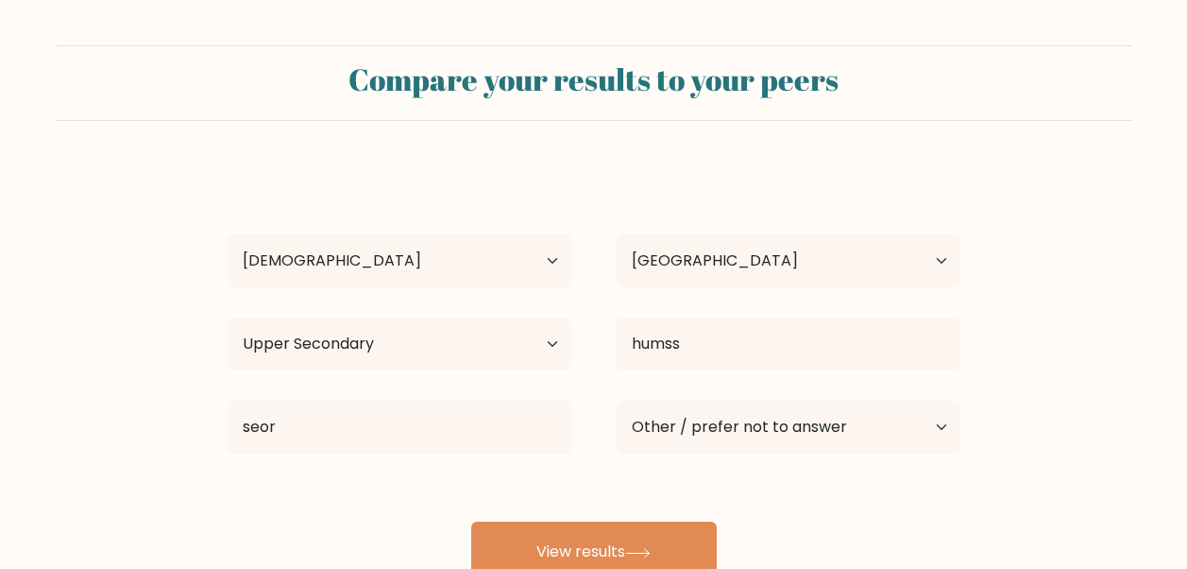
select select "18_24"
select select "PH"
select select "upper_secondary"
select select "other"
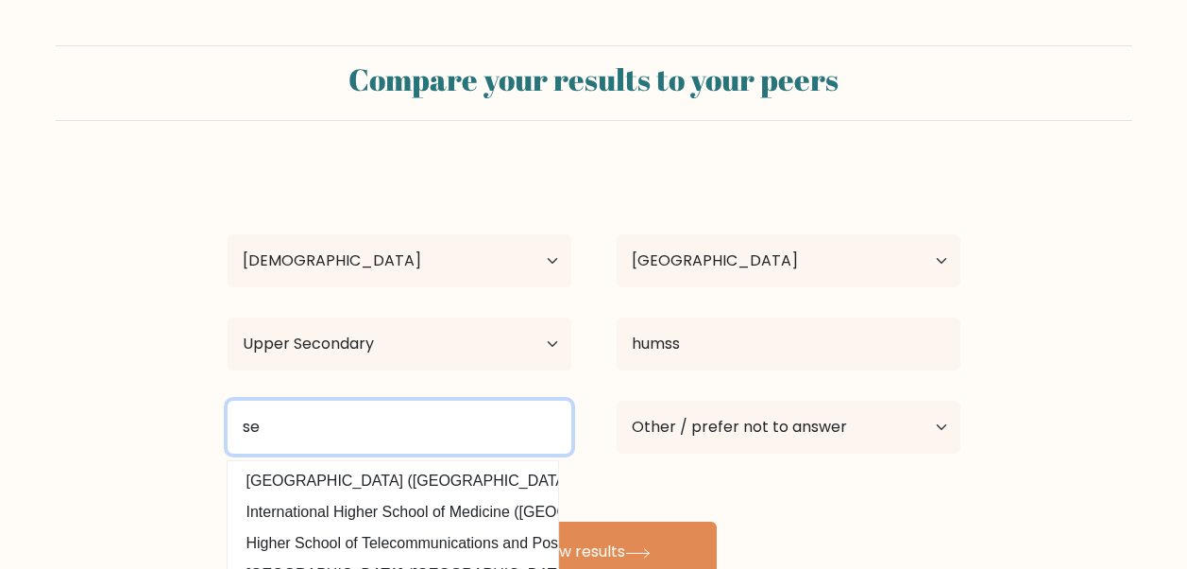
type input "s"
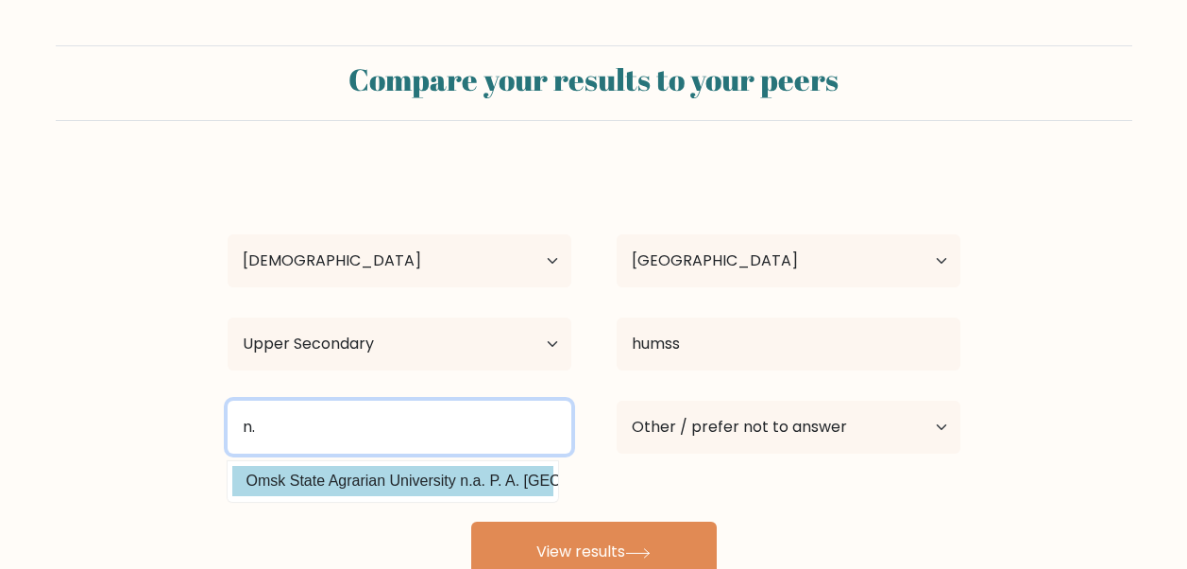
type input "n"
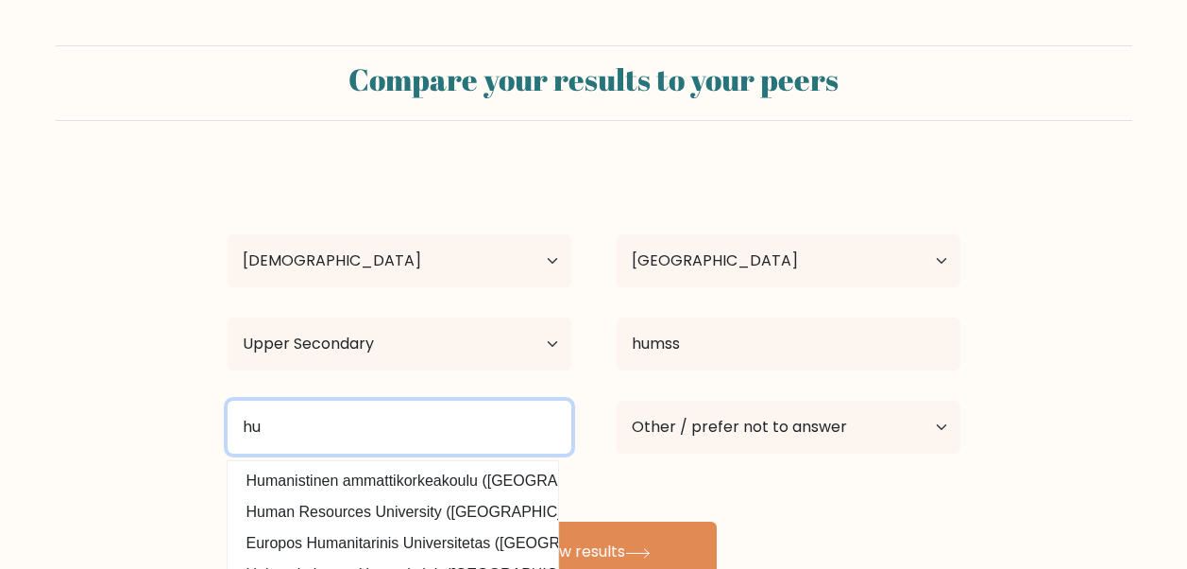
type input "h"
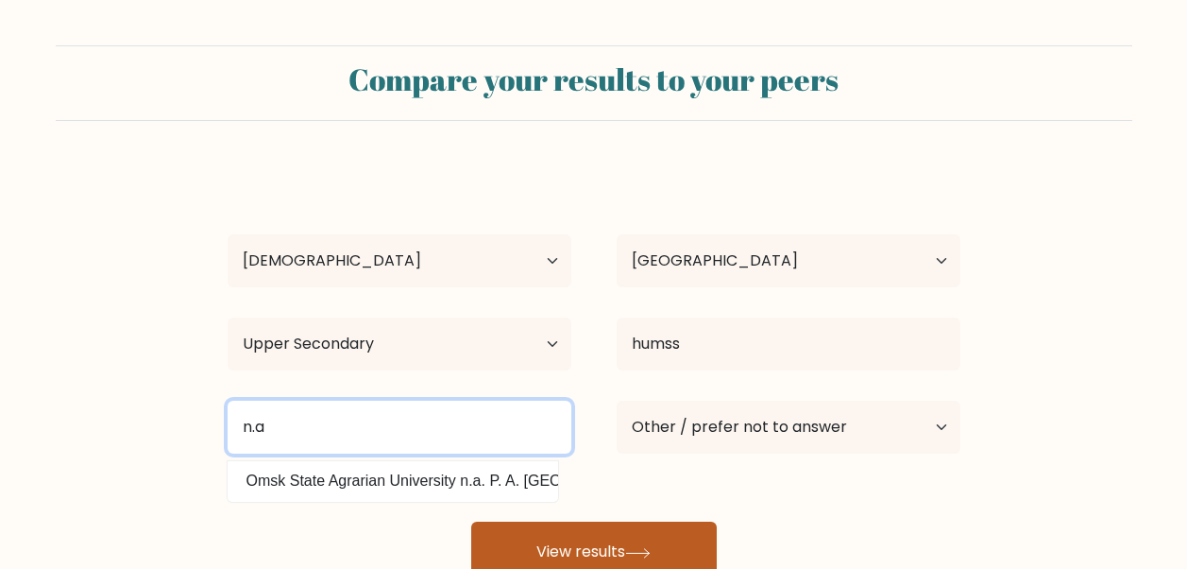
type input "n.a"
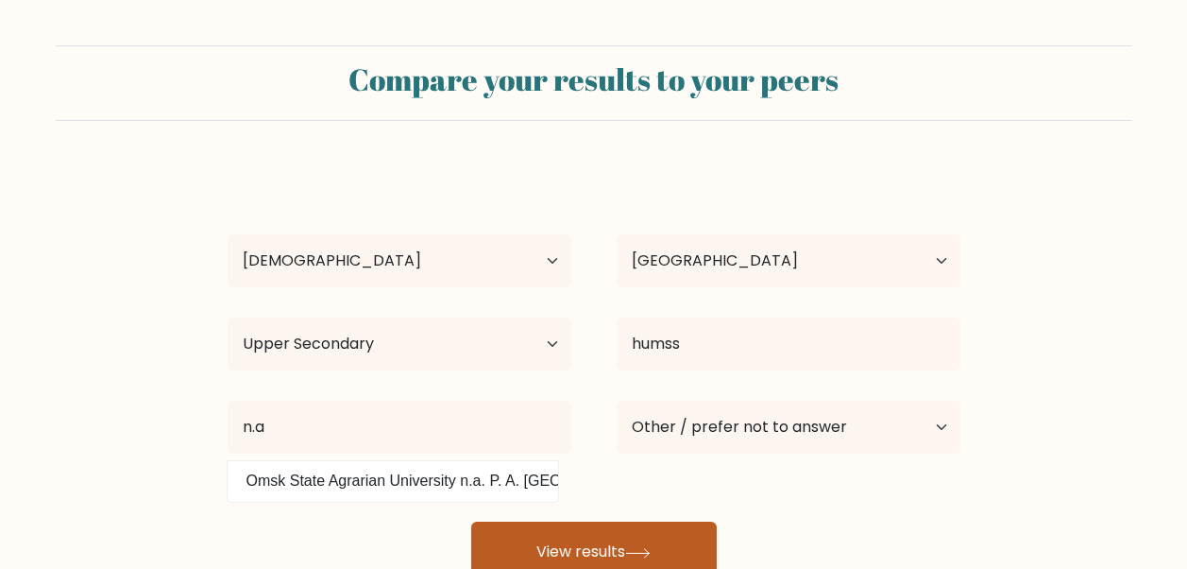
click at [535, 557] on button "View results" at bounding box center [594, 551] width 246 height 60
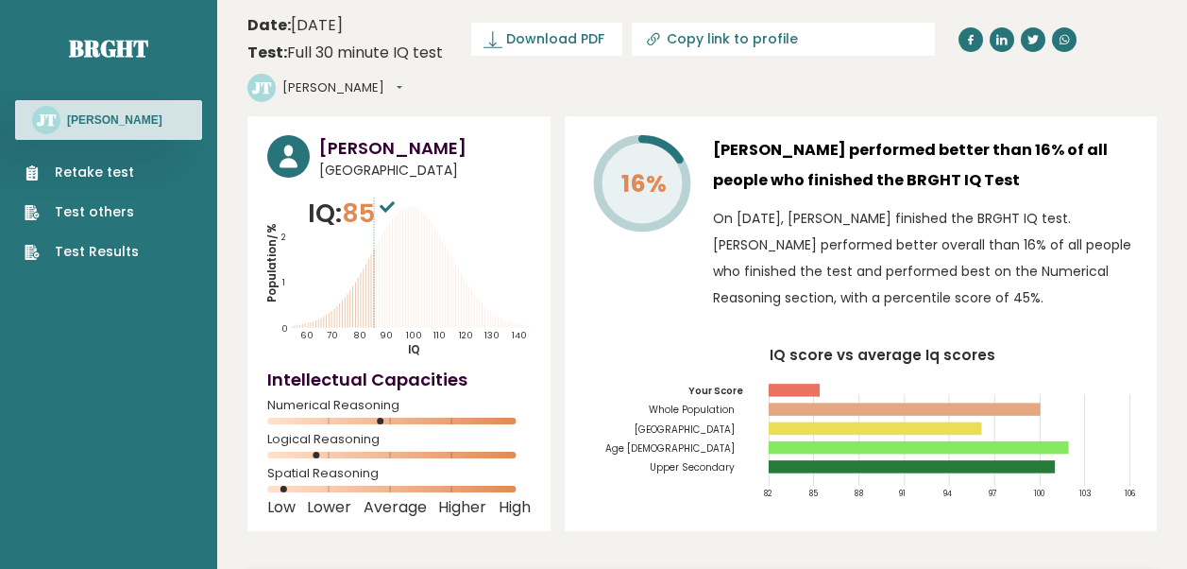
click at [129, 173] on link "Retake test" at bounding box center [82, 172] width 114 height 20
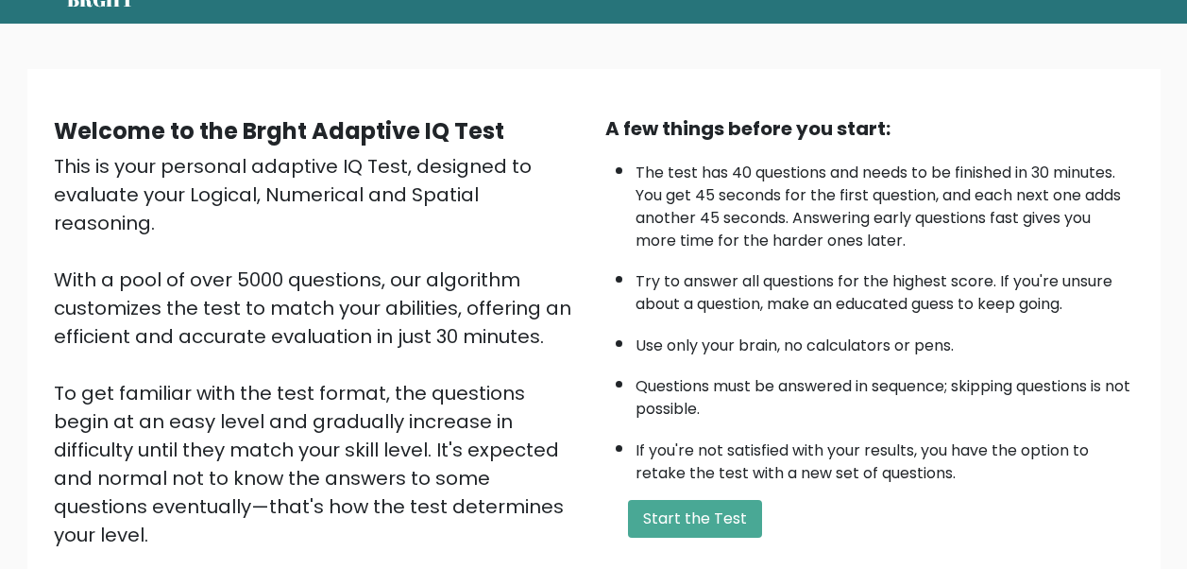
scroll to position [113, 0]
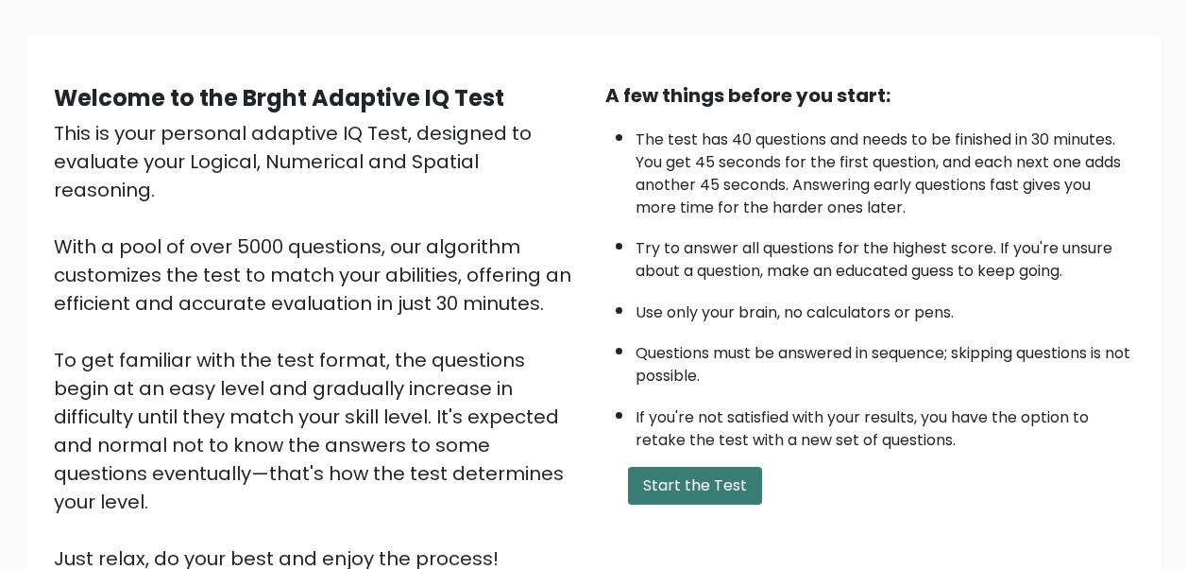
click at [725, 478] on button "Start the Test" at bounding box center [695, 486] width 134 height 38
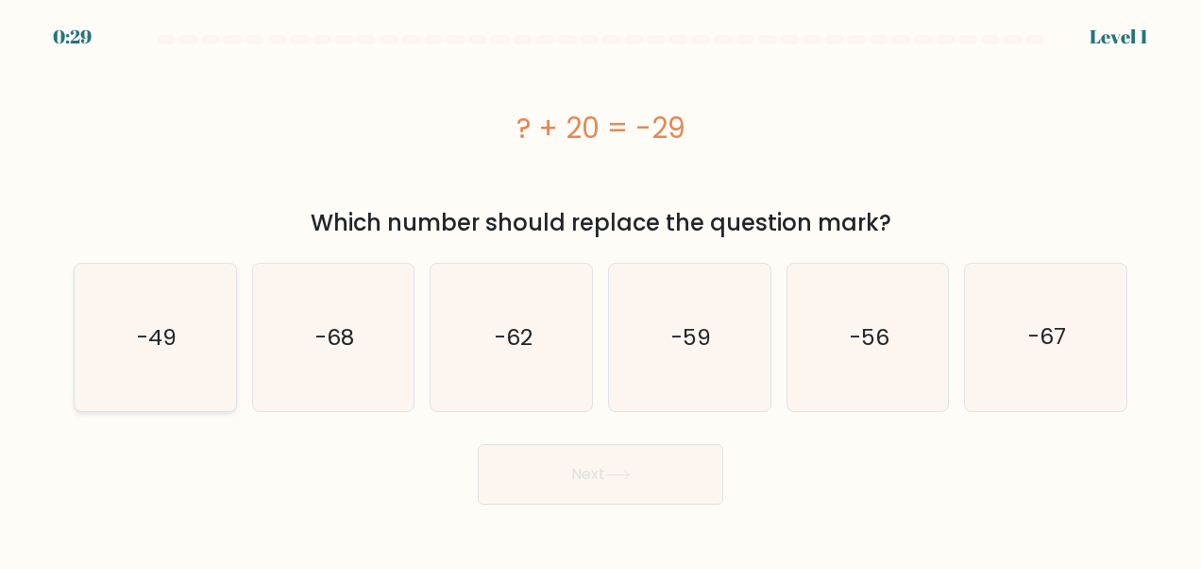
click at [210, 325] on icon "-49" at bounding box center [154, 337] width 147 height 147
click at [601, 289] on input "a. -49" at bounding box center [601, 286] width 1 height 5
radio input "true"
click at [654, 481] on button "Next" at bounding box center [601, 474] width 246 height 60
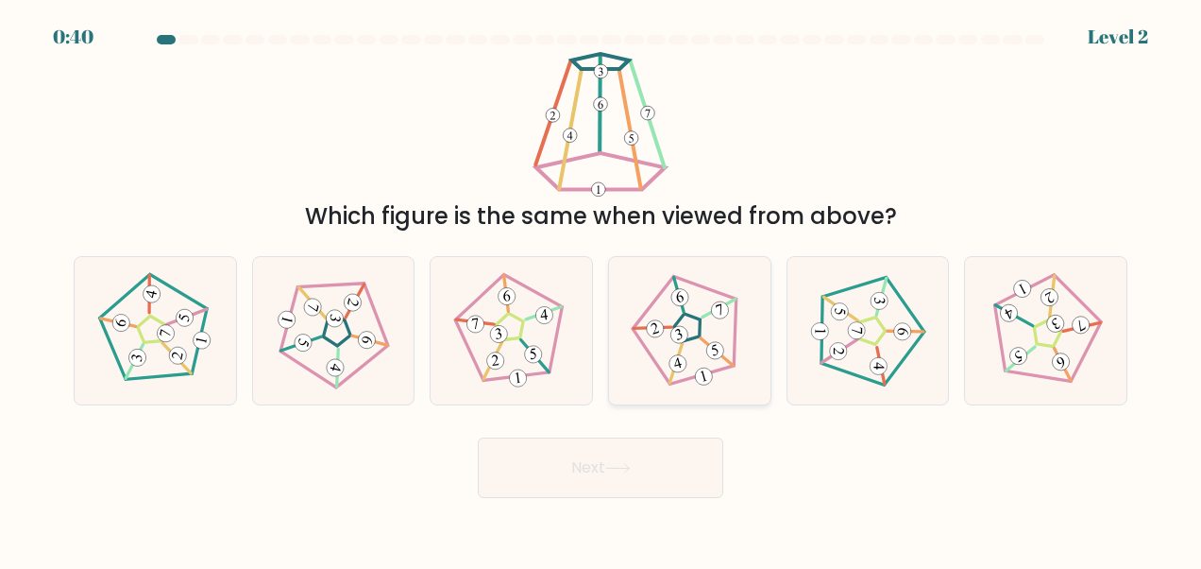
click at [703, 311] on icon at bounding box center [690, 331] width 118 height 118
click at [602, 289] on input "d." at bounding box center [601, 286] width 1 height 5
radio input "true"
click at [672, 480] on button "Next" at bounding box center [601, 467] width 246 height 60
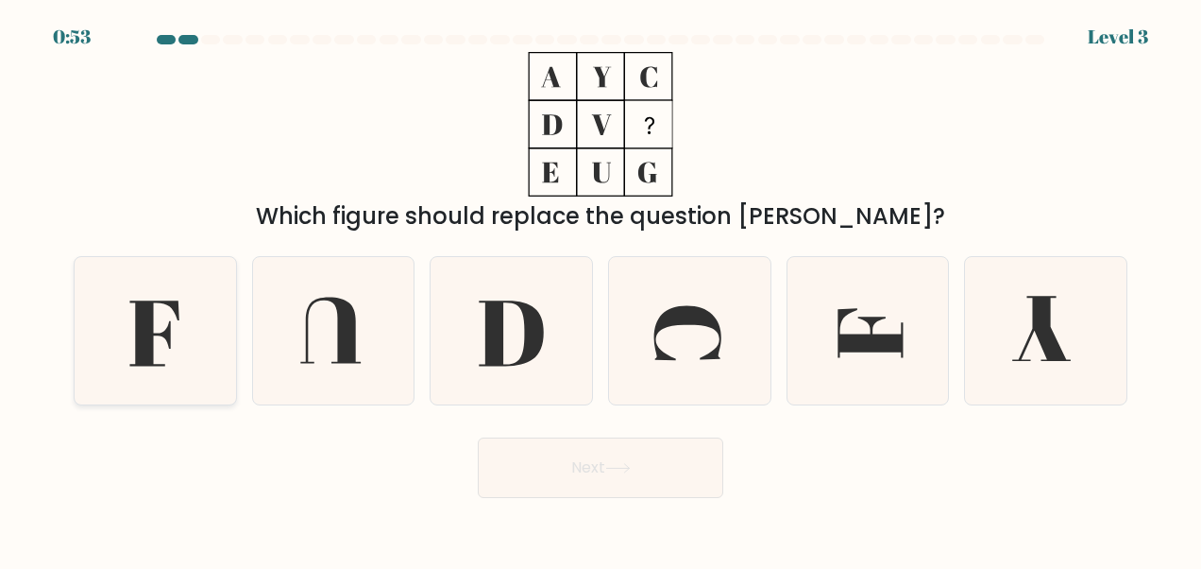
click at [200, 319] on icon at bounding box center [154, 330] width 147 height 147
click at [601, 289] on input "a." at bounding box center [601, 286] width 1 height 5
radio input "true"
click at [609, 480] on button "Next" at bounding box center [601, 467] width 246 height 60
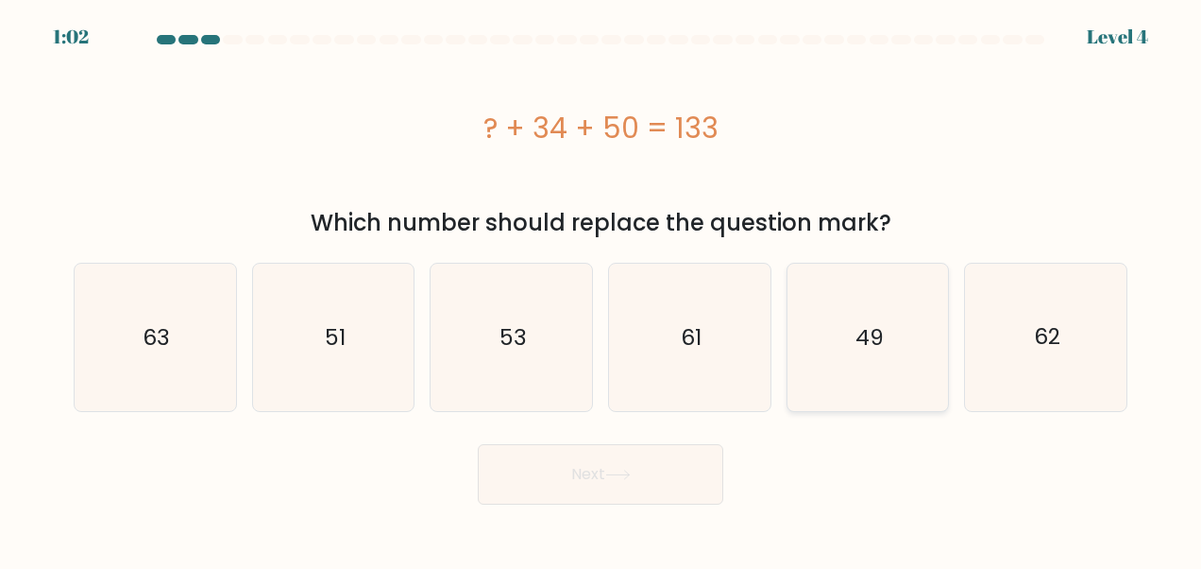
click at [851, 361] on icon "49" at bounding box center [867, 337] width 147 height 147
click at [602, 289] on input "e. 49" at bounding box center [601, 286] width 1 height 5
radio input "true"
click at [636, 480] on button "Next" at bounding box center [601, 474] width 246 height 60
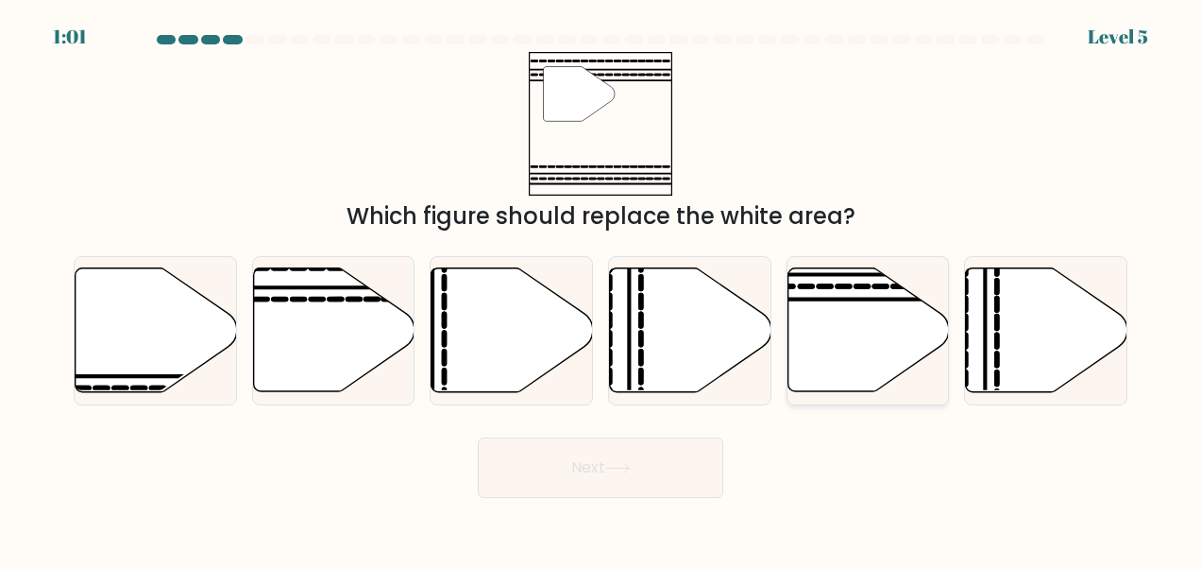
click at [890, 323] on icon at bounding box center [869, 330] width 162 height 124
click at [602, 289] on input "e." at bounding box center [601, 286] width 1 height 5
radio input "true"
click at [568, 460] on button "Next" at bounding box center [601, 467] width 246 height 60
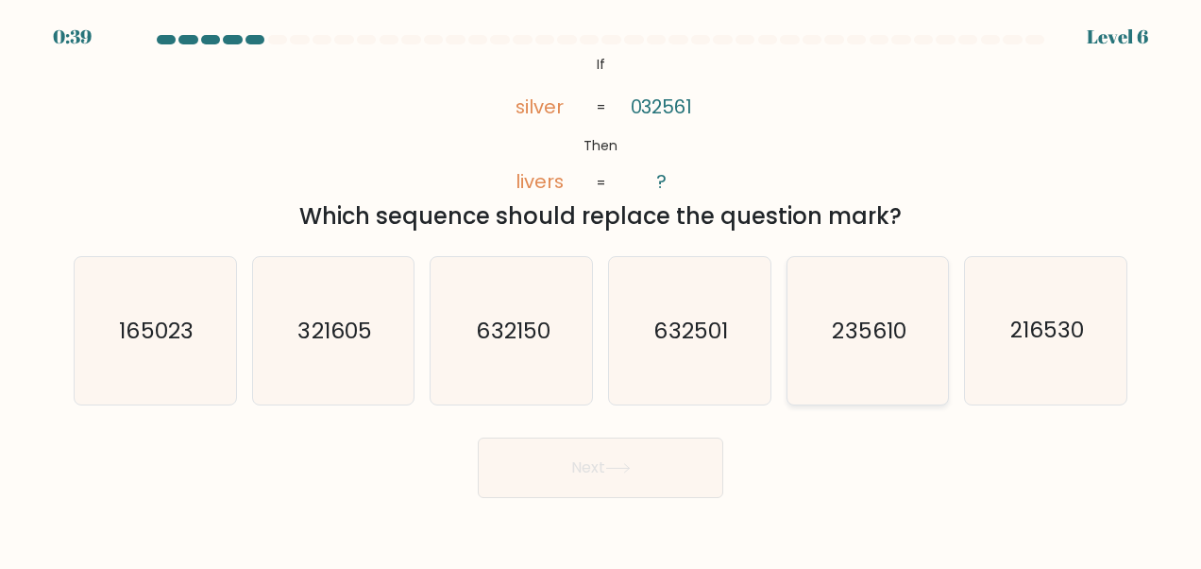
click at [886, 315] on text "235610" at bounding box center [870, 330] width 74 height 30
click at [602, 289] on input "e. 235610" at bounding box center [601, 286] width 1 height 5
radio input "true"
click at [556, 469] on button "Next" at bounding box center [601, 467] width 246 height 60
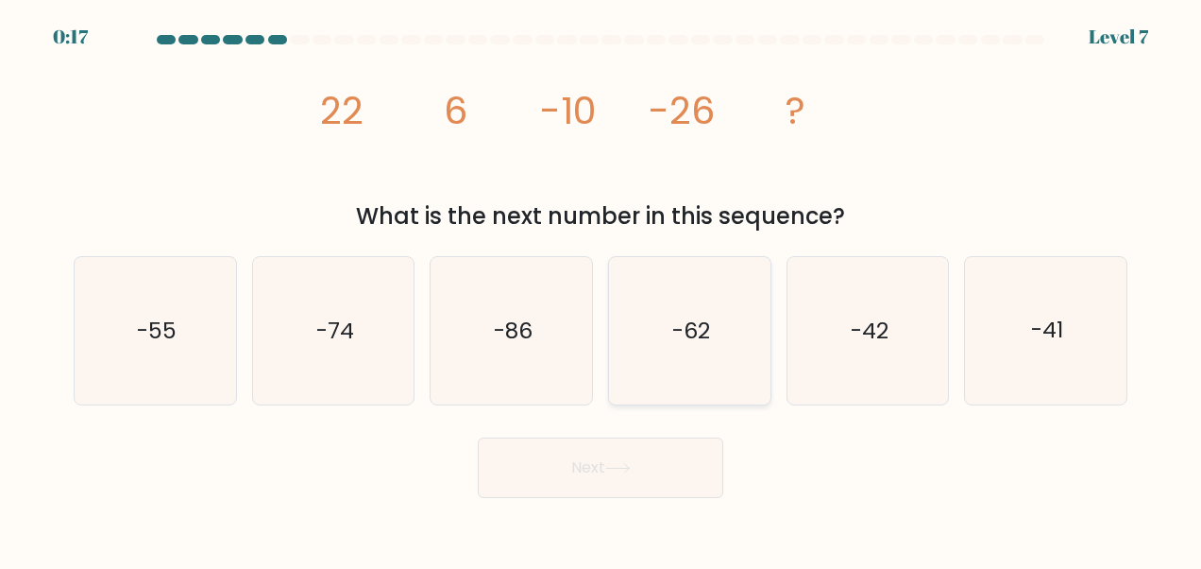
click at [682, 339] on text "-62" at bounding box center [692, 330] width 38 height 30
click at [602, 289] on input "d. -62" at bounding box center [601, 286] width 1 height 5
radio input "true"
click at [629, 468] on icon at bounding box center [617, 468] width 23 height 9
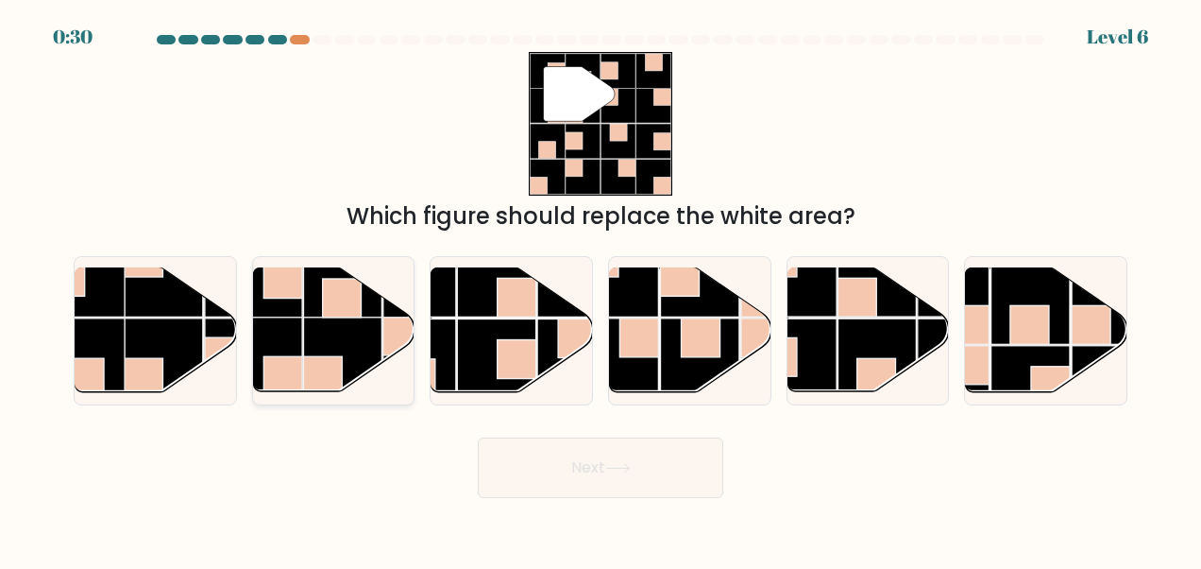
click at [349, 303] on rect at bounding box center [342, 298] width 39 height 39
click at [601, 289] on input "b." at bounding box center [601, 286] width 1 height 5
radio input "true"
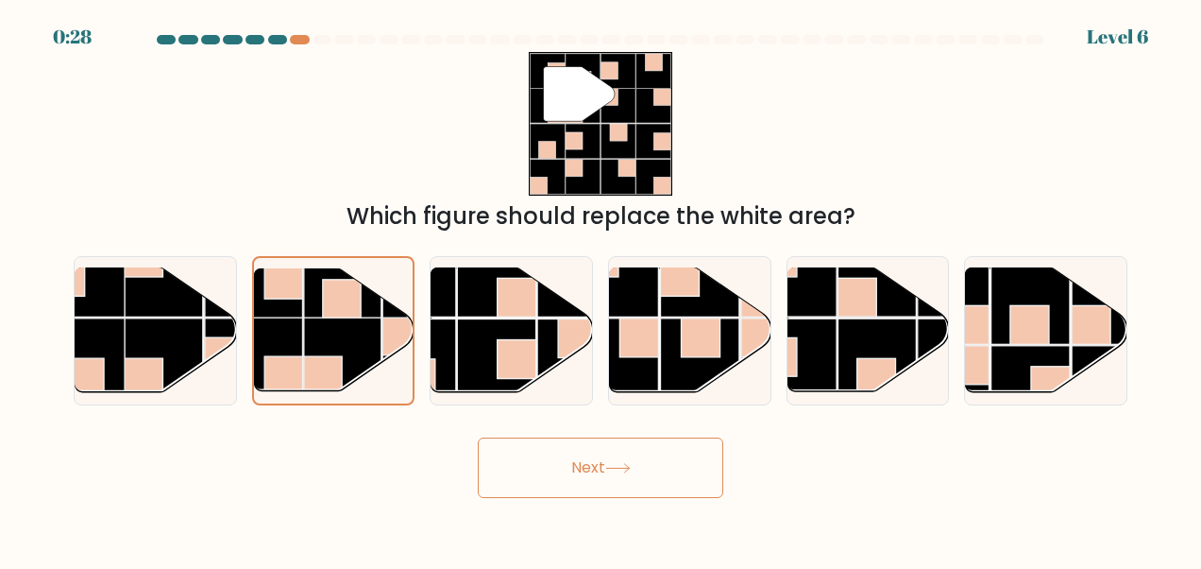
click at [603, 476] on button "Next" at bounding box center [601, 467] width 246 height 60
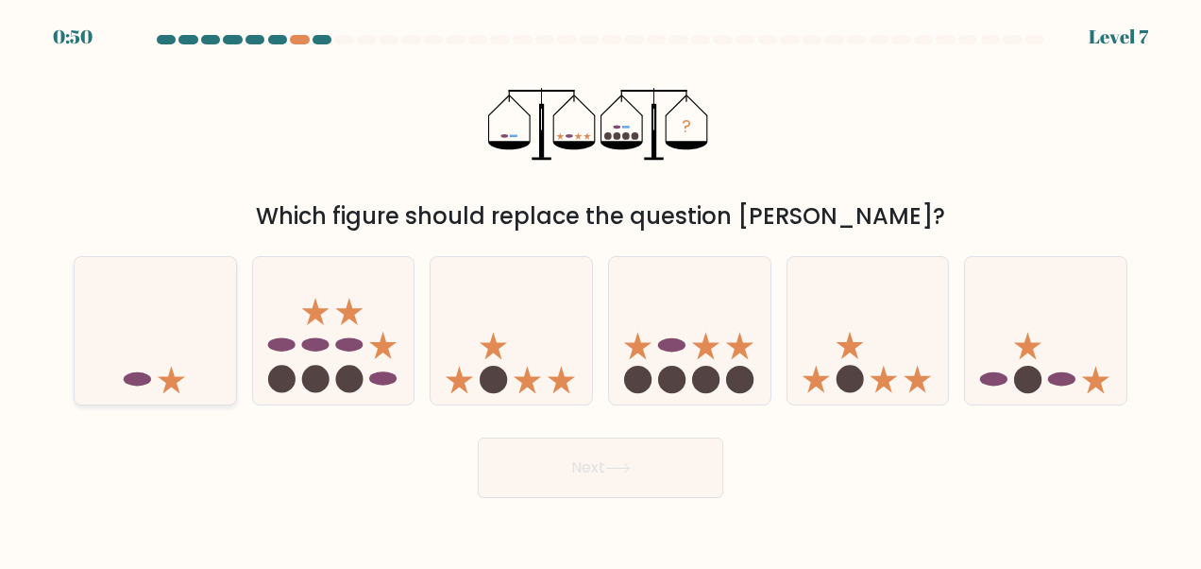
click at [214, 332] on icon at bounding box center [156, 330] width 162 height 133
click at [601, 289] on input "a." at bounding box center [601, 286] width 1 height 5
radio input "true"
click at [612, 440] on button "Next" at bounding box center [601, 467] width 246 height 60
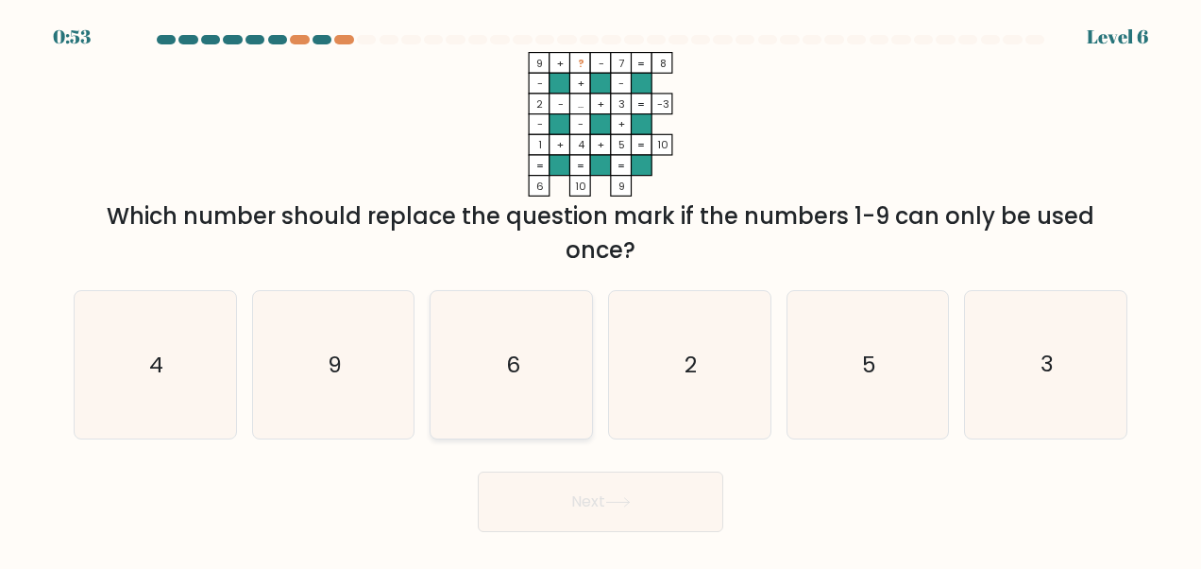
click at [541, 349] on icon "6" at bounding box center [511, 364] width 147 height 147
click at [601, 289] on input "c. 6" at bounding box center [601, 286] width 1 height 5
radio input "true"
click at [620, 477] on button "Next" at bounding box center [601, 501] width 246 height 60
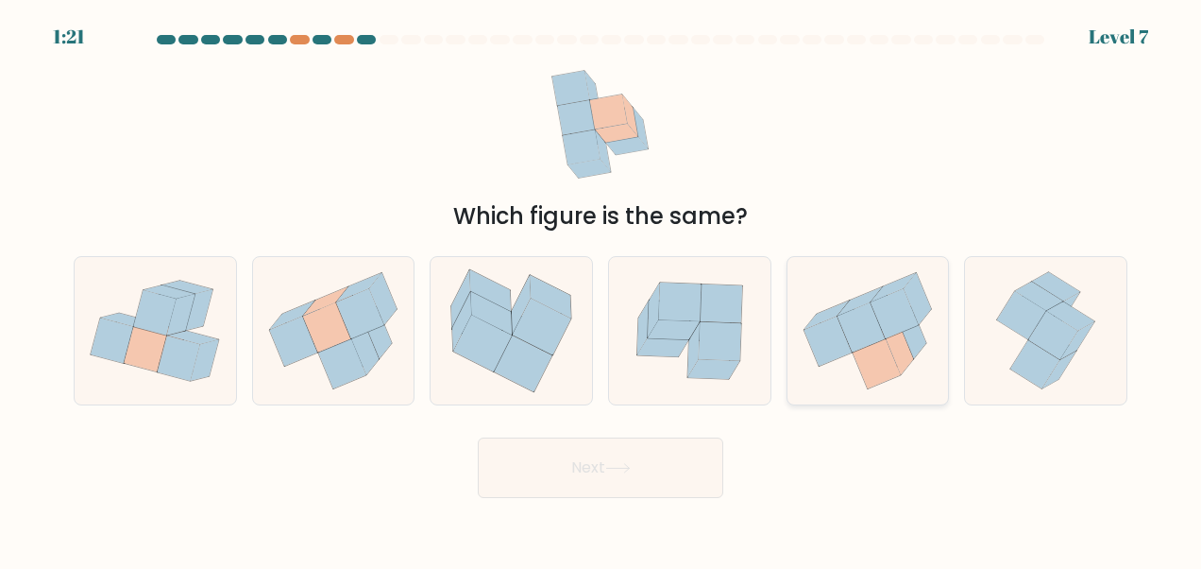
click at [893, 337] on icon at bounding box center [899, 348] width 27 height 52
click at [602, 289] on input "e." at bounding box center [601, 286] width 1 height 5
radio input "true"
click at [652, 474] on button "Next" at bounding box center [601, 467] width 246 height 60
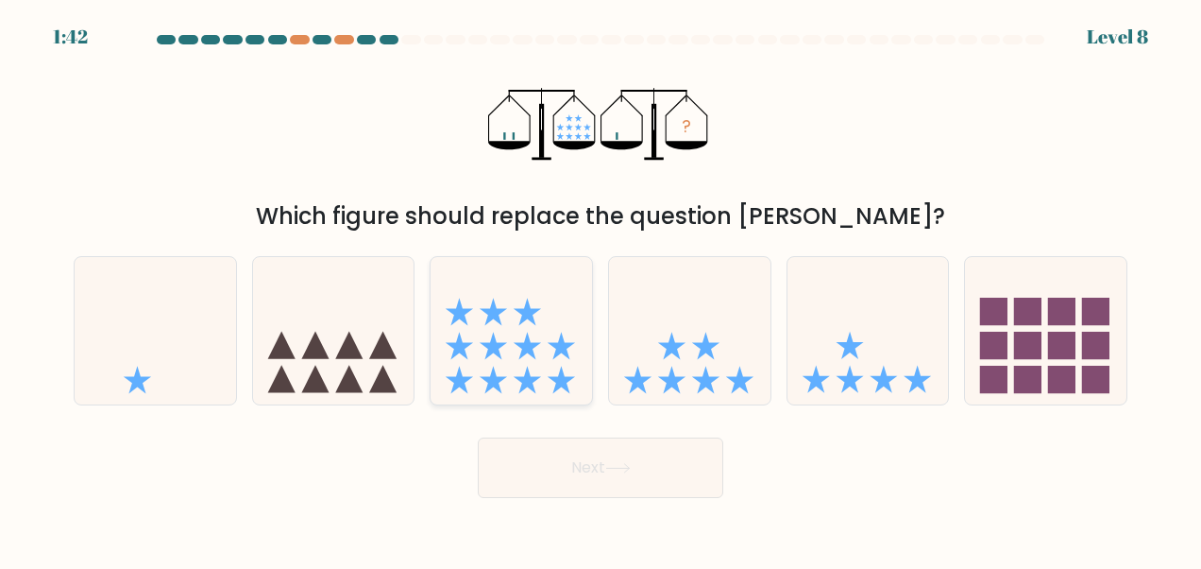
click at [523, 334] on icon at bounding box center [512, 330] width 162 height 133
click at [601, 289] on input "c." at bounding box center [601, 286] width 1 height 5
radio input "true"
click at [561, 486] on button "Next" at bounding box center [601, 467] width 246 height 60
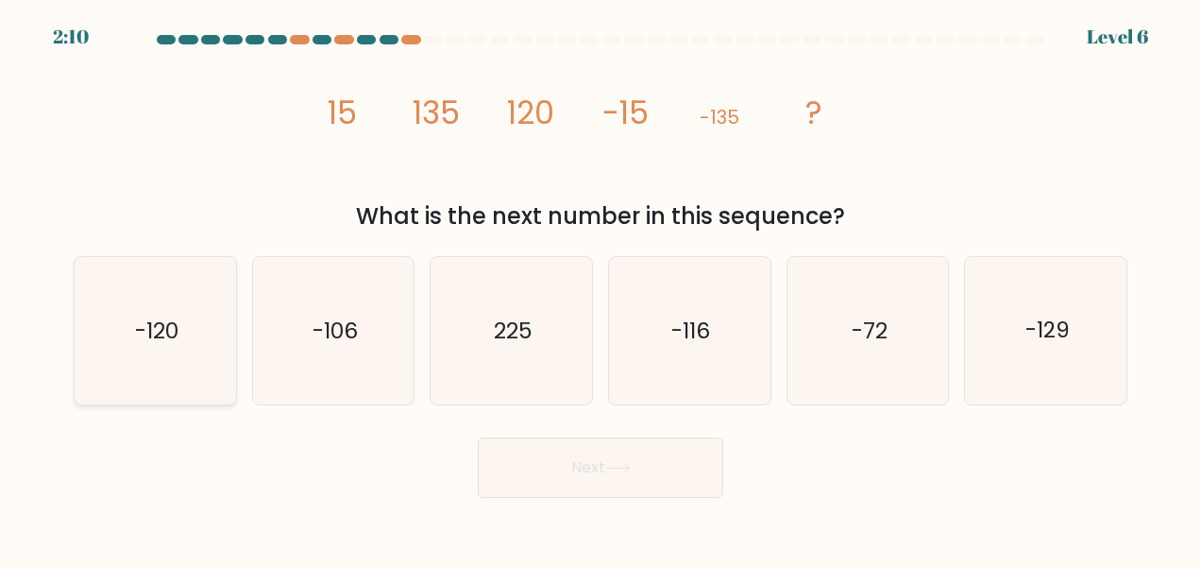
click at [165, 328] on text "-120" at bounding box center [156, 330] width 43 height 30
click at [601, 289] on input "a. -120" at bounding box center [601, 286] width 1 height 5
radio input "true"
click at [625, 472] on icon at bounding box center [618, 468] width 26 height 10
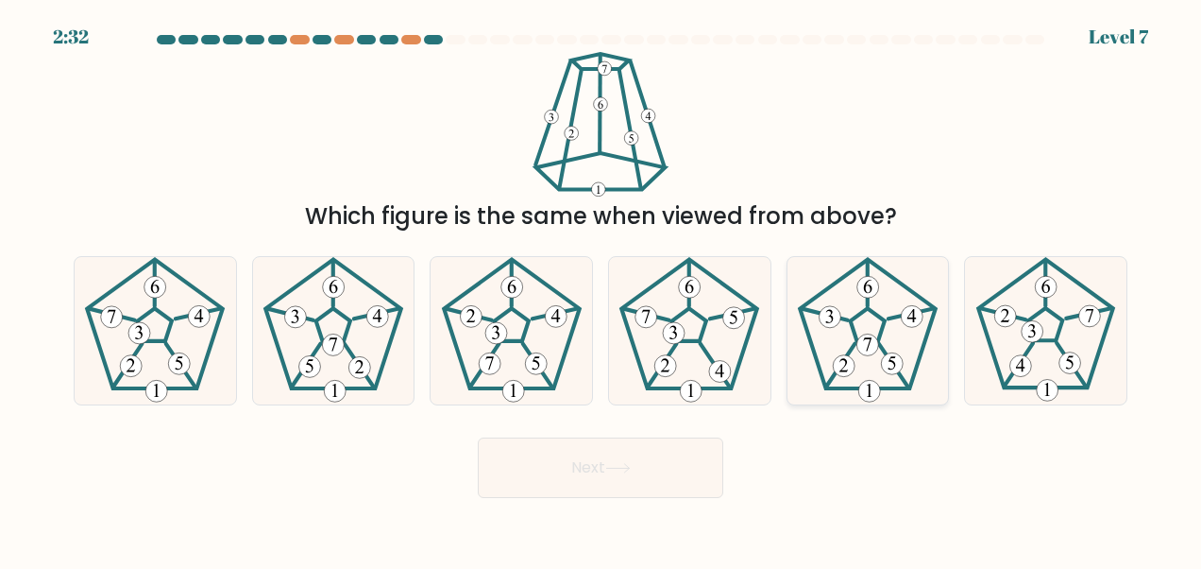
click at [868, 290] on 178 at bounding box center [869, 287] width 22 height 22
click at [602, 289] on input "e." at bounding box center [601, 286] width 1 height 5
radio input "true"
click at [664, 467] on button "Next" at bounding box center [601, 467] width 246 height 60
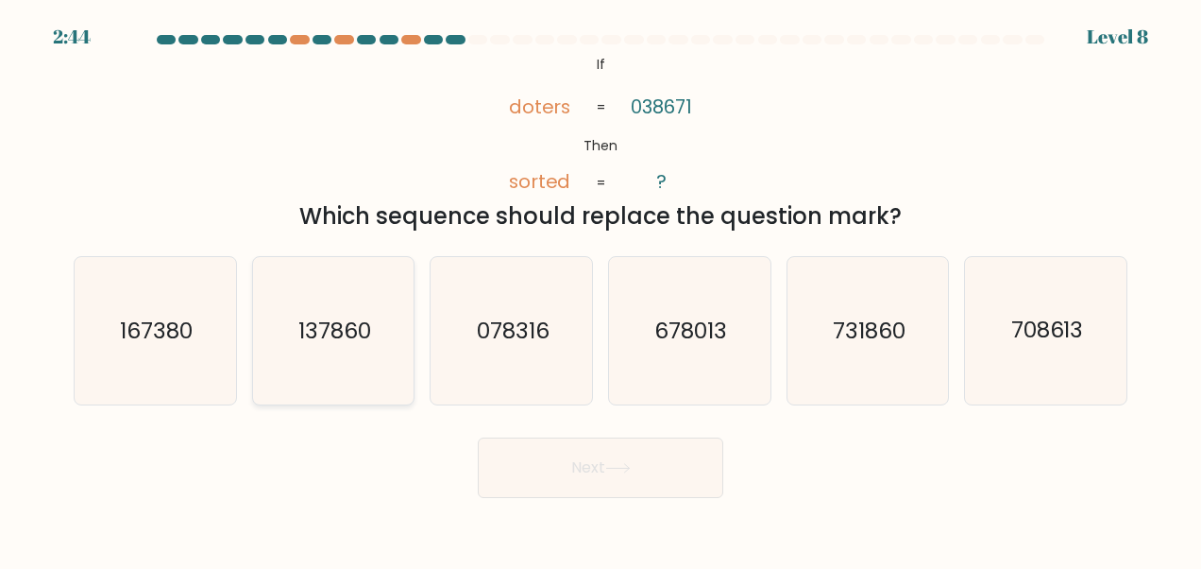
click at [357, 308] on icon "137860" at bounding box center [333, 330] width 147 height 147
click at [601, 289] on input "b. 137860" at bounding box center [601, 286] width 1 height 5
radio input "true"
click at [610, 470] on icon at bounding box center [618, 468] width 26 height 10
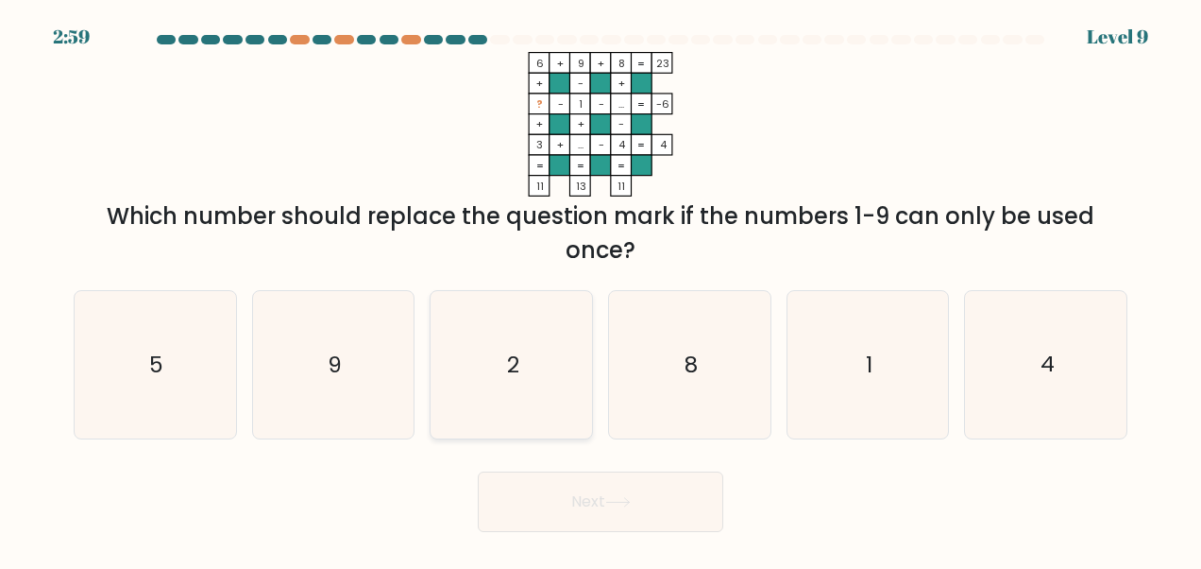
click at [525, 333] on icon "2" at bounding box center [511, 364] width 147 height 147
click at [601, 289] on input "c. 2" at bounding box center [601, 286] width 1 height 5
radio input "true"
click at [608, 514] on button "Next" at bounding box center [601, 501] width 246 height 60
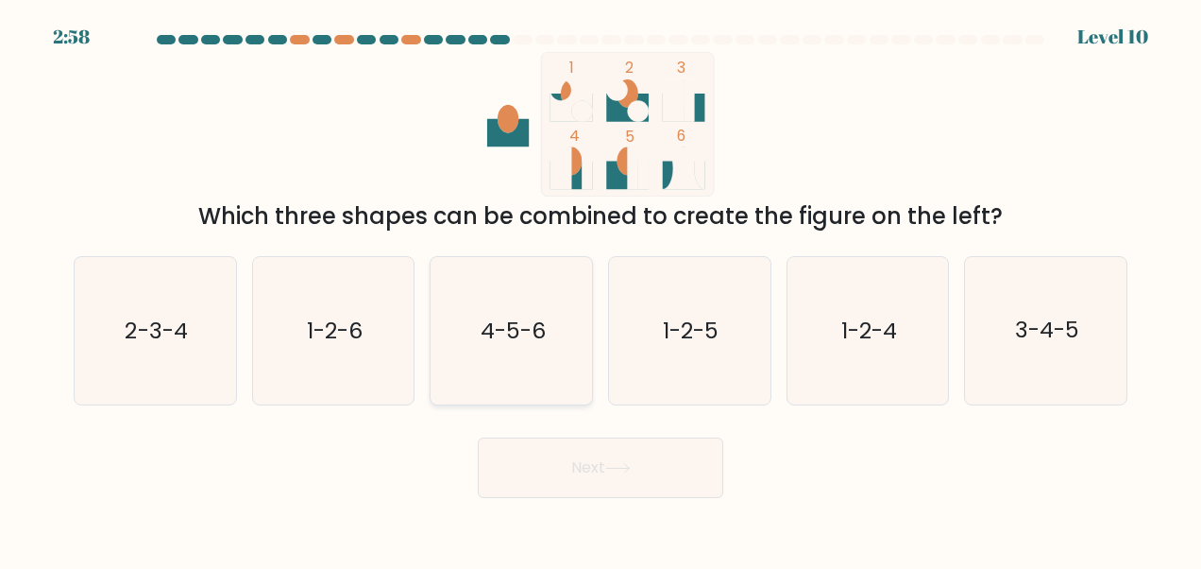
click at [528, 314] on icon "4-5-6" at bounding box center [511, 330] width 147 height 147
click at [601, 289] on input "c. 4-5-6" at bounding box center [601, 286] width 1 height 5
radio input "true"
click at [687, 465] on button "Next" at bounding box center [601, 467] width 246 height 60
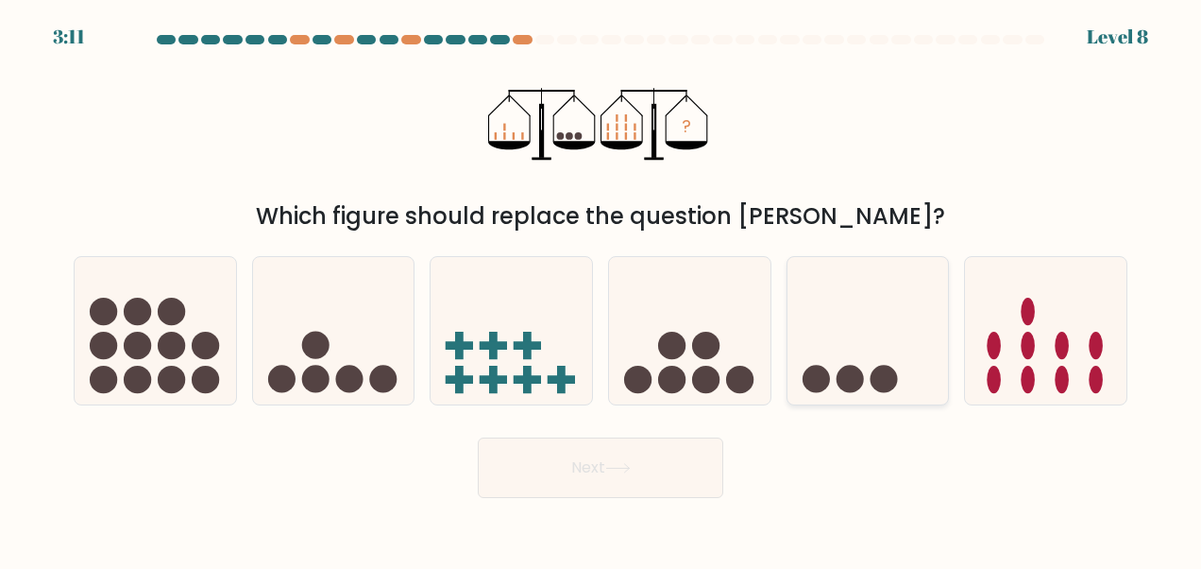
click at [875, 328] on icon at bounding box center [869, 330] width 162 height 133
click at [602, 289] on input "e." at bounding box center [601, 286] width 1 height 5
radio input "true"
click at [330, 316] on icon at bounding box center [334, 330] width 162 height 133
click at [601, 289] on input "b." at bounding box center [601, 286] width 1 height 5
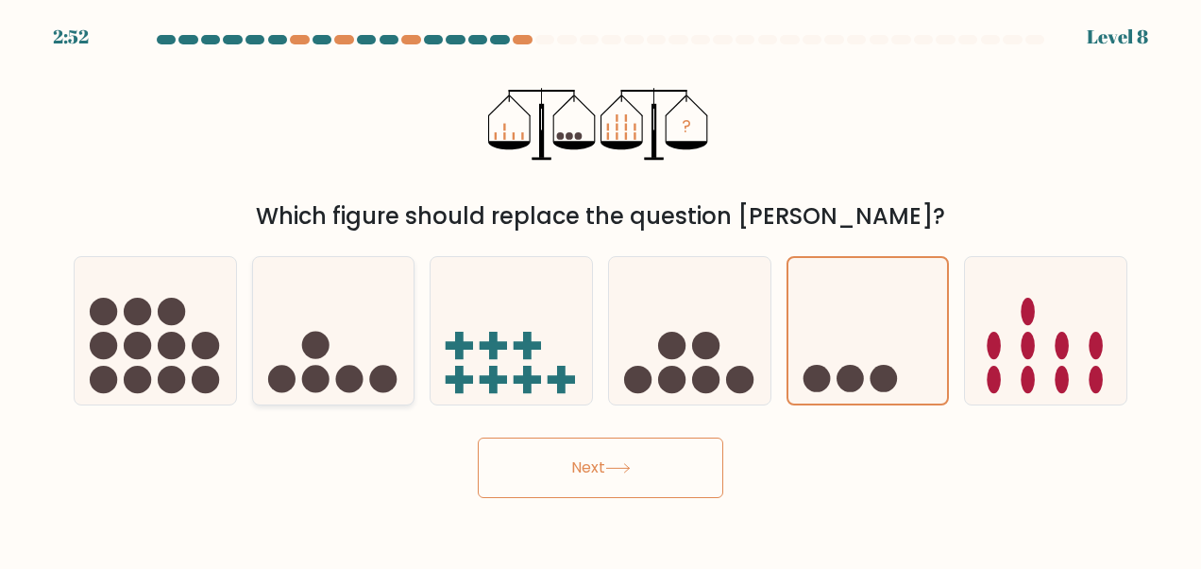
radio input "true"
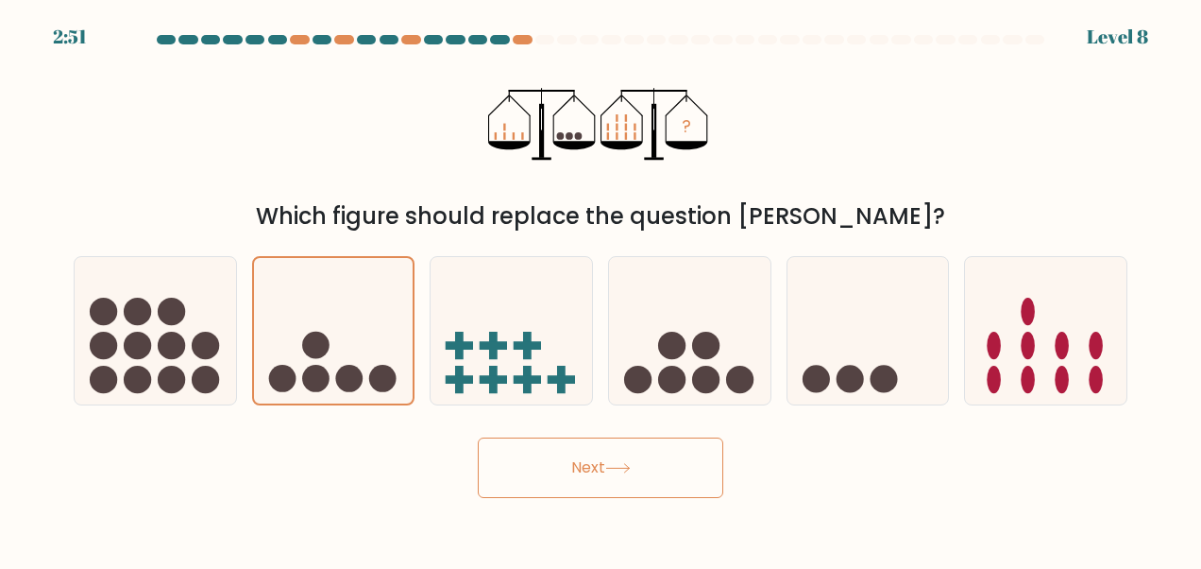
click at [634, 484] on button "Next" at bounding box center [601, 467] width 246 height 60
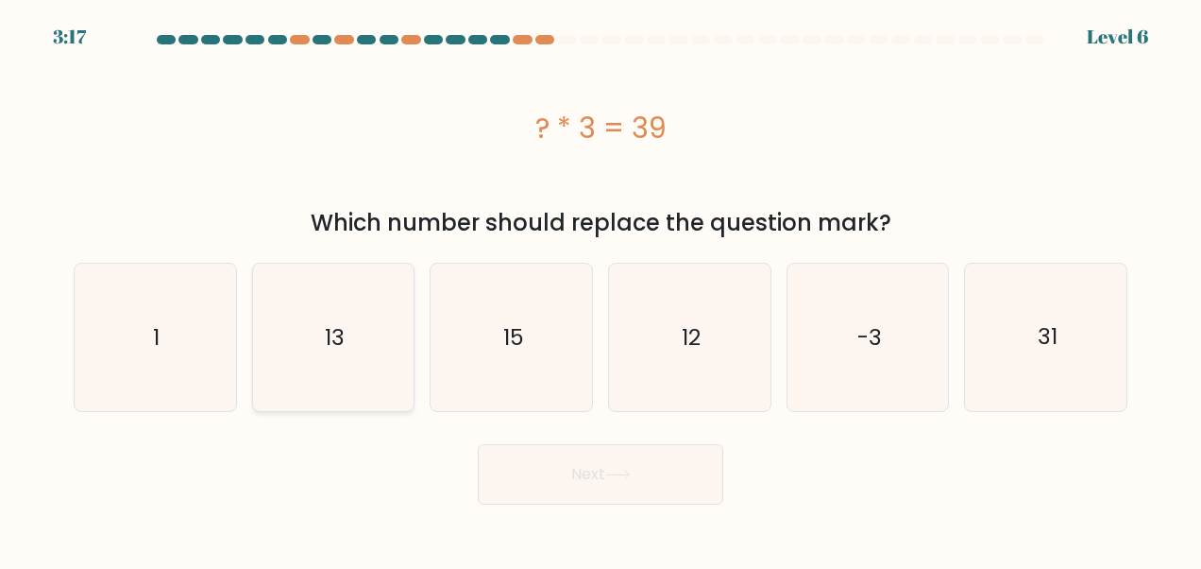
click at [382, 344] on icon "13" at bounding box center [333, 337] width 147 height 147
click at [601, 289] on input "b. 13" at bounding box center [601, 286] width 1 height 5
radio input "true"
click at [639, 482] on button "Next" at bounding box center [601, 474] width 246 height 60
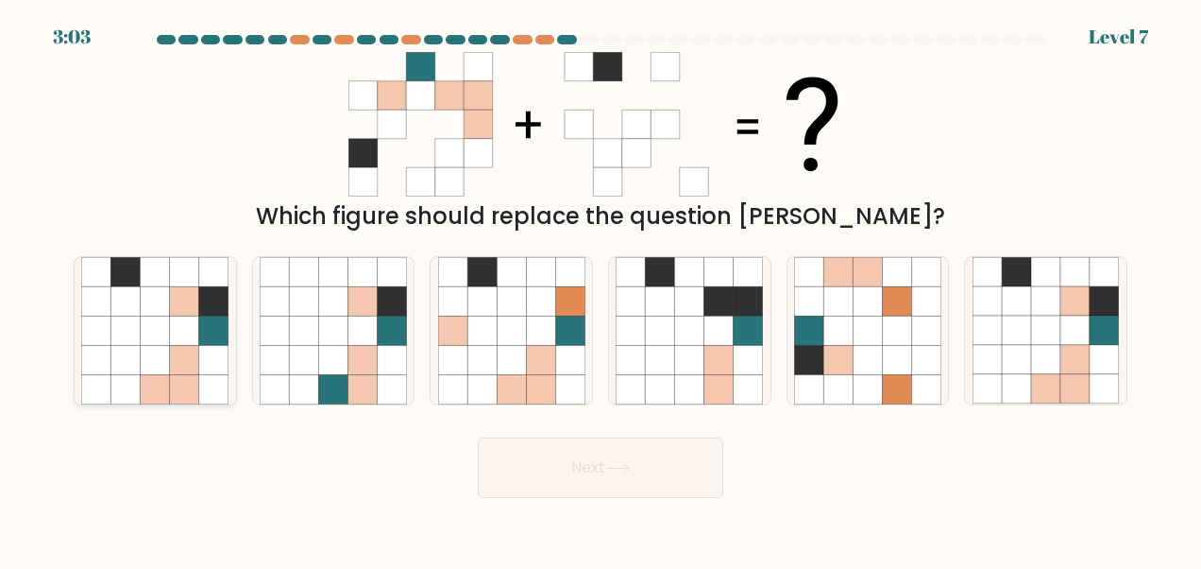
click at [178, 300] on icon at bounding box center [184, 300] width 29 height 29
click at [601, 289] on input "a." at bounding box center [601, 286] width 1 height 5
radio input "true"
click at [599, 496] on button "Next" at bounding box center [601, 467] width 246 height 60
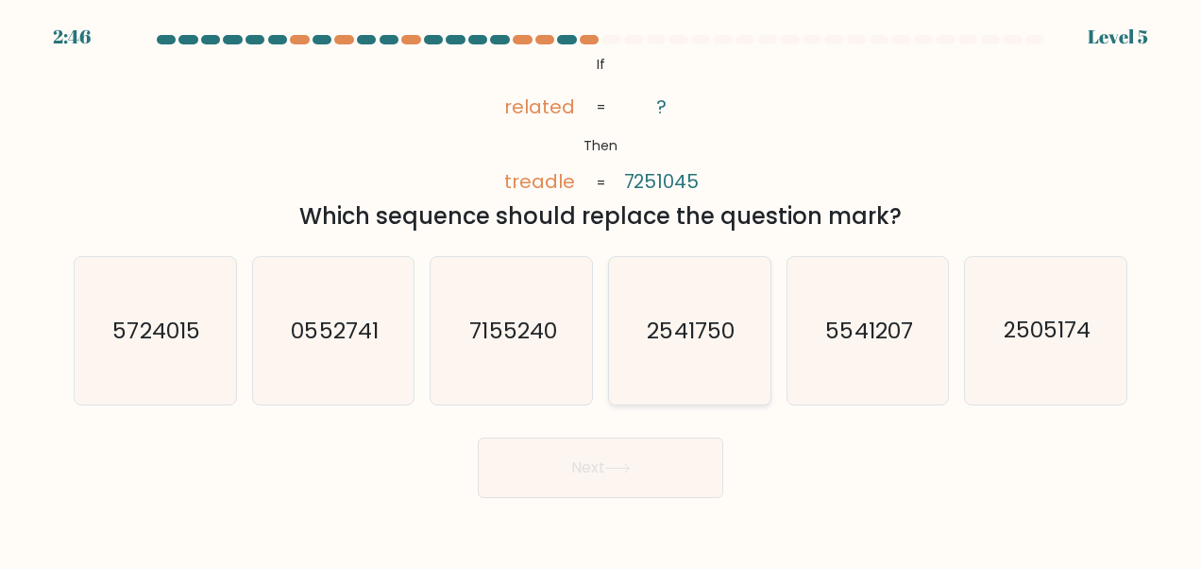
click at [699, 344] on text "2541750" at bounding box center [691, 330] width 87 height 30
click at [602, 289] on input "d. 2541750" at bounding box center [601, 286] width 1 height 5
radio input "true"
click at [634, 475] on button "Next" at bounding box center [601, 467] width 246 height 60
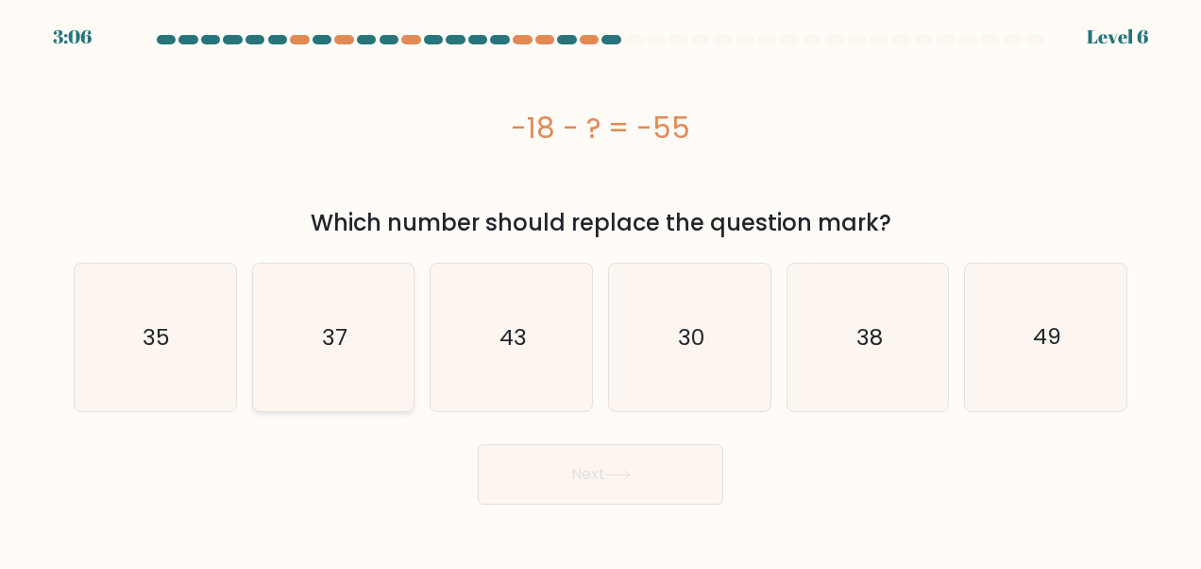
click at [367, 314] on icon "37" at bounding box center [333, 337] width 147 height 147
click at [601, 289] on input "b. 37" at bounding box center [601, 286] width 1 height 5
radio input "true"
click at [573, 473] on button "Next" at bounding box center [601, 474] width 246 height 60
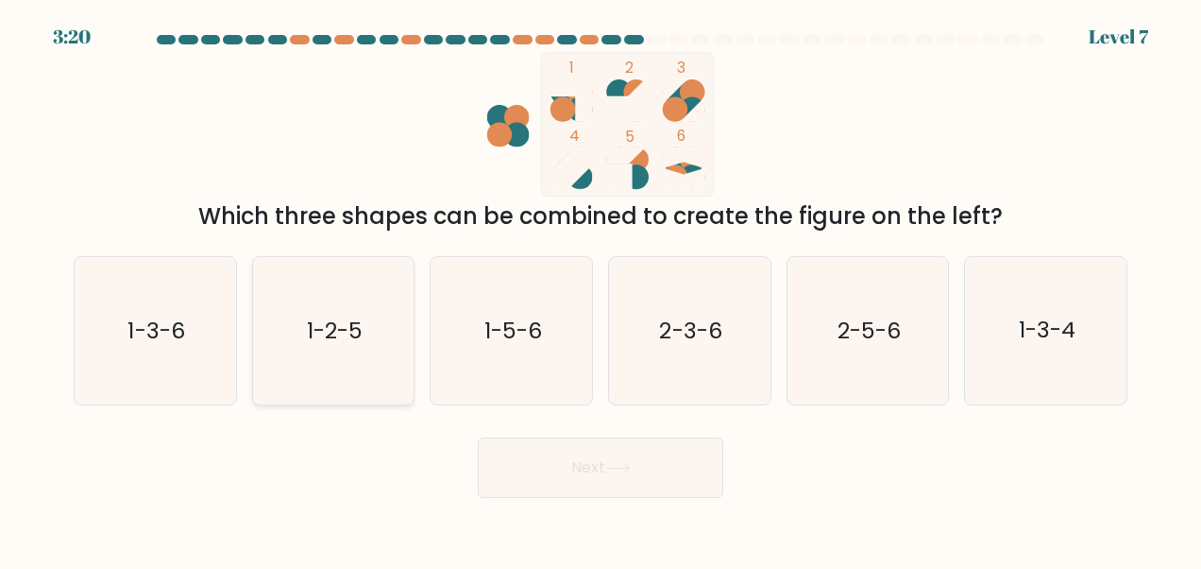
click at [366, 325] on icon "1-2-5" at bounding box center [333, 330] width 147 height 147
click at [601, 289] on input "b. 1-2-5" at bounding box center [601, 286] width 1 height 5
radio input "true"
click at [568, 474] on button "Next" at bounding box center [601, 467] width 246 height 60
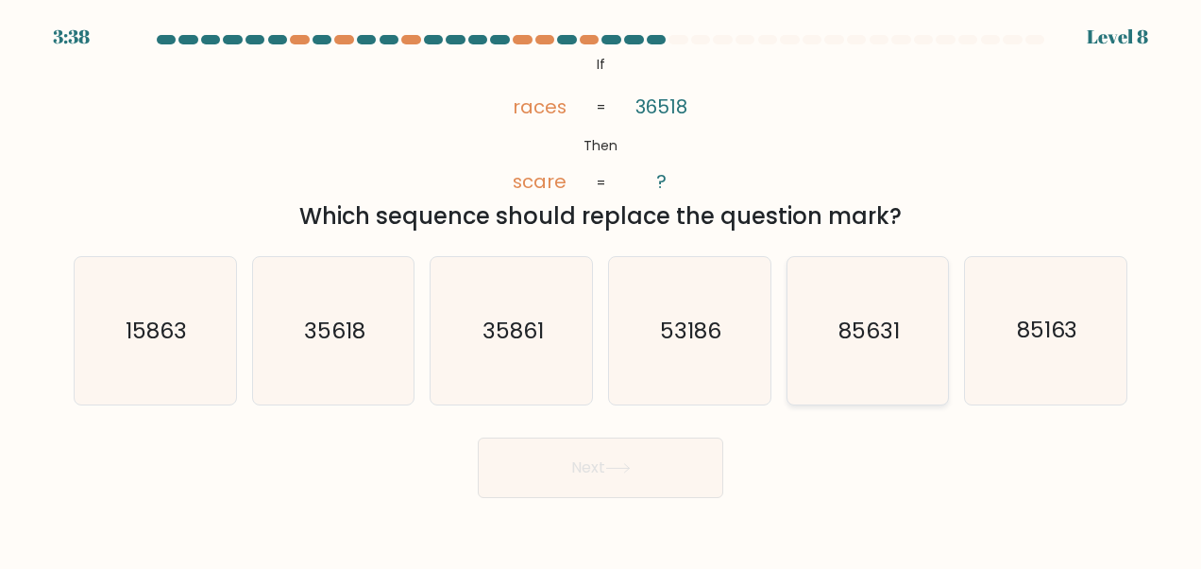
click at [887, 353] on icon "85631" at bounding box center [867, 330] width 147 height 147
click at [602, 289] on input "e. 85631" at bounding box center [601, 286] width 1 height 5
radio input "true"
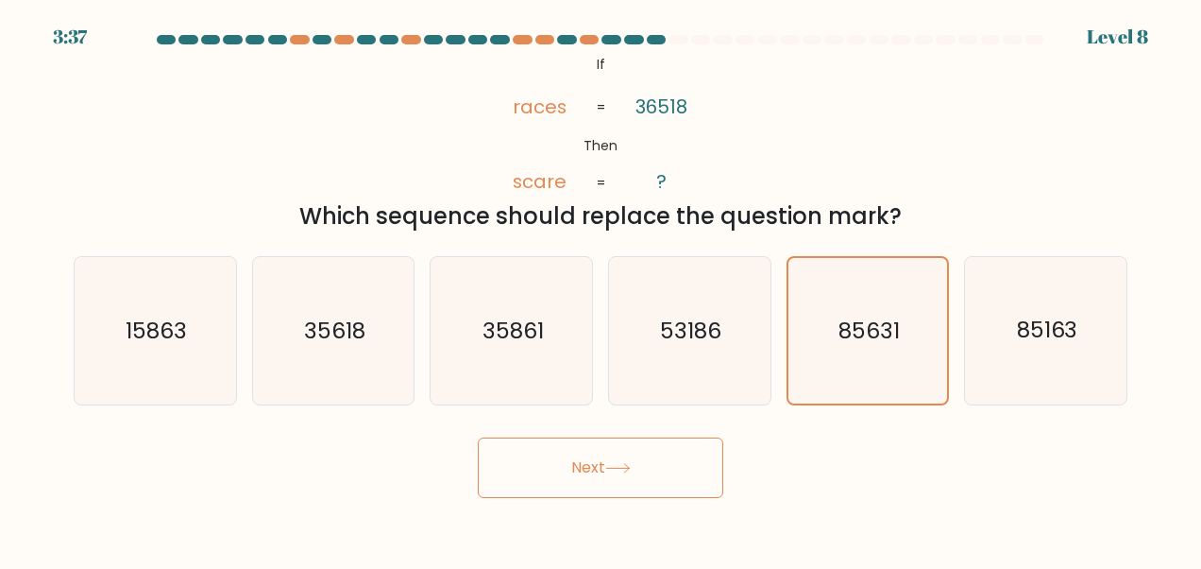
click at [634, 491] on button "Next" at bounding box center [601, 467] width 246 height 60
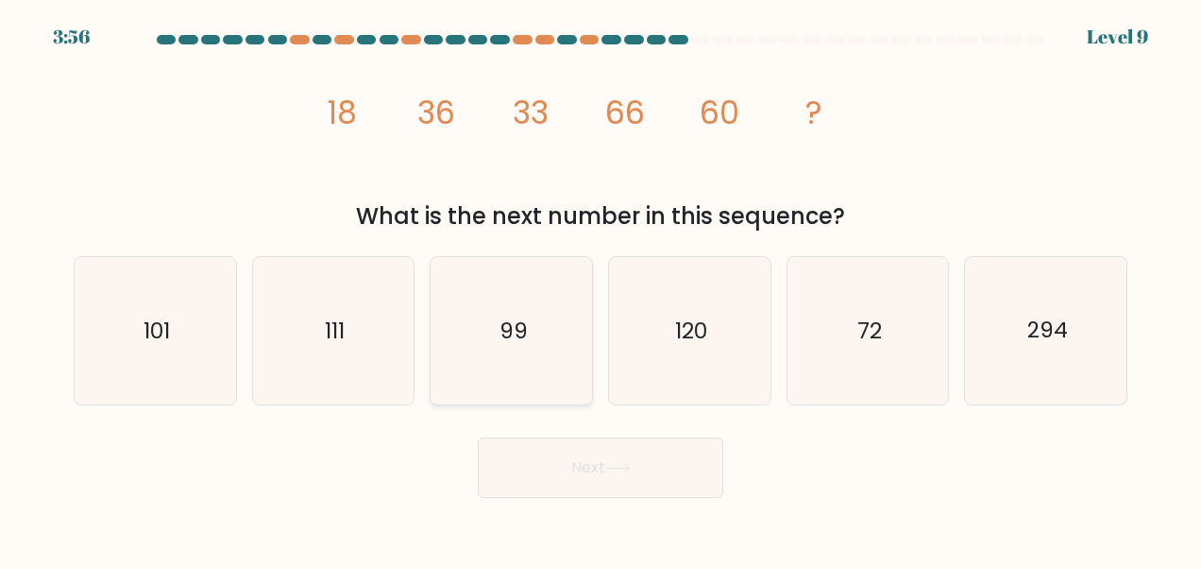
click at [521, 349] on icon "99" at bounding box center [511, 330] width 147 height 147
click at [601, 289] on input "c. 99" at bounding box center [601, 286] width 1 height 5
radio input "true"
click at [629, 473] on icon at bounding box center [618, 468] width 26 height 10
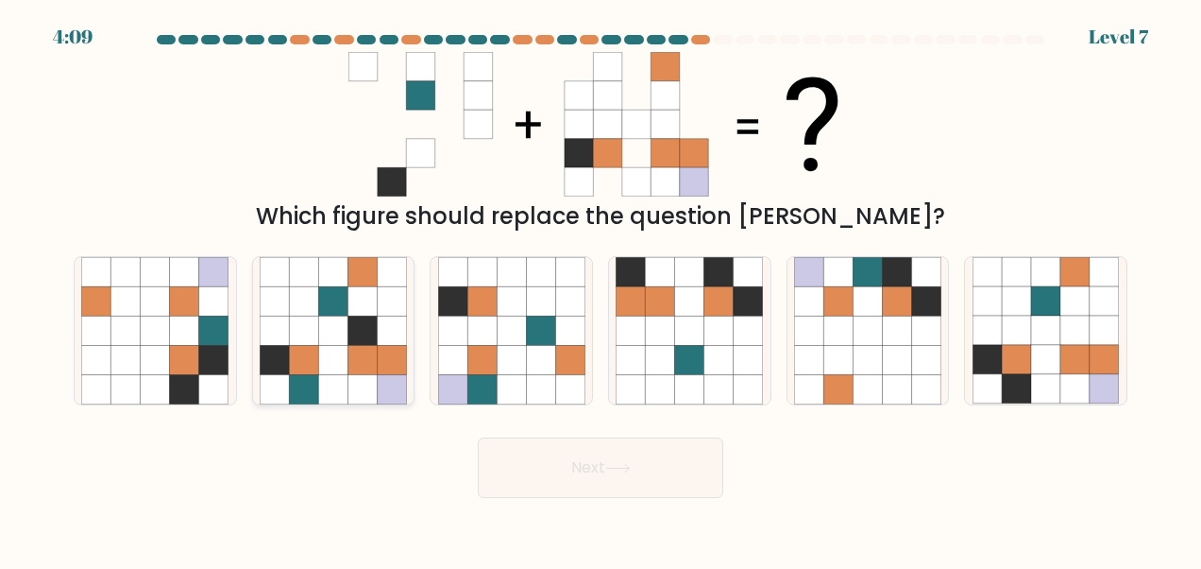
click at [337, 318] on icon at bounding box center [332, 329] width 29 height 29
click at [601, 289] on input "b." at bounding box center [601, 286] width 1 height 5
radio input "true"
click at [591, 494] on button "Next" at bounding box center [601, 467] width 246 height 60
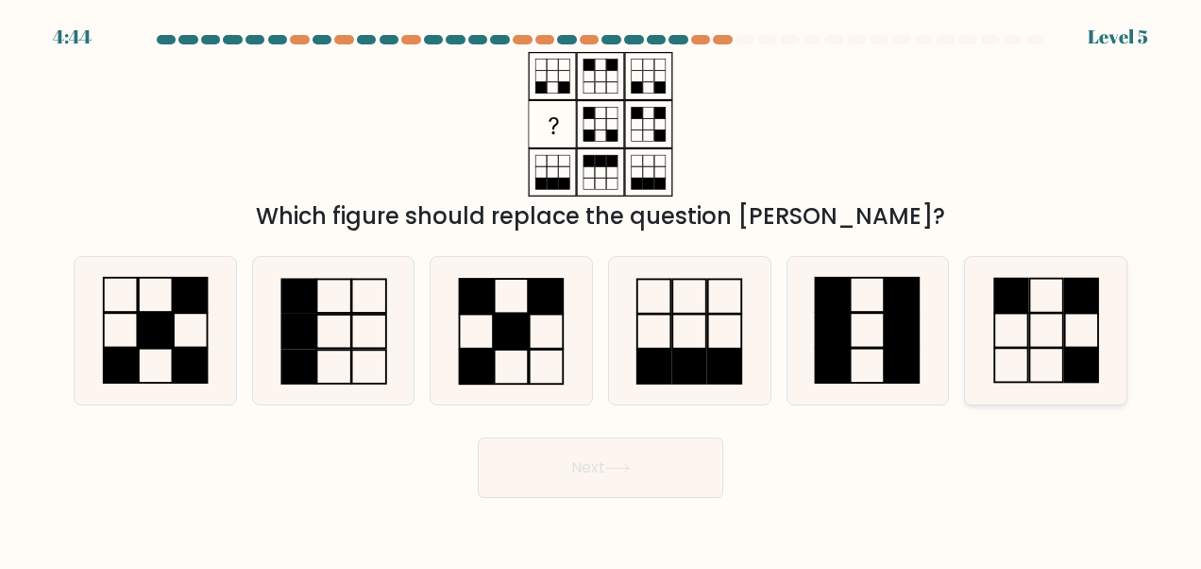
click at [1058, 356] on icon at bounding box center [1046, 330] width 147 height 147
click at [602, 289] on input "f." at bounding box center [601, 286] width 1 height 5
radio input "true"
click at [642, 474] on button "Next" at bounding box center [601, 467] width 246 height 60
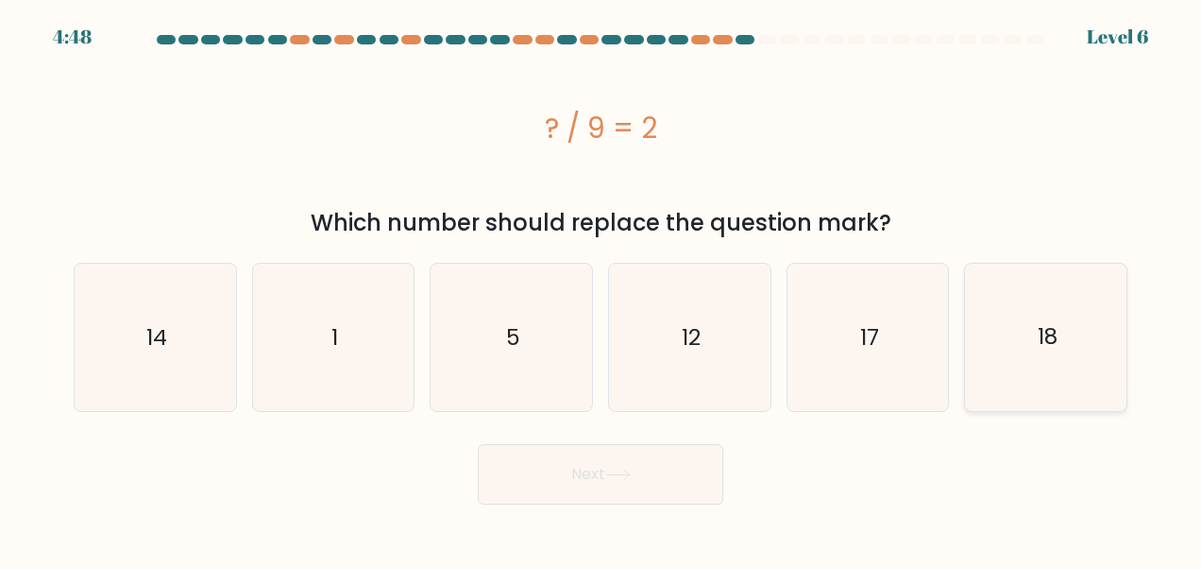
click at [1042, 337] on text "18" at bounding box center [1048, 337] width 20 height 30
click at [602, 289] on input "f. 18" at bounding box center [601, 286] width 1 height 5
radio input "true"
click at [598, 469] on button "Next" at bounding box center [601, 474] width 246 height 60
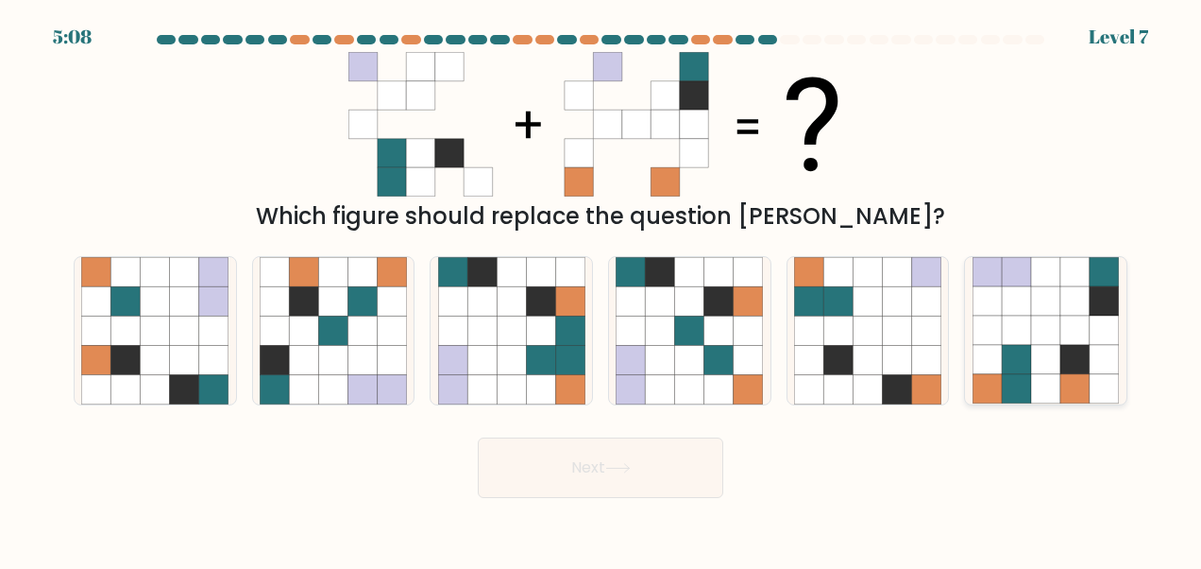
click at [1024, 319] on icon at bounding box center [1016, 329] width 29 height 29
click at [602, 289] on input "f." at bounding box center [601, 286] width 1 height 5
radio input "true"
click at [600, 471] on button "Next" at bounding box center [601, 467] width 246 height 60
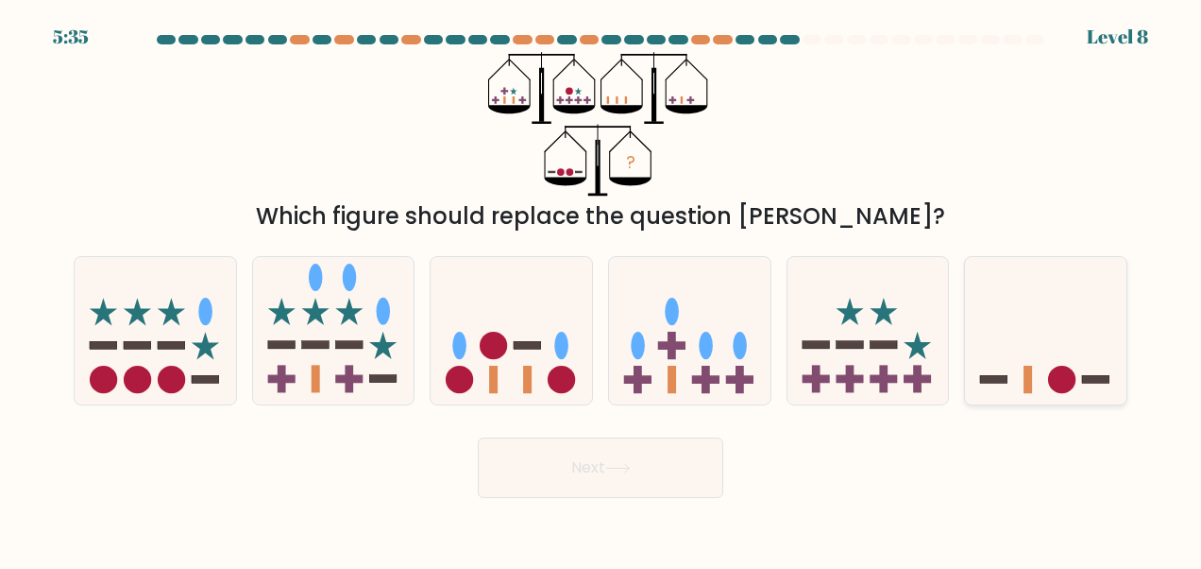
click at [1071, 298] on icon at bounding box center [1046, 330] width 162 height 133
click at [602, 289] on input "f." at bounding box center [601, 286] width 1 height 5
radio input "true"
click at [616, 467] on icon at bounding box center [618, 468] width 26 height 10
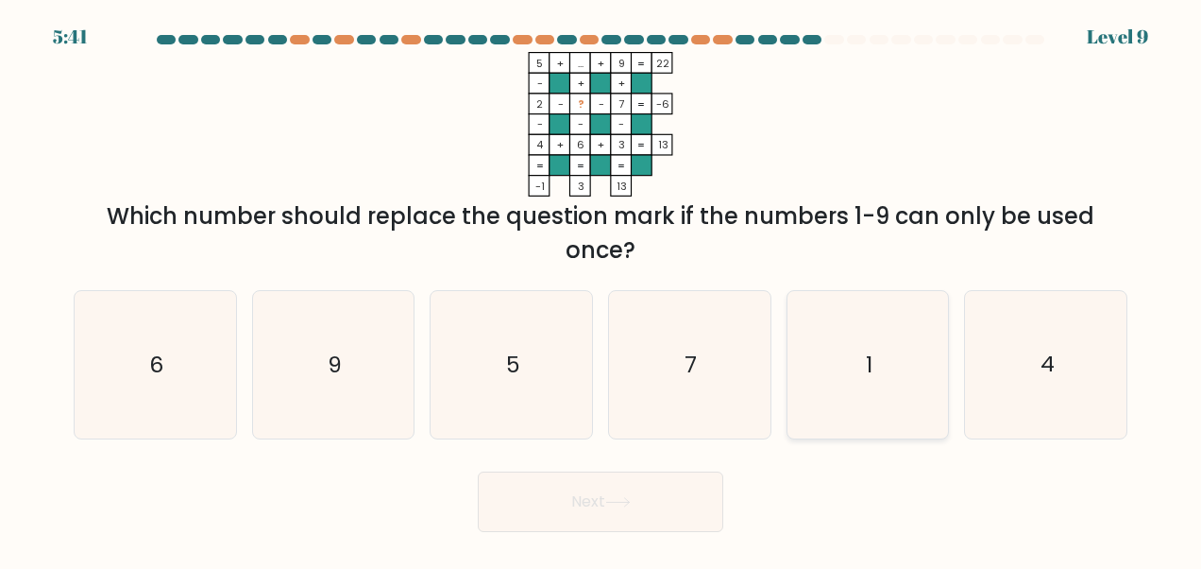
click at [853, 392] on icon "1" at bounding box center [867, 364] width 147 height 147
click at [602, 289] on input "e. 1" at bounding box center [601, 286] width 1 height 5
radio input "true"
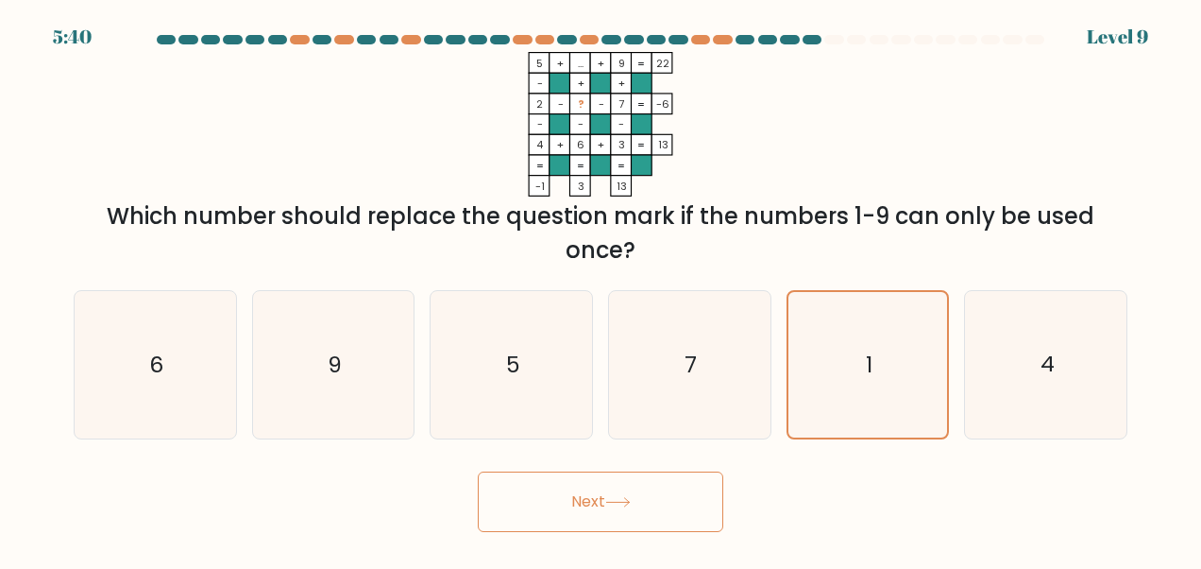
click at [655, 521] on button "Next" at bounding box center [601, 501] width 246 height 60
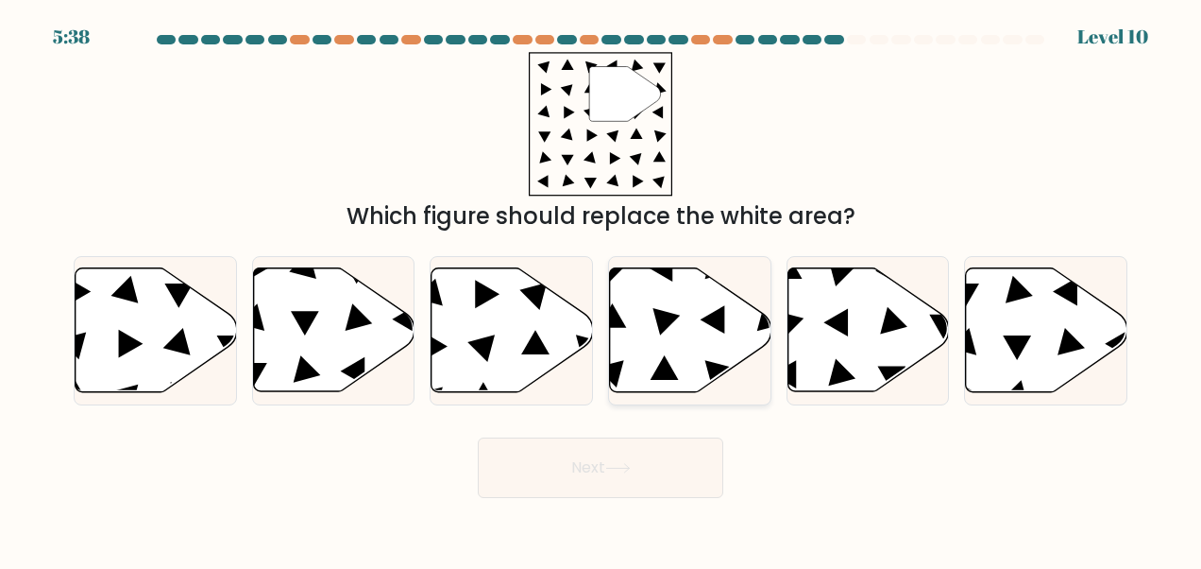
click at [681, 329] on icon at bounding box center [691, 330] width 162 height 124
click at [602, 289] on input "d." at bounding box center [601, 286] width 1 height 5
radio input "true"
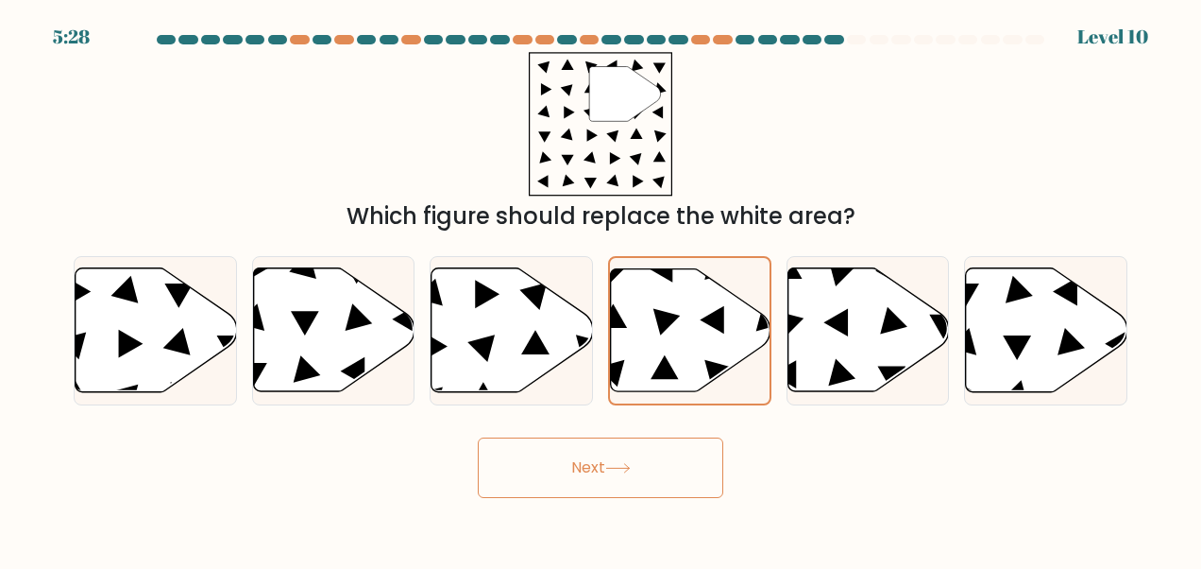
click at [620, 486] on button "Next" at bounding box center [601, 467] width 246 height 60
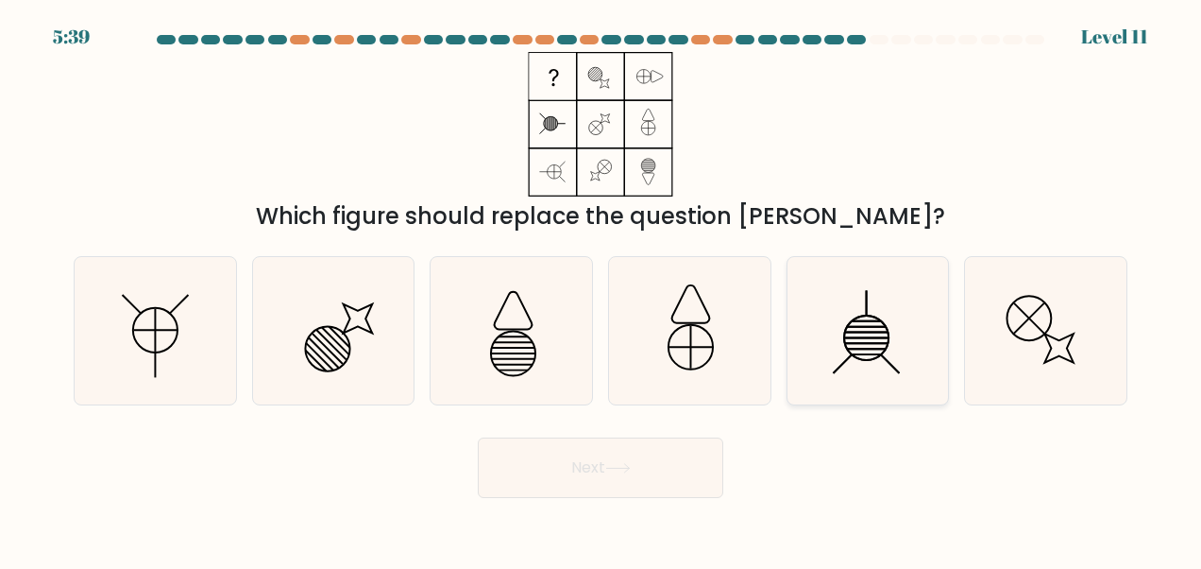
click at [893, 399] on icon at bounding box center [867, 330] width 147 height 147
click at [602, 289] on input "e." at bounding box center [601, 286] width 1 height 5
radio input "true"
click at [159, 321] on icon at bounding box center [154, 330] width 147 height 147
click at [601, 289] on input "a." at bounding box center [601, 286] width 1 height 5
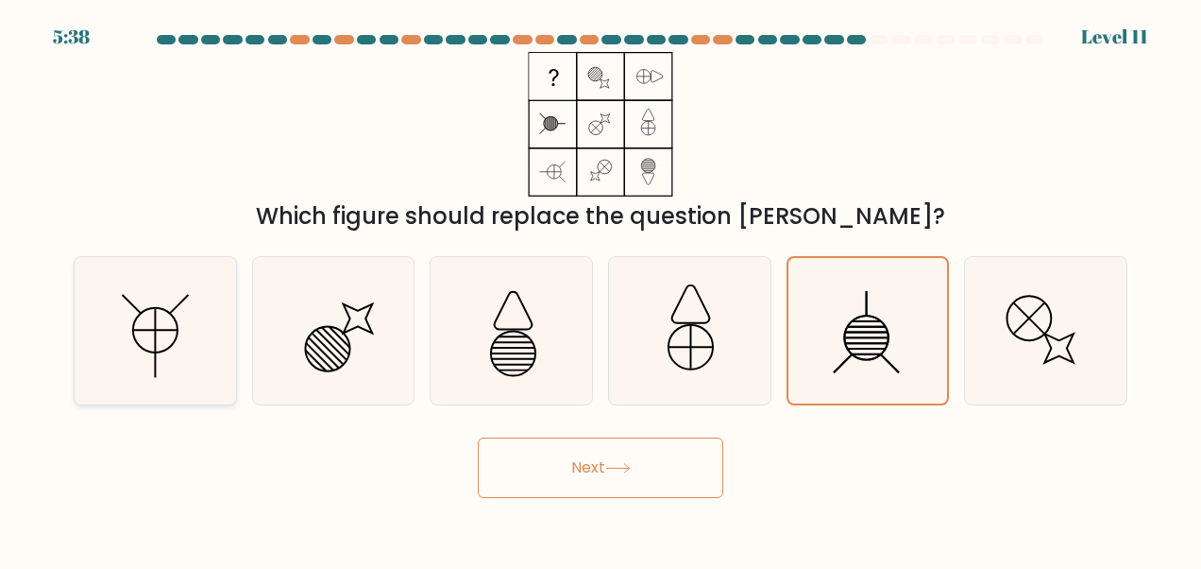
radio input "true"
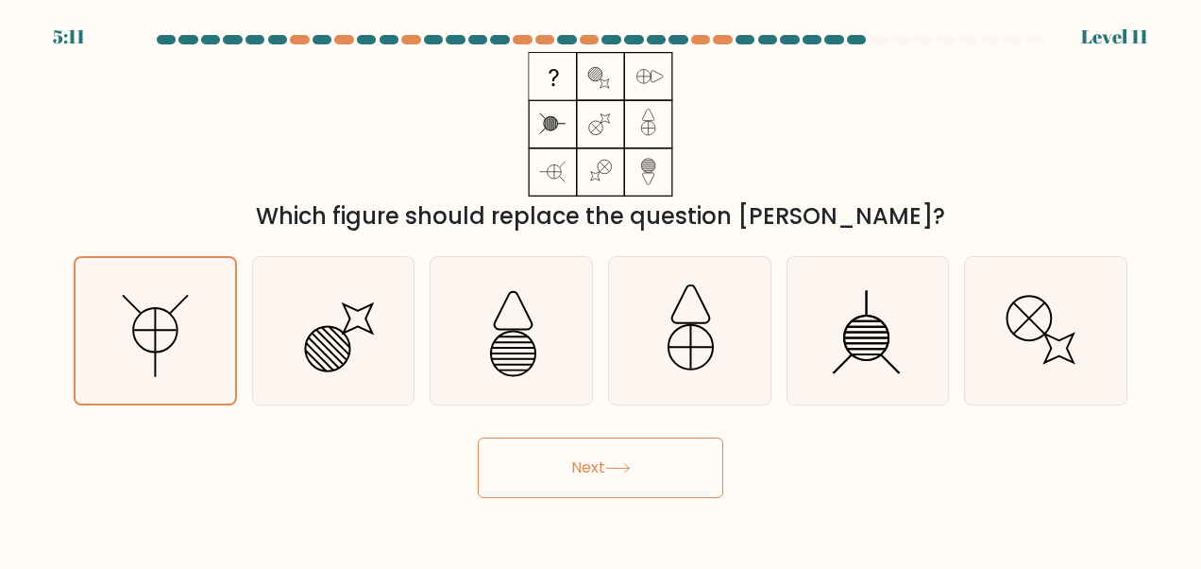
click at [576, 494] on button "Next" at bounding box center [601, 467] width 246 height 60
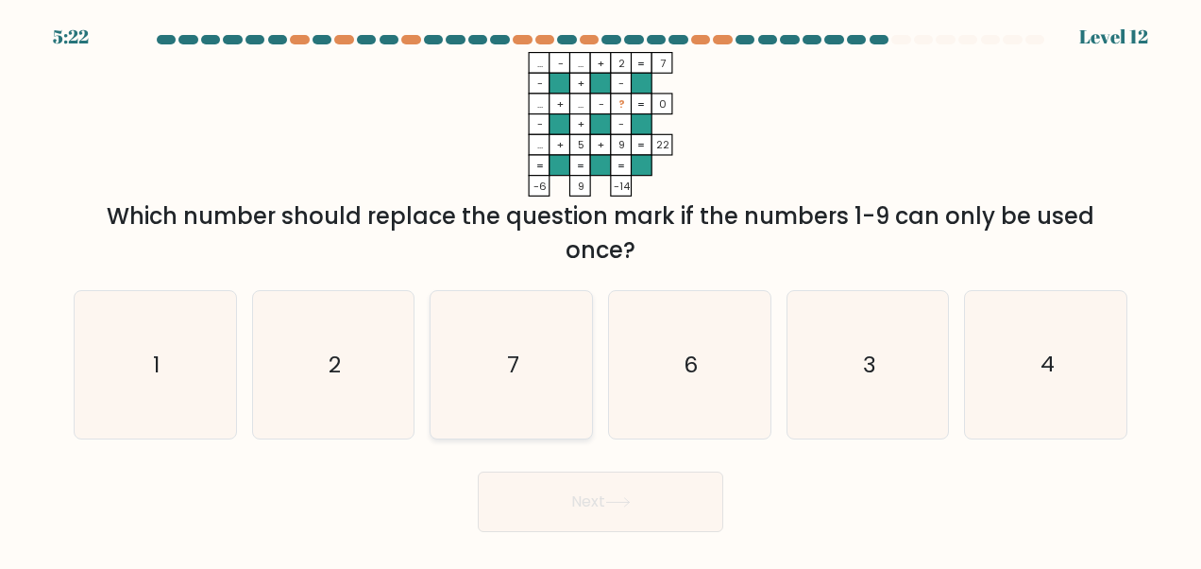
click at [524, 360] on icon "7" at bounding box center [511, 364] width 147 height 147
click at [601, 289] on input "c. 7" at bounding box center [601, 286] width 1 height 5
radio input "true"
click at [597, 510] on button "Next" at bounding box center [601, 501] width 246 height 60
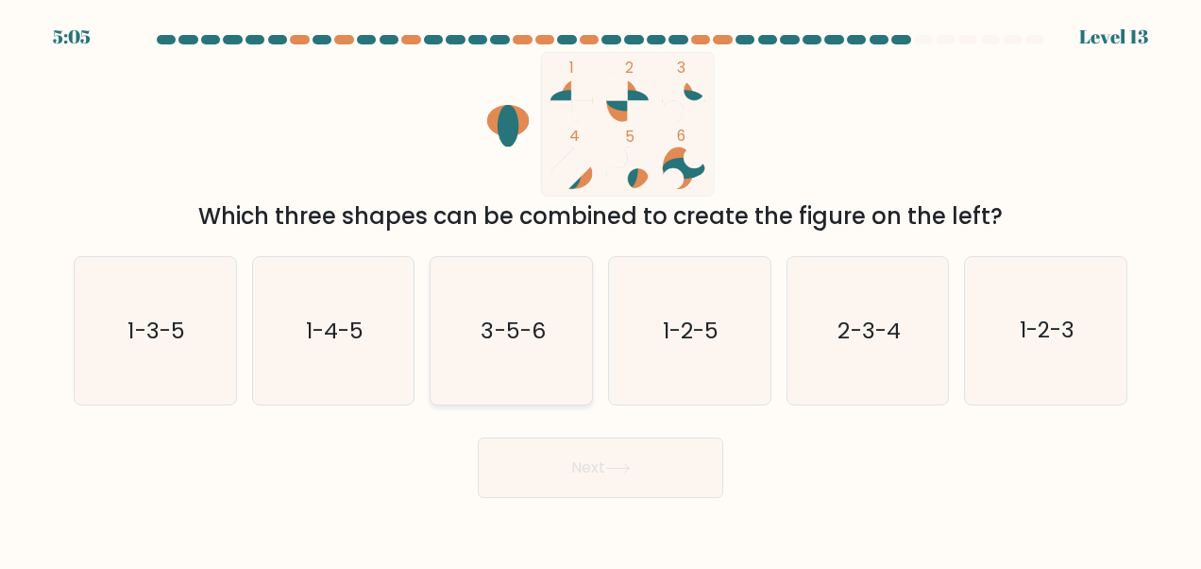
click at [496, 332] on text "3-5-6" at bounding box center [513, 330] width 64 height 30
click at [601, 289] on input "c. 3-5-6" at bounding box center [601, 286] width 1 height 5
radio input "true"
click at [599, 469] on button "Next" at bounding box center [601, 467] width 246 height 60
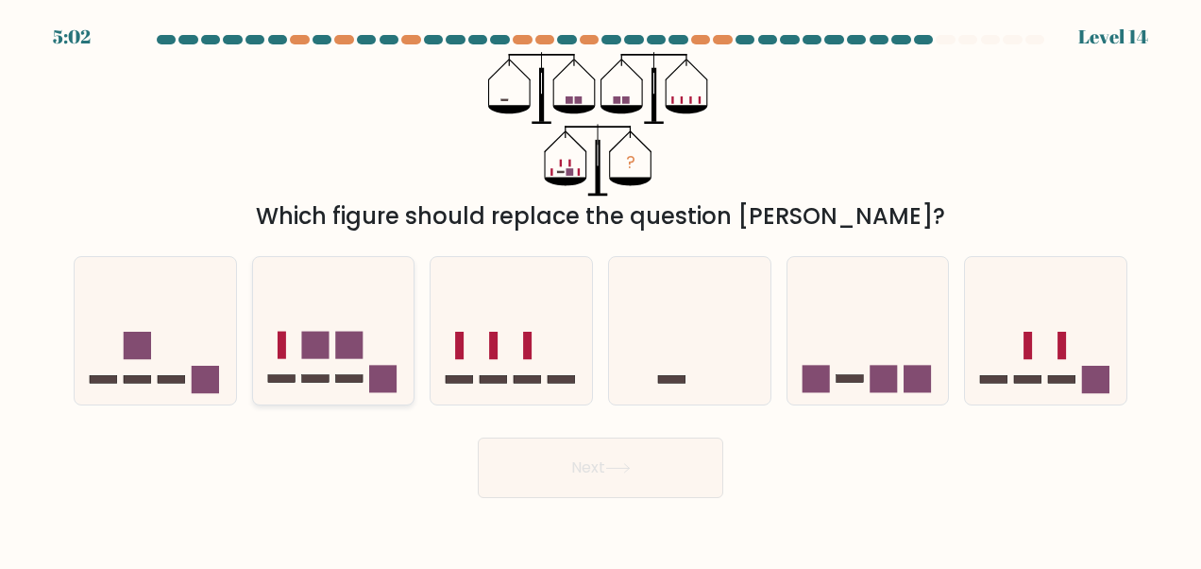
click at [333, 327] on icon at bounding box center [334, 330] width 162 height 133
click at [601, 289] on input "b." at bounding box center [601, 286] width 1 height 5
radio input "true"
click at [599, 492] on button "Next" at bounding box center [601, 467] width 246 height 60
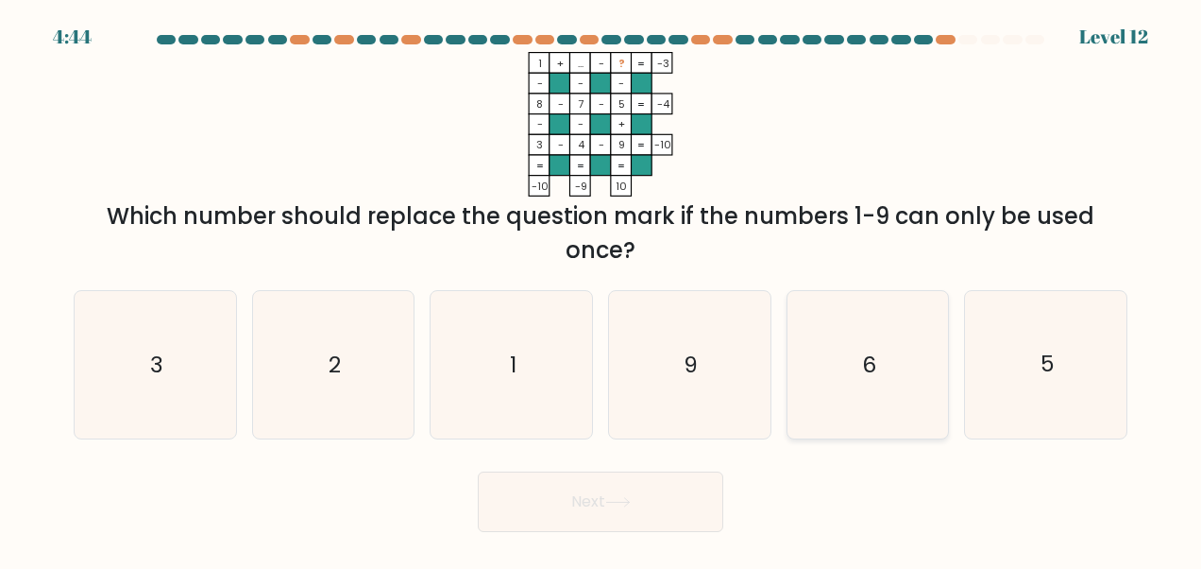
click at [862, 382] on icon "6" at bounding box center [867, 364] width 147 height 147
click at [602, 289] on input "e. 6" at bounding box center [601, 286] width 1 height 5
radio input "true"
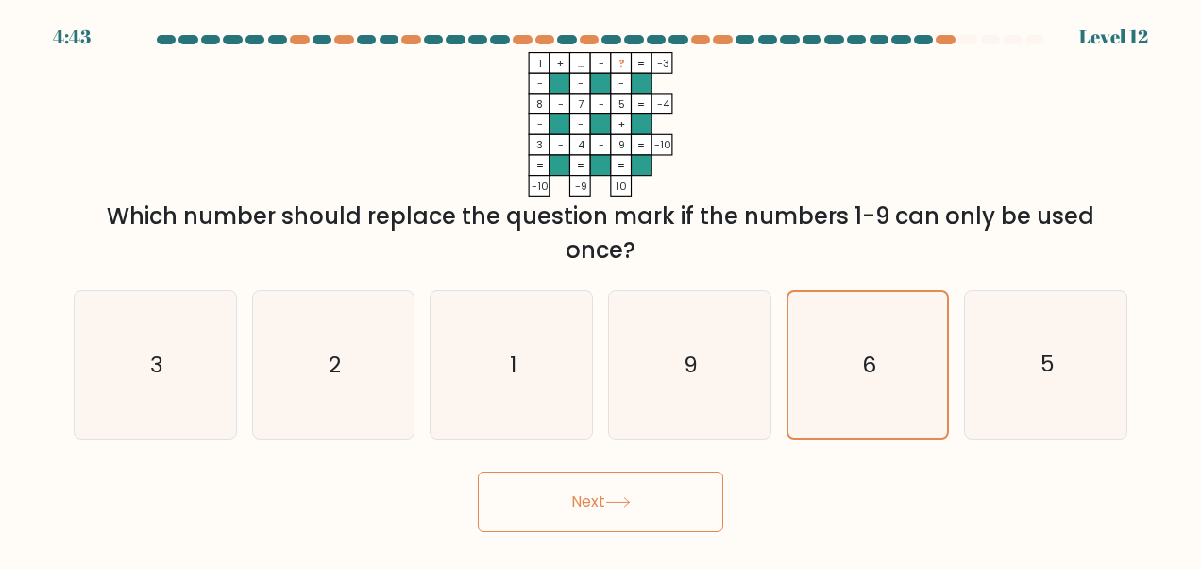
click at [645, 517] on button "Next" at bounding box center [601, 501] width 246 height 60
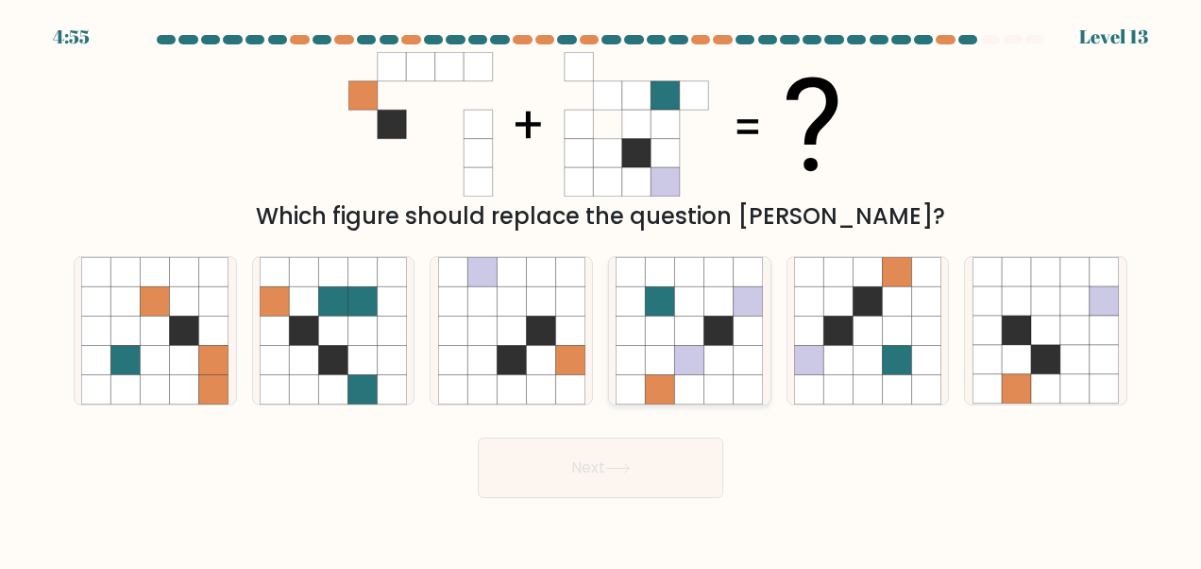
click at [741, 385] on icon at bounding box center [748, 388] width 29 height 29
click at [602, 289] on input "d." at bounding box center [601, 286] width 1 height 5
radio input "true"
click at [690, 510] on body "4:54 Level 13" at bounding box center [600, 284] width 1201 height 569
click at [644, 490] on button "Next" at bounding box center [601, 467] width 246 height 60
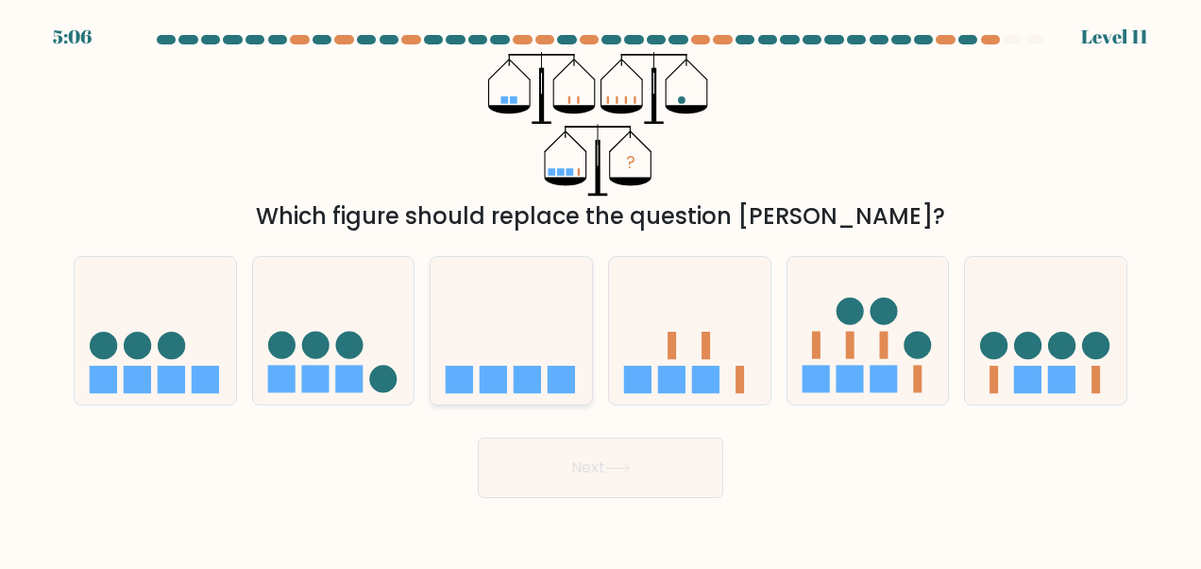
click at [537, 291] on icon at bounding box center [512, 330] width 162 height 133
click at [601, 289] on input "c." at bounding box center [601, 286] width 1 height 5
radio input "true"
click at [606, 478] on button "Next" at bounding box center [601, 467] width 246 height 60
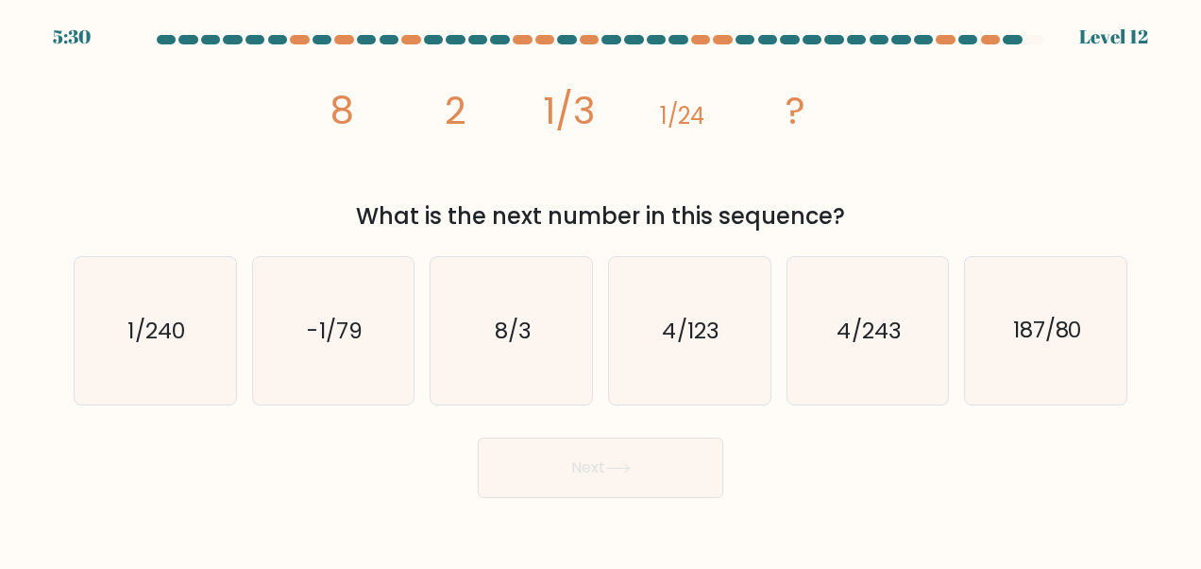
click at [129, 433] on div "Next" at bounding box center [600, 463] width 1077 height 70
click at [505, 331] on text "8/3" at bounding box center [513, 330] width 37 height 30
click at [601, 289] on input "c. 8/3" at bounding box center [601, 286] width 1 height 5
radio input "true"
click at [626, 480] on button "Next" at bounding box center [601, 467] width 246 height 60
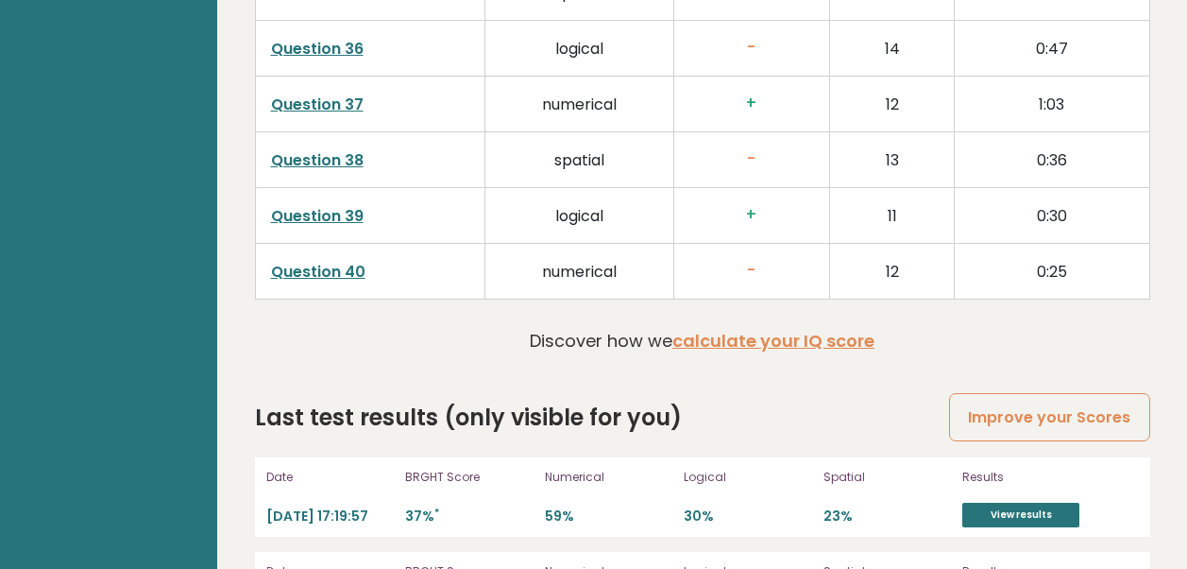
scroll to position [5003, 0]
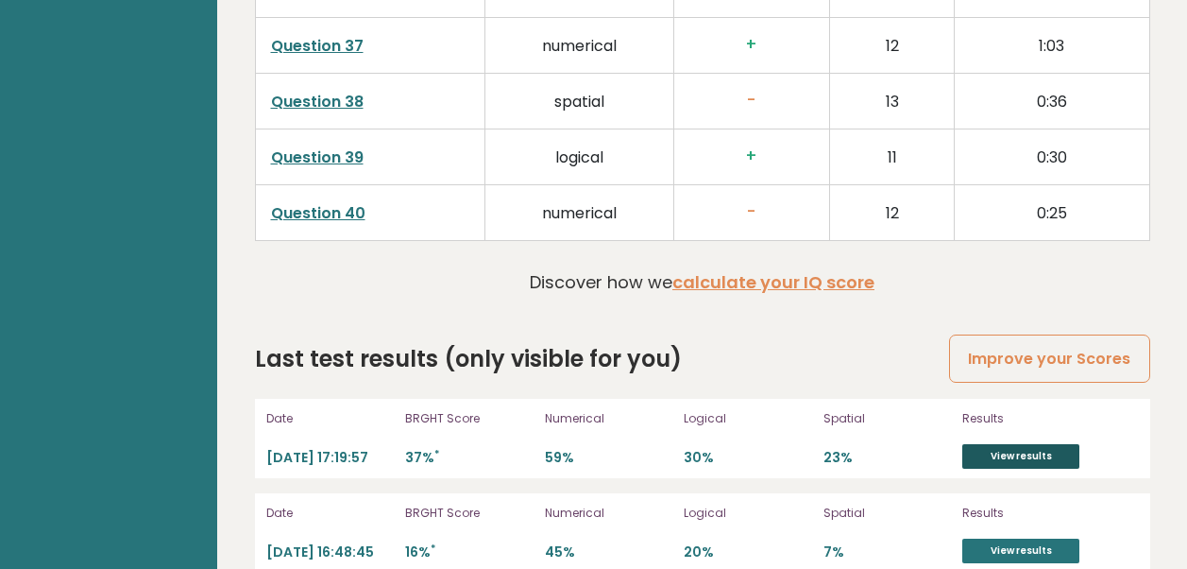
click at [1040, 444] on link "View results" at bounding box center [1021, 456] width 117 height 25
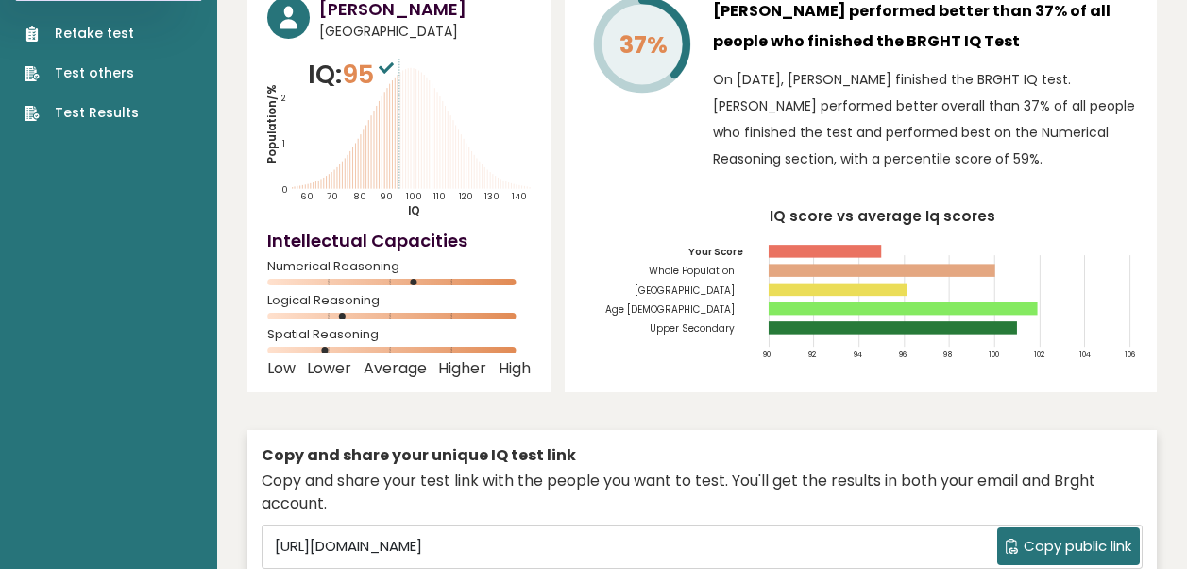
scroll to position [0, 0]
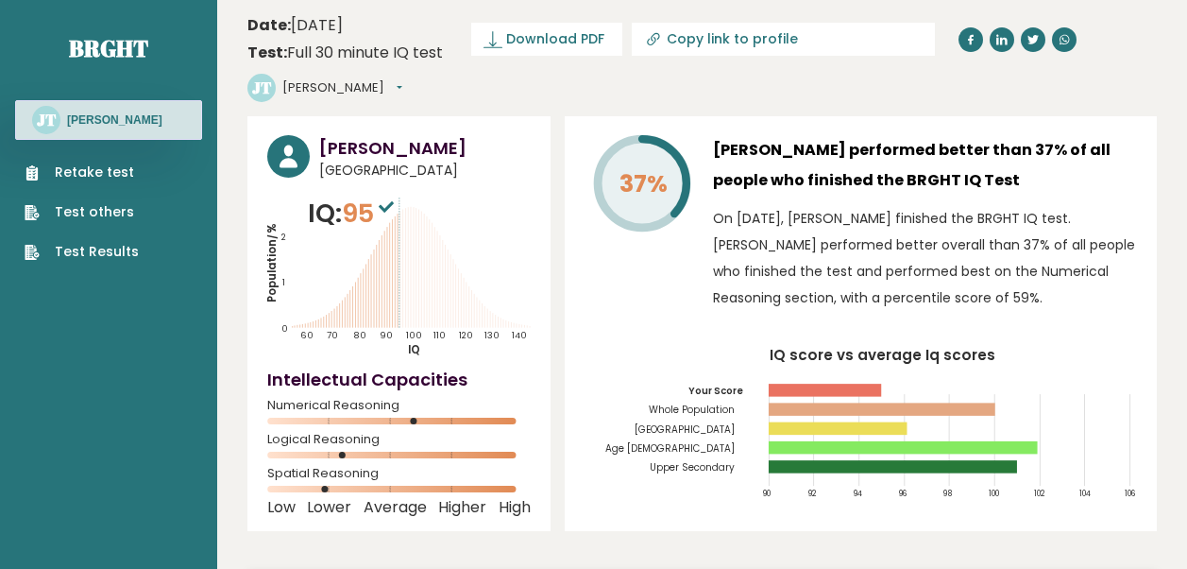
click at [402, 78] on button "[PERSON_NAME]" at bounding box center [342, 87] width 120 height 19
click at [380, 131] on link "Profile" at bounding box center [331, 144] width 96 height 26
